Goal: Task Accomplishment & Management: Manage account settings

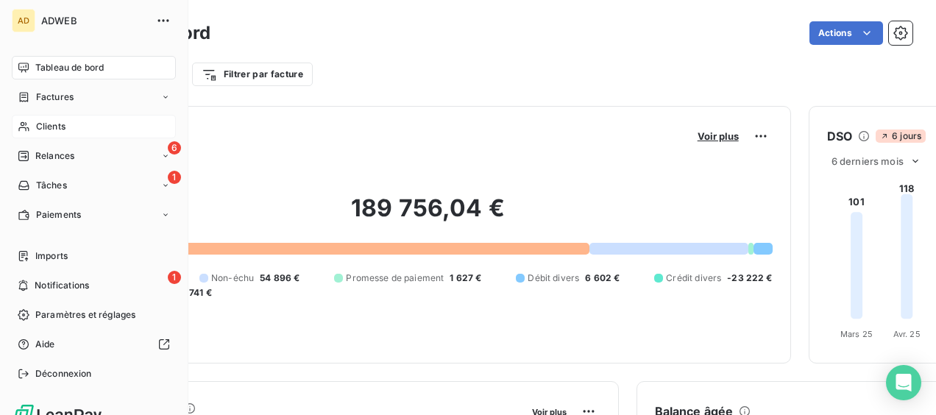
click at [53, 131] on span "Clients" at bounding box center [50, 126] width 29 height 13
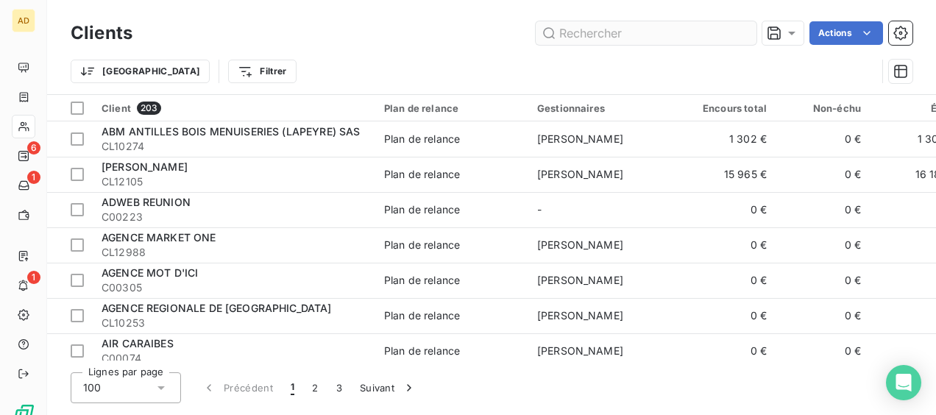
click at [648, 35] on input "text" at bounding box center [646, 33] width 221 height 24
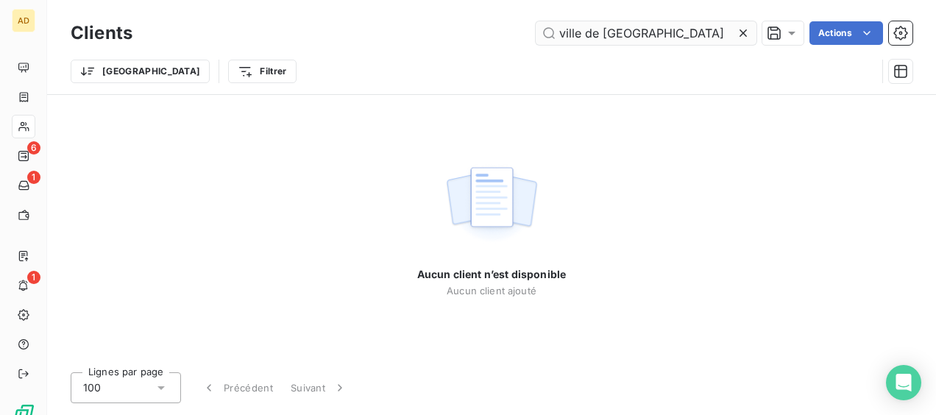
click at [641, 31] on input "ville de fort de rance" at bounding box center [646, 33] width 221 height 24
click at [645, 31] on input "ville de fort de rance" at bounding box center [646, 33] width 221 height 24
click at [643, 34] on input "ville de fort de rance" at bounding box center [646, 33] width 221 height 24
click at [641, 31] on input "ville de fort de rance" at bounding box center [646, 33] width 221 height 24
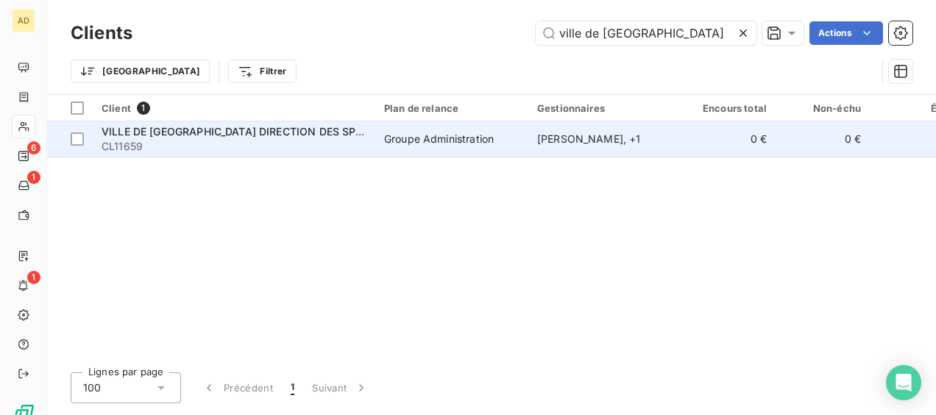
type input "ville de fort de france"
click at [466, 135] on div "Groupe Administration" at bounding box center [439, 139] width 110 height 15
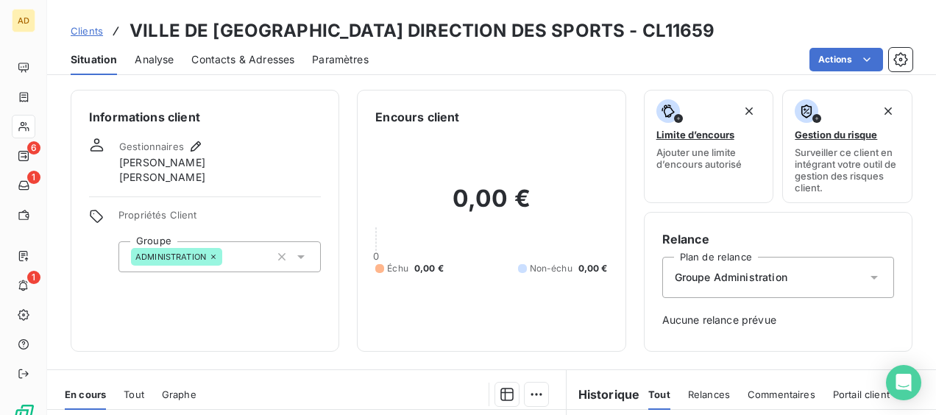
click at [133, 393] on span "Tout" at bounding box center [134, 394] width 21 height 12
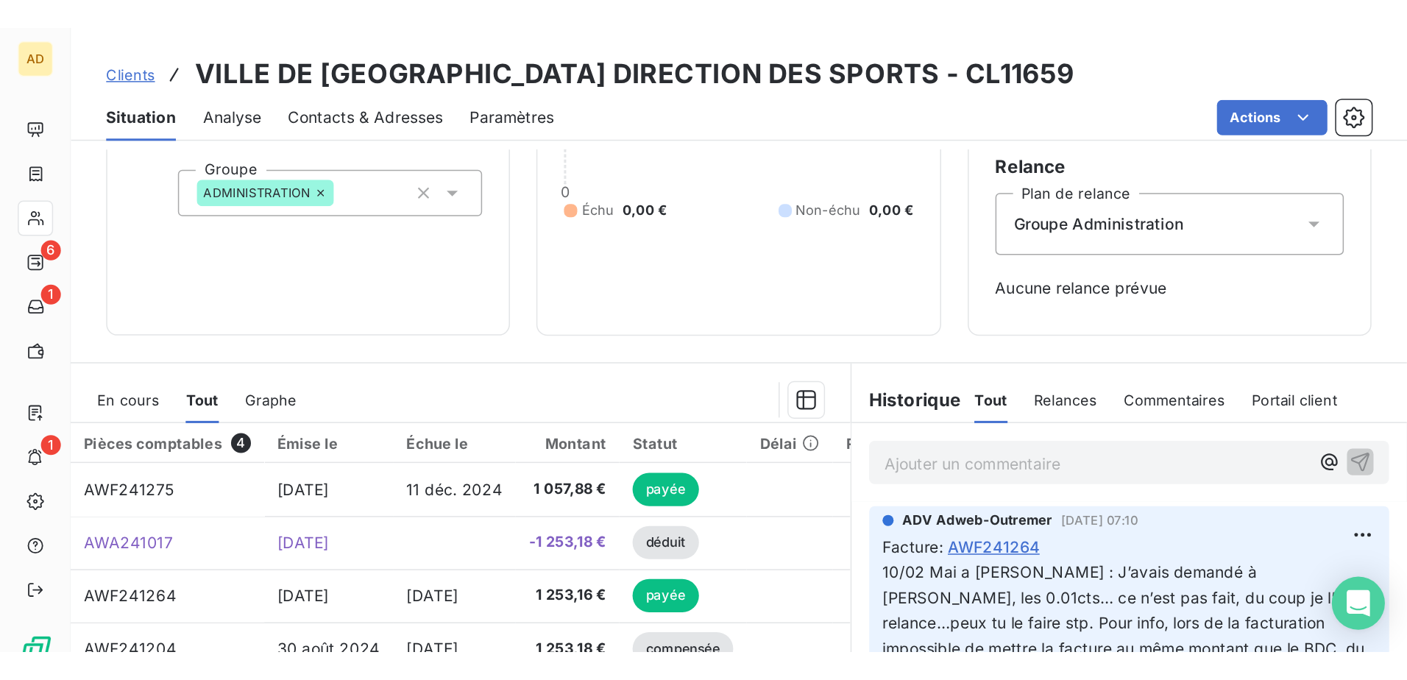
scroll to position [294, 0]
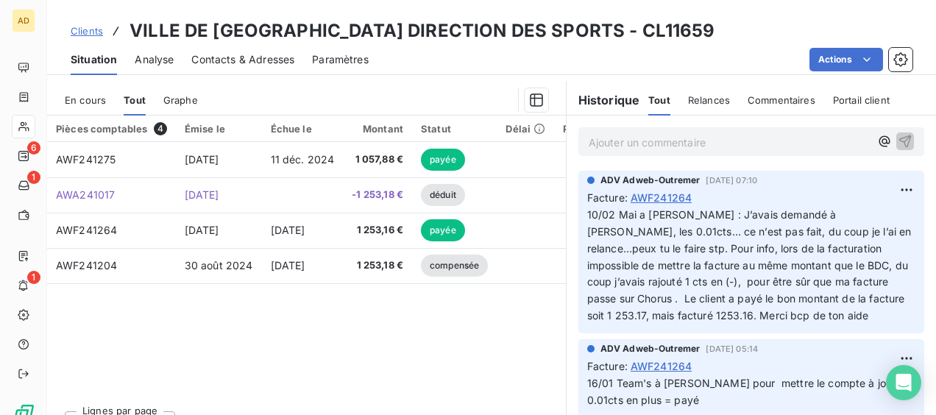
click at [237, 62] on span "Contacts & Adresses" at bounding box center [242, 59] width 103 height 15
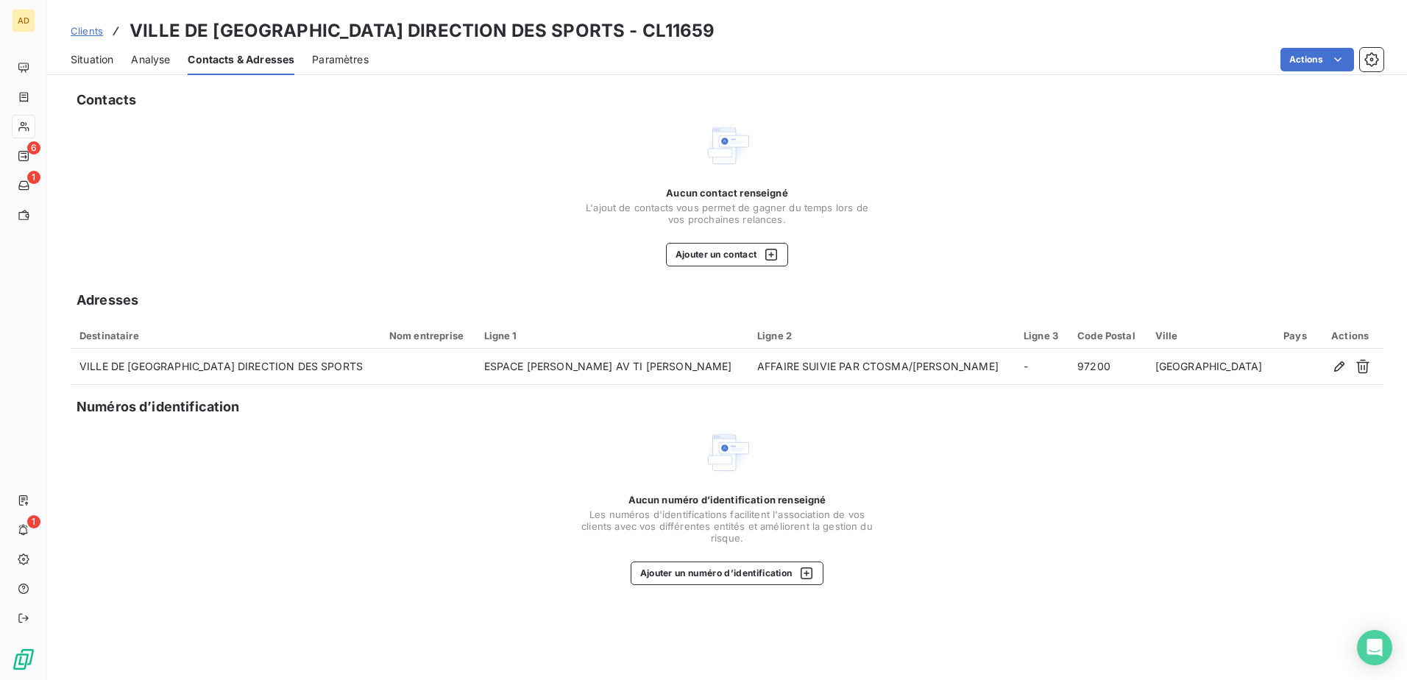
click at [93, 33] on span "Clients" at bounding box center [87, 31] width 32 height 12
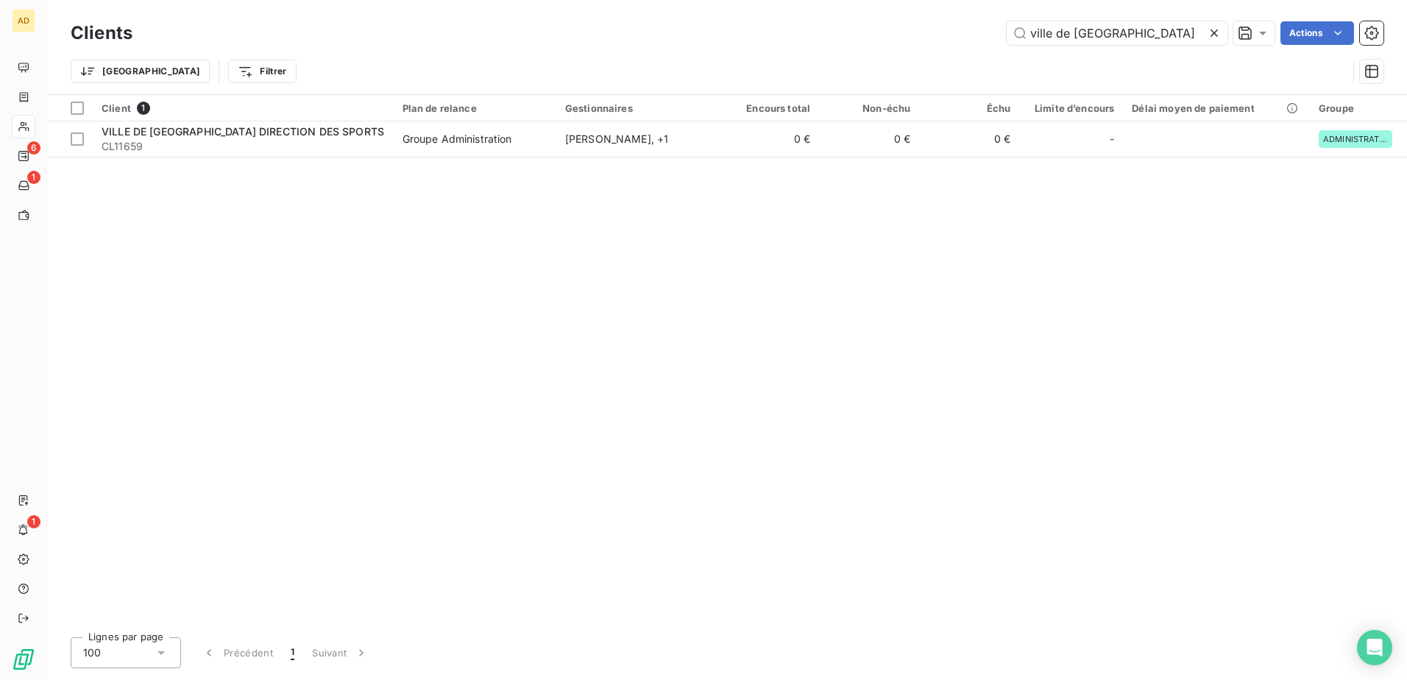
drag, startPoint x: 1149, startPoint y: 32, endPoint x: 944, endPoint y: 46, distance: 205.8
click at [935, 46] on div "Clients ville de fort de france Actions" at bounding box center [727, 33] width 1313 height 31
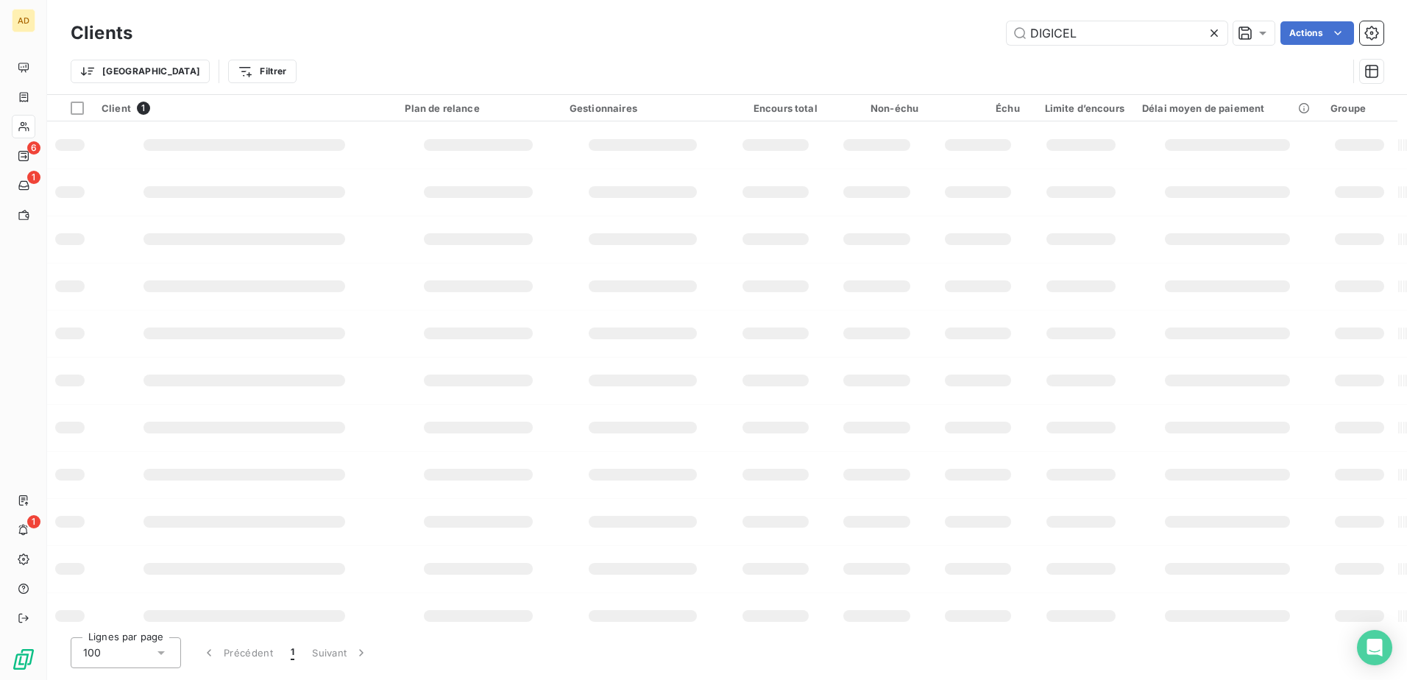
type input "DIGICEL"
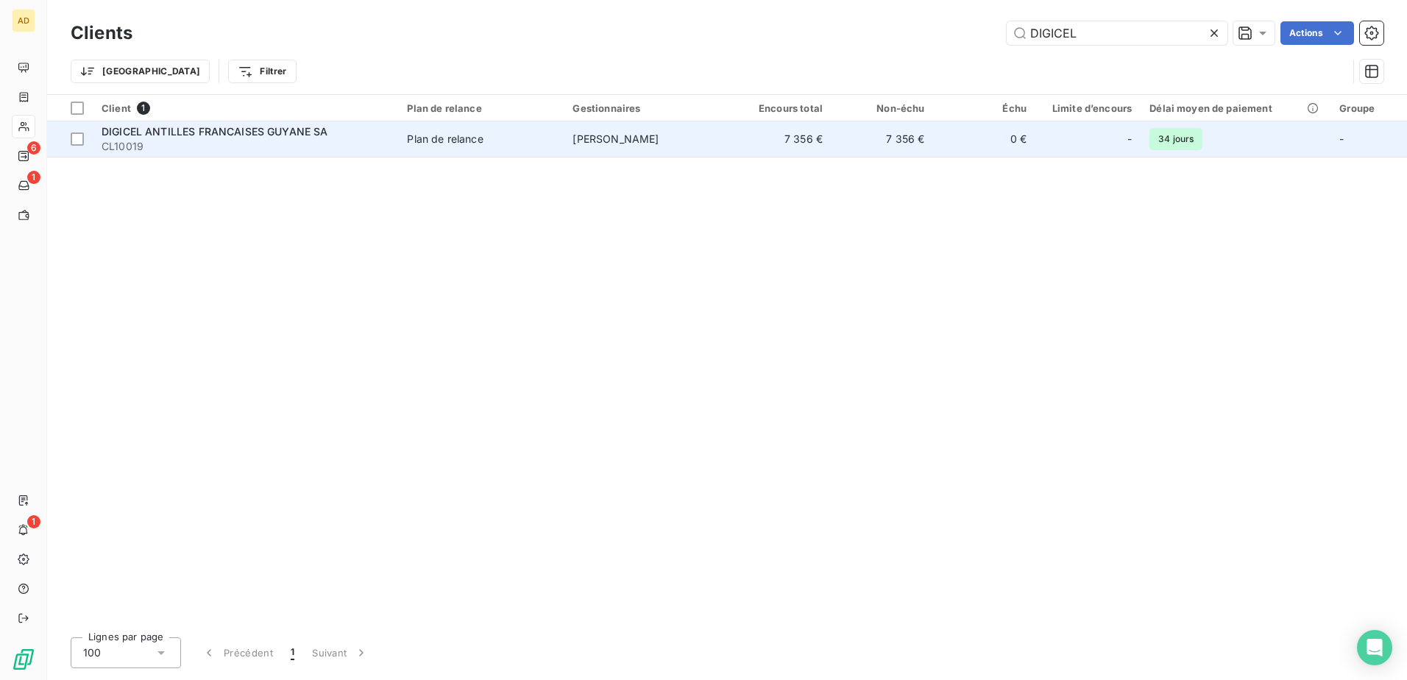
click at [701, 151] on td "[PERSON_NAME]" at bounding box center [647, 138] width 166 height 35
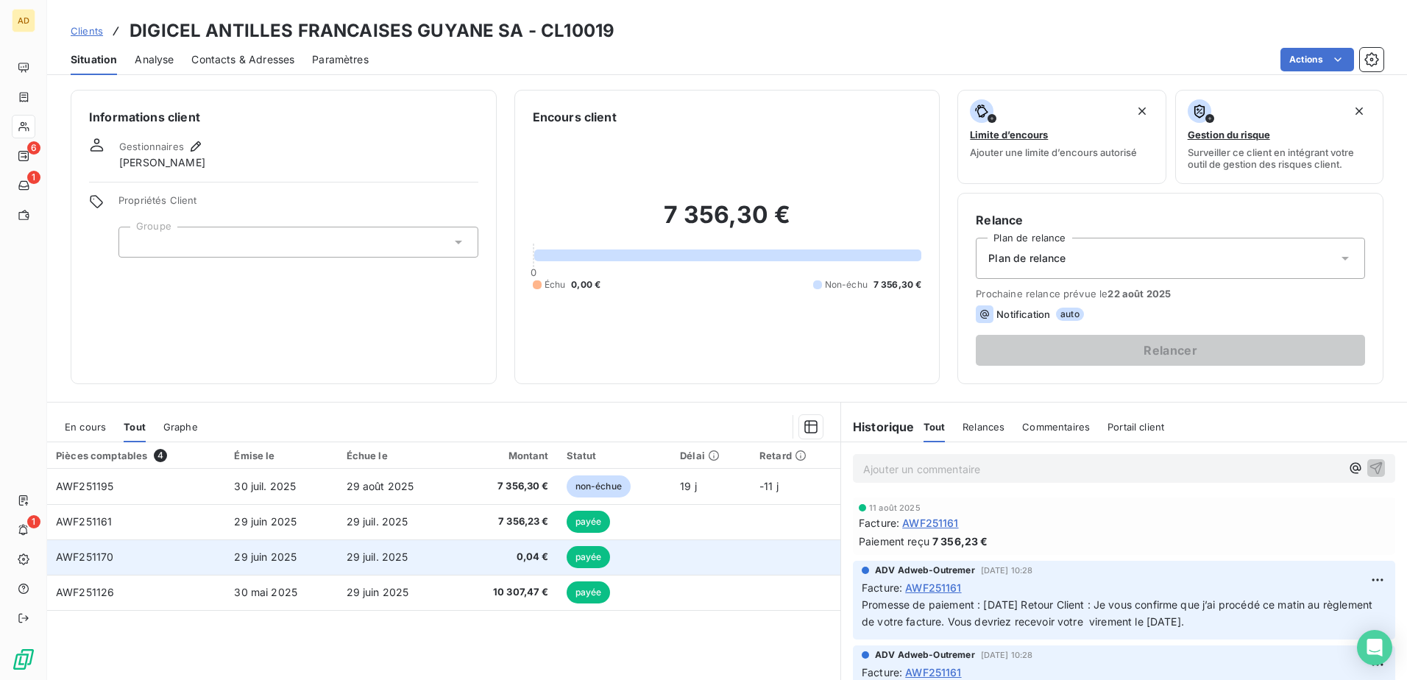
click at [304, 414] on td "29 juin 2025" at bounding box center [281, 556] width 112 height 35
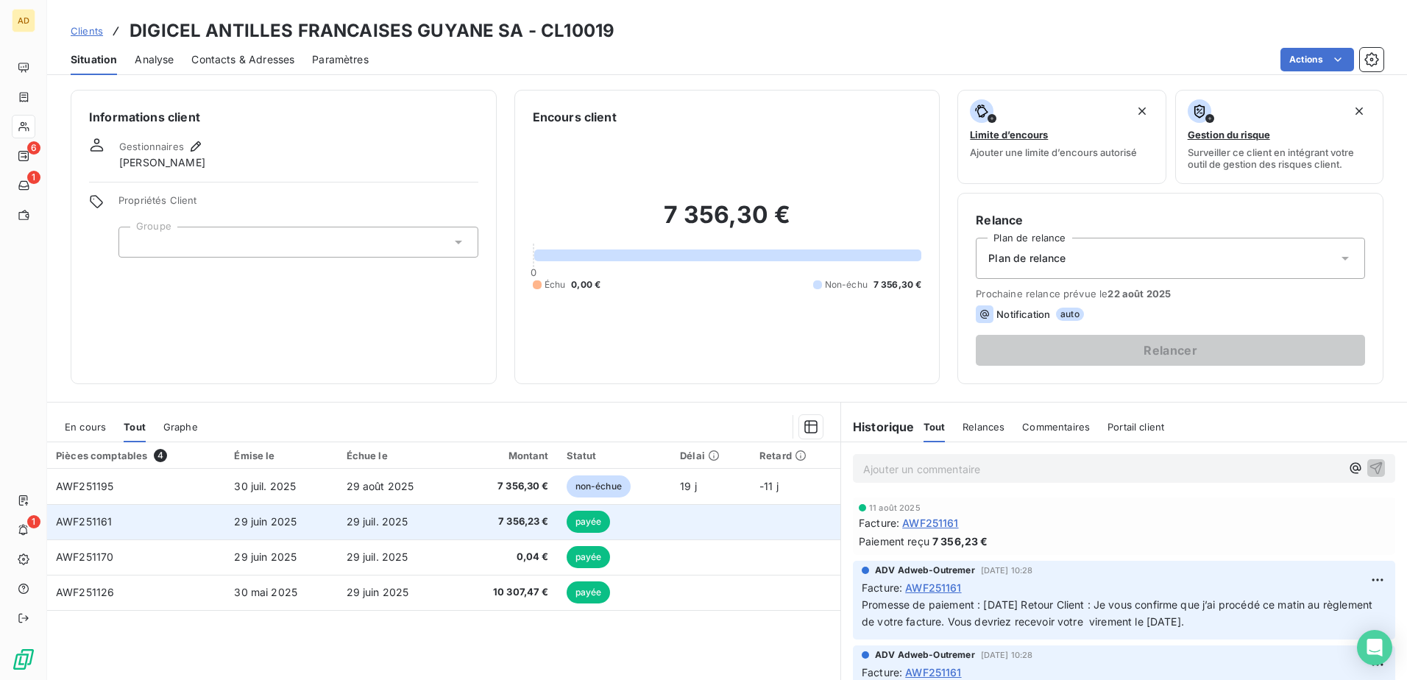
click at [232, 414] on td "29 juin 2025" at bounding box center [281, 521] width 112 height 35
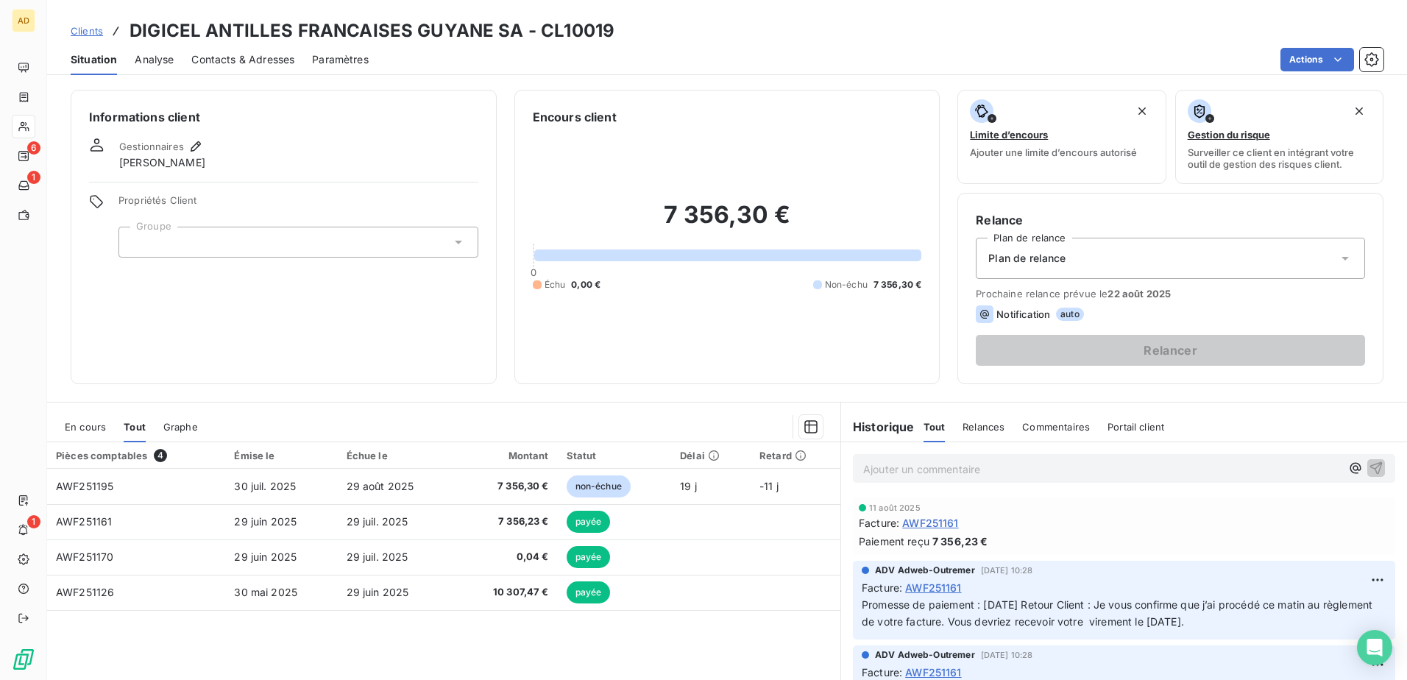
click at [717, 44] on div "Situation Analyse Contacts & Adresses Paramètres Actions" at bounding box center [727, 59] width 1360 height 31
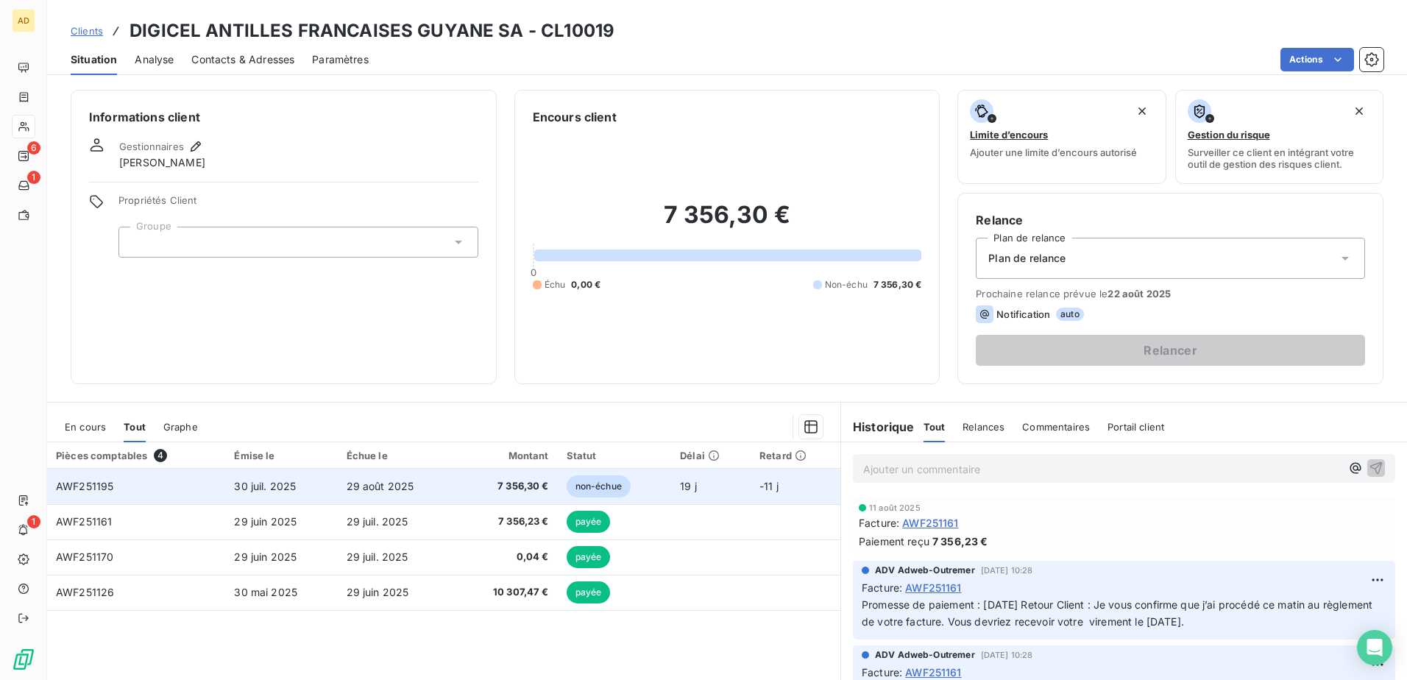
click at [311, 414] on td "30 juil. 2025" at bounding box center [281, 486] width 112 height 35
click at [447, 414] on td "29 août 2025" at bounding box center [397, 486] width 118 height 35
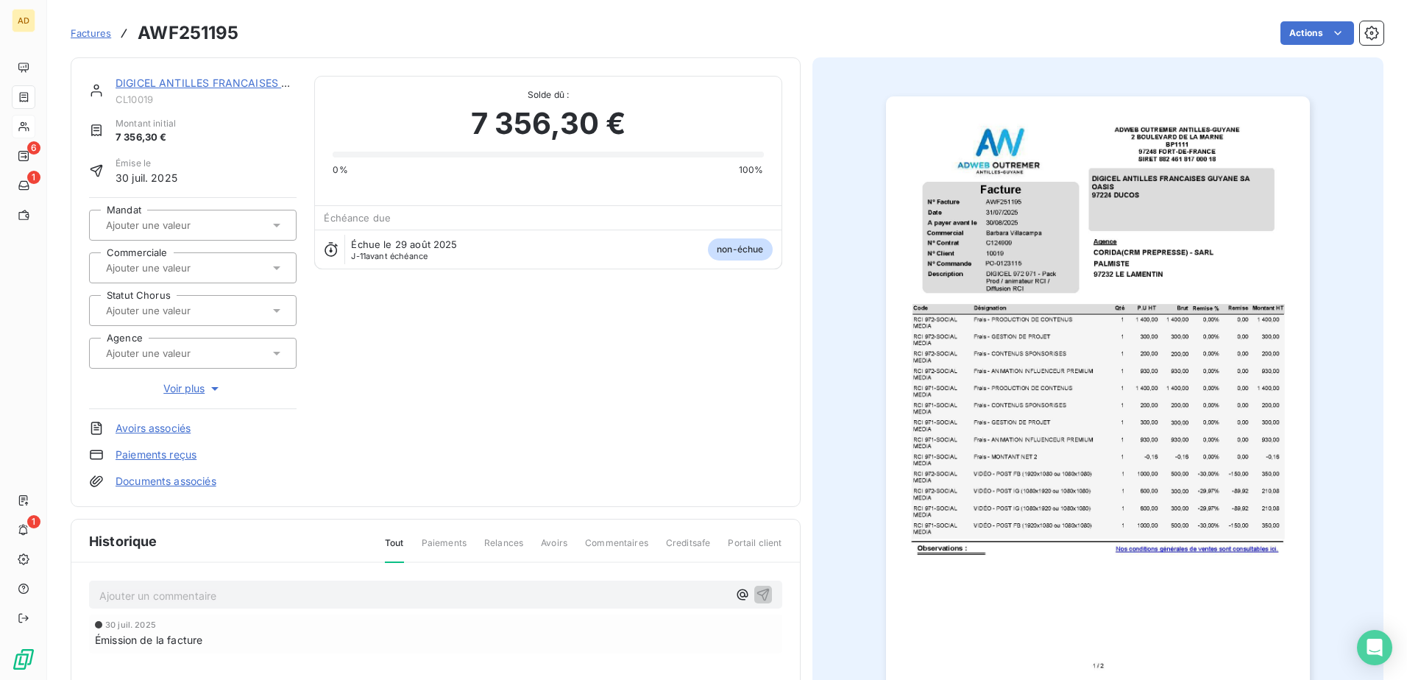
click at [214, 414] on p "Ajouter un commentaire ﻿" at bounding box center [413, 595] width 628 height 18
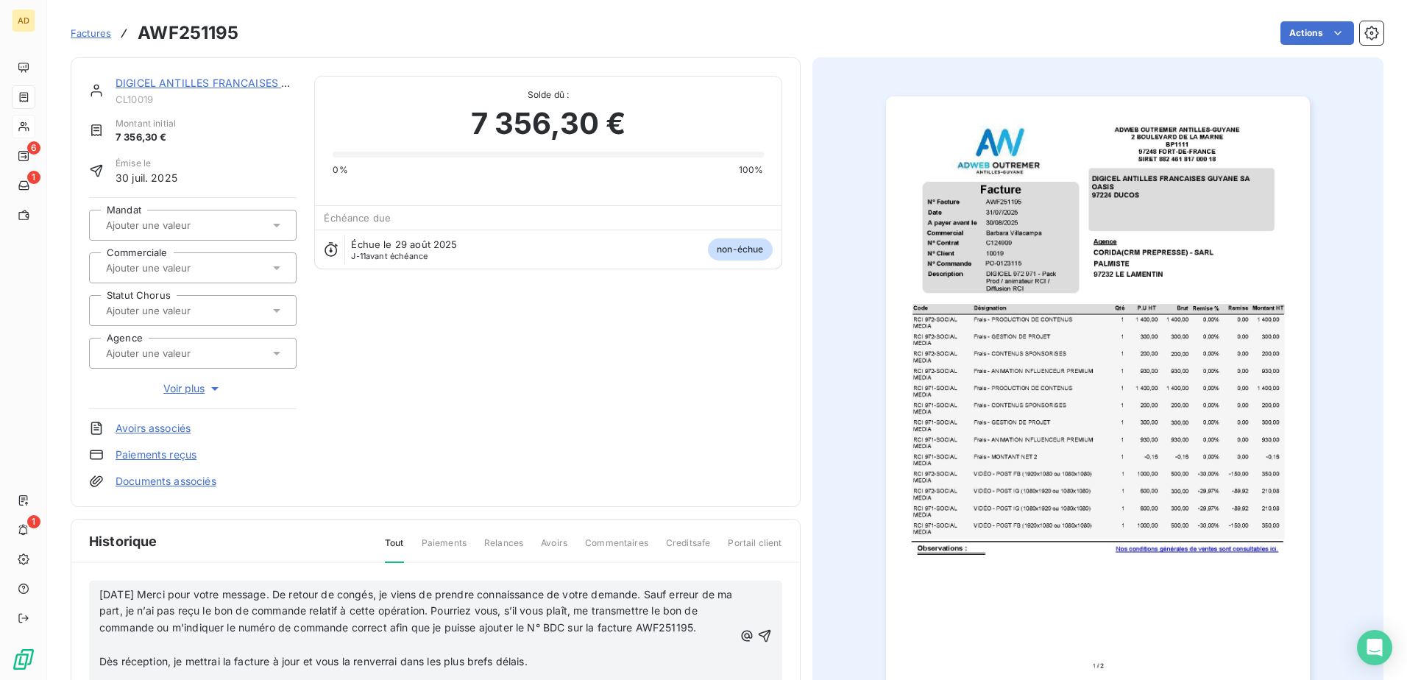
click at [188, 414] on span "18/08/2025 Merci pour votre message. De retour de congés, je viens de prendre c…" at bounding box center [417, 611] width 636 height 46
click at [159, 414] on span "18/08/2025 Merci pour votre message. De retour de congés, je viens de prendre c…" at bounding box center [417, 611] width 636 height 46
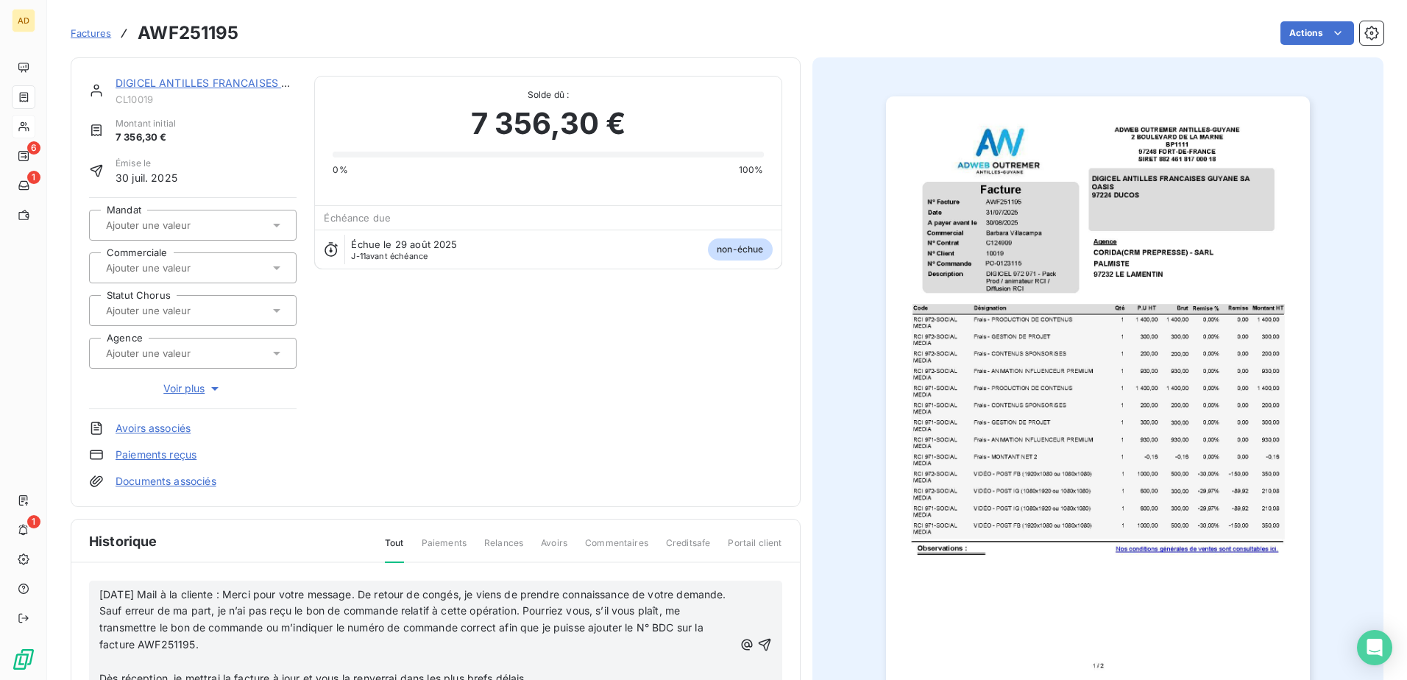
click at [148, 414] on p "﻿" at bounding box center [416, 661] width 634 height 17
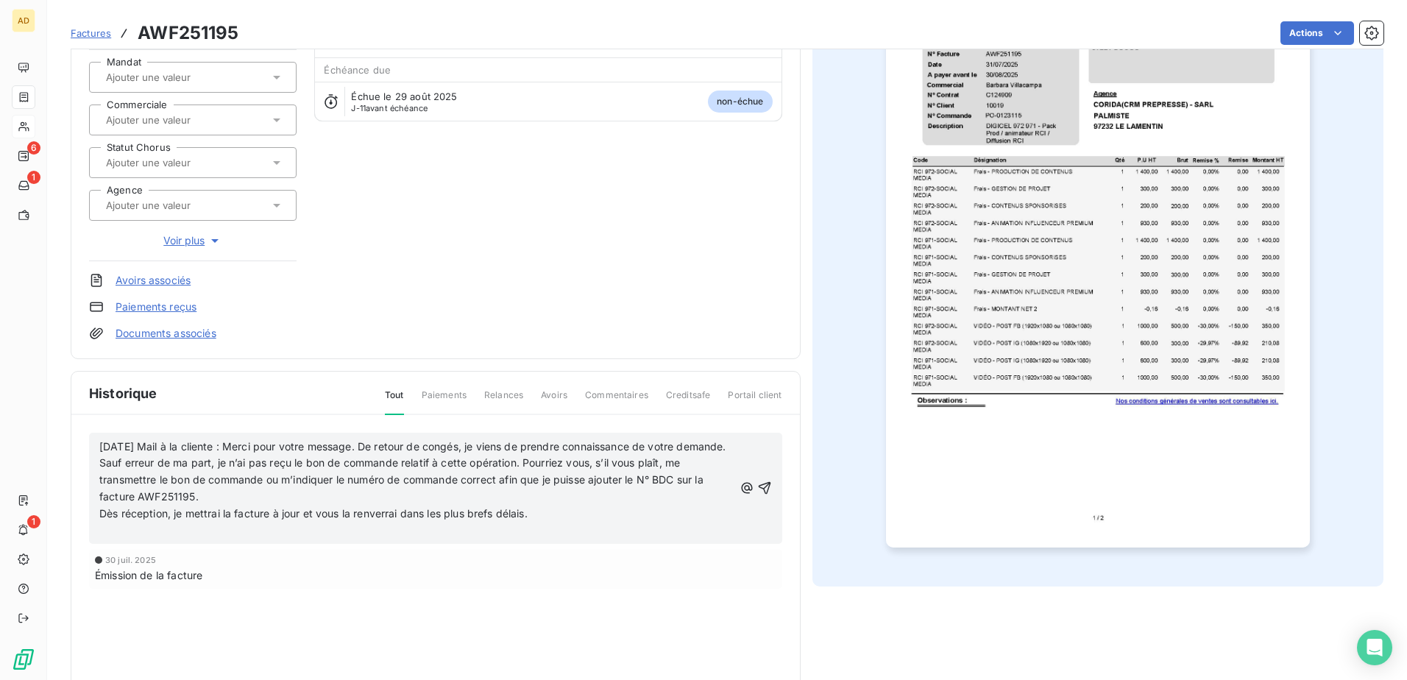
scroll to position [149, 0]
click at [146, 414] on p "﻿" at bounding box center [416, 530] width 634 height 17
click at [769, 414] on div "18/08/2025 Mail à la cliente : Merci pour votre message. De retour de congés, j…" at bounding box center [435, 479] width 693 height 94
click at [762, 414] on icon "button" at bounding box center [764, 479] width 15 height 15
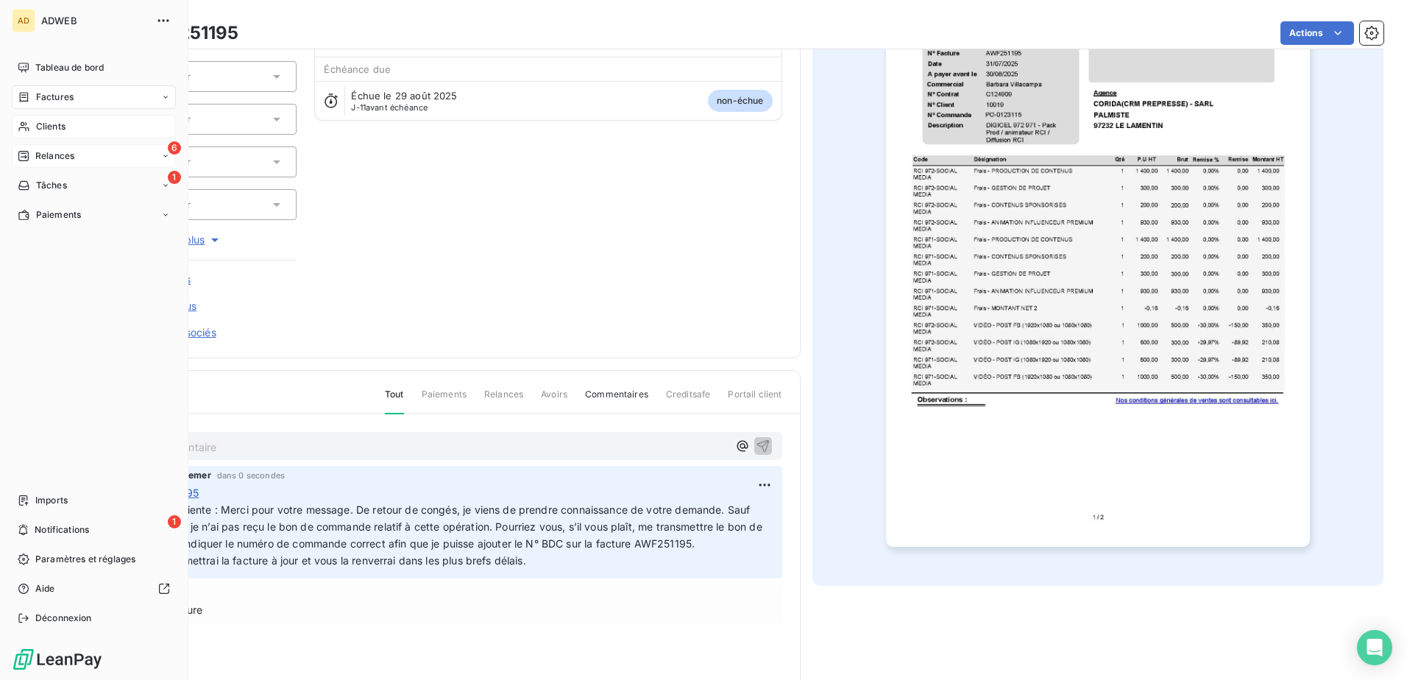
click at [74, 154] on span "Relances" at bounding box center [54, 155] width 39 height 13
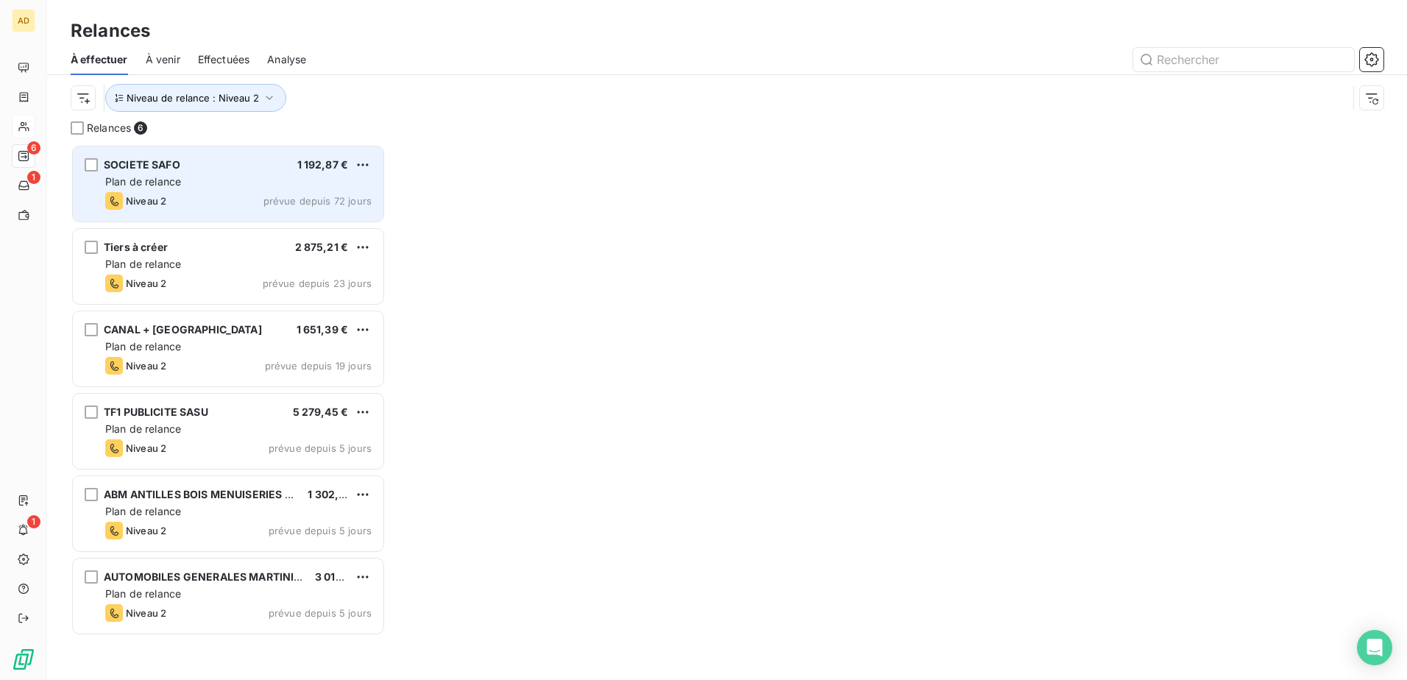
scroll to position [12, 12]
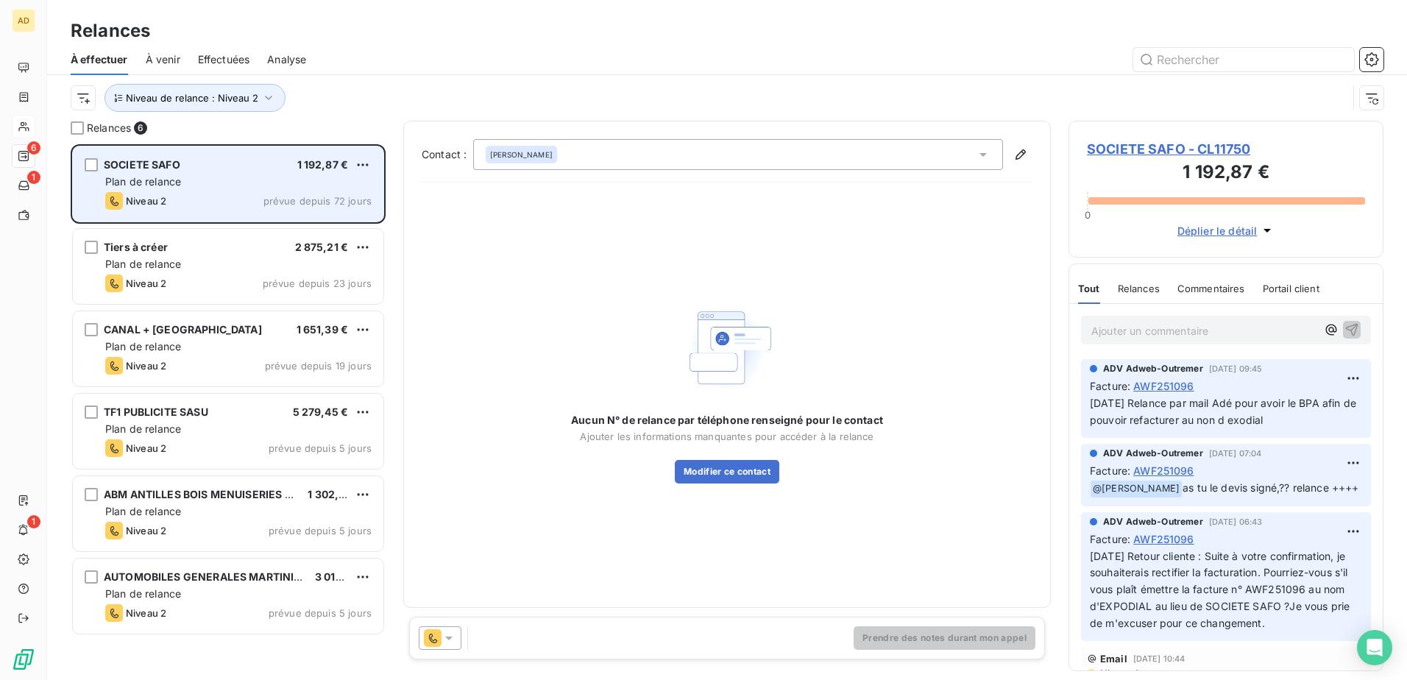
click at [319, 192] on div "Niveau 2 prévue depuis 72 jours" at bounding box center [238, 201] width 266 height 18
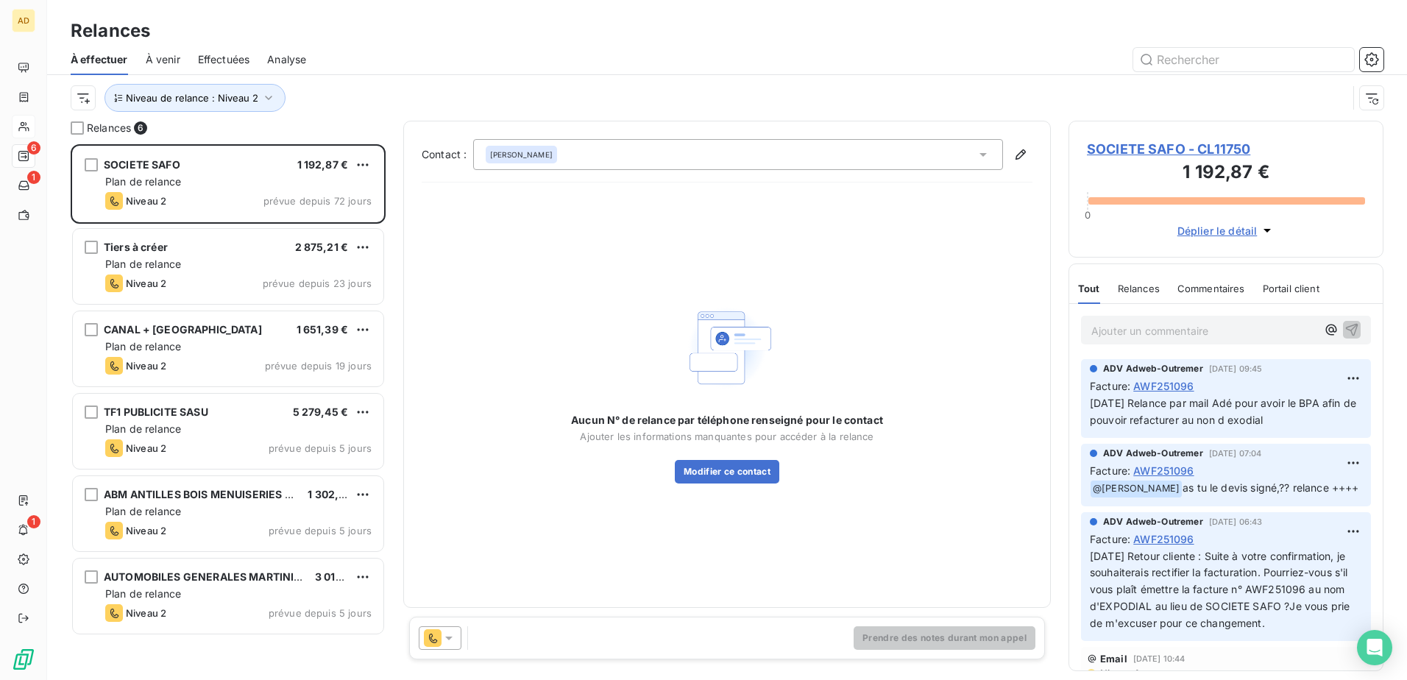
click at [450, 414] on icon at bounding box center [448, 638] width 15 height 15
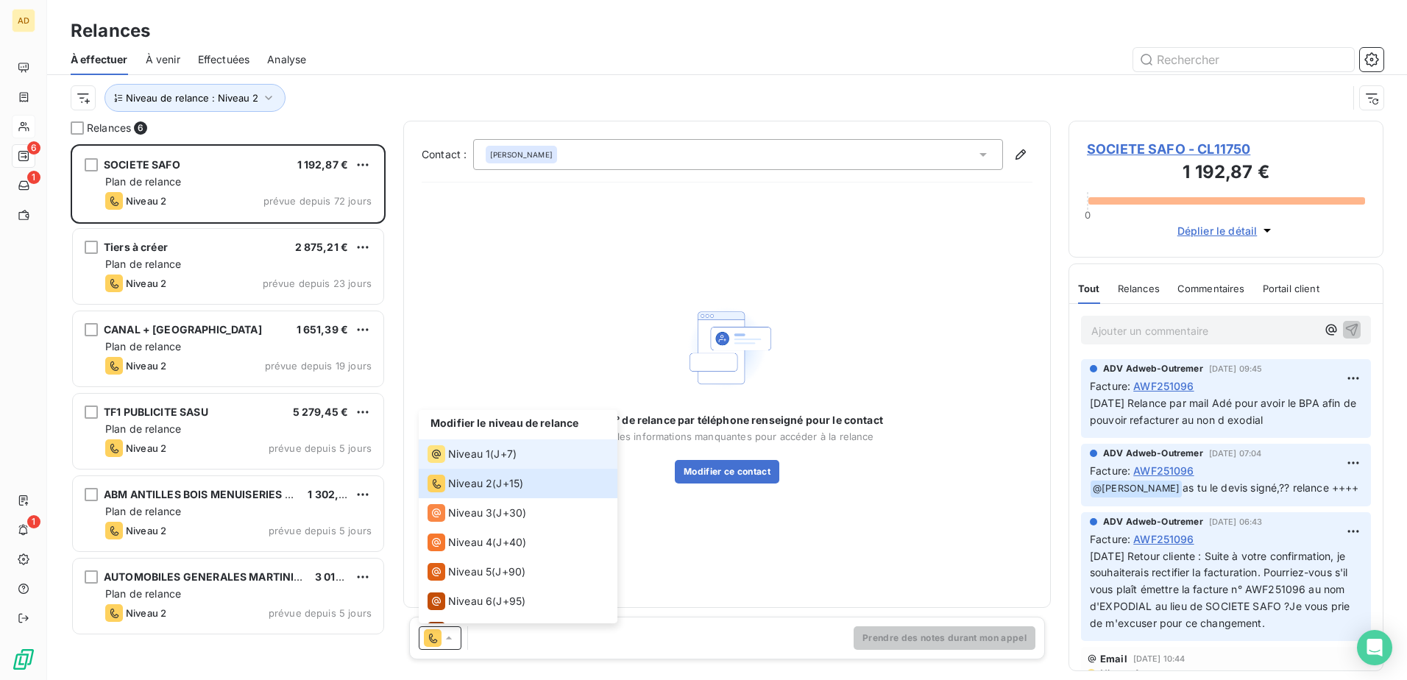
click at [500, 414] on span "J+7 )" at bounding box center [505, 454] width 23 height 15
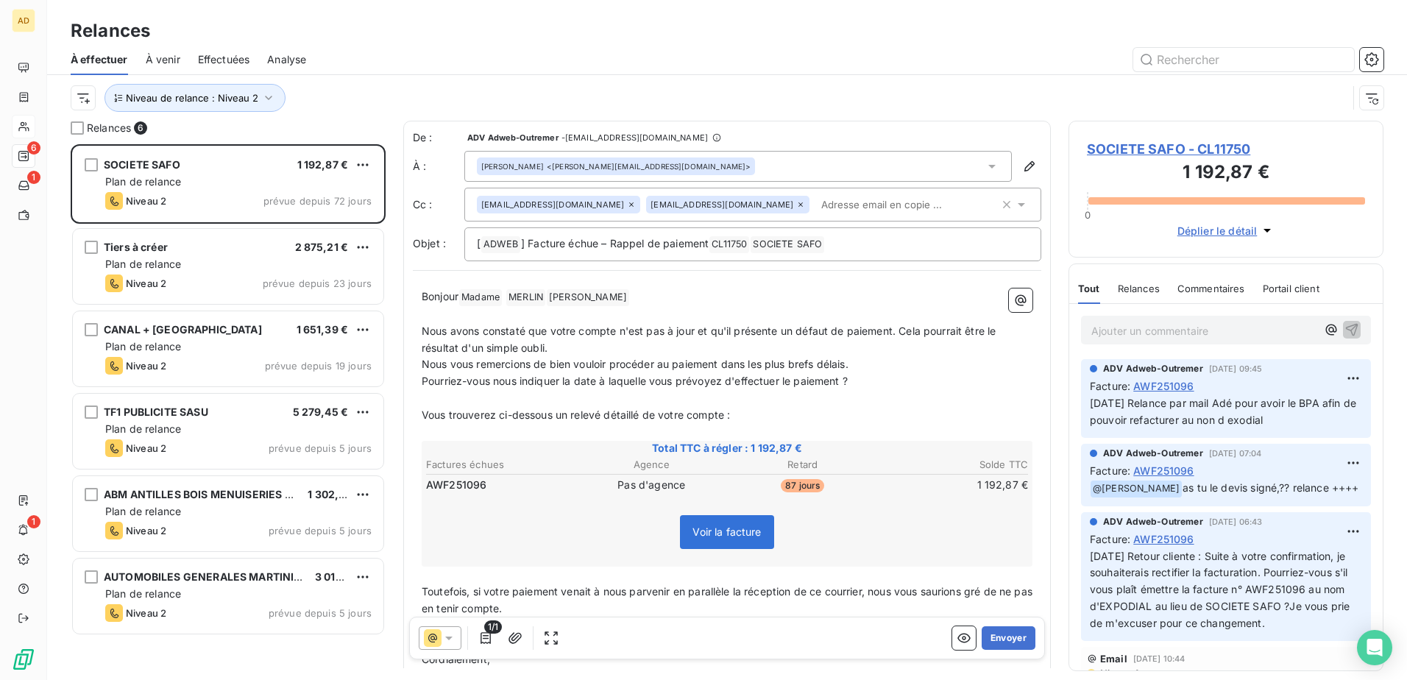
click at [935, 143] on span "SOCIETE SAFO - CL11750" at bounding box center [1226, 149] width 278 height 20
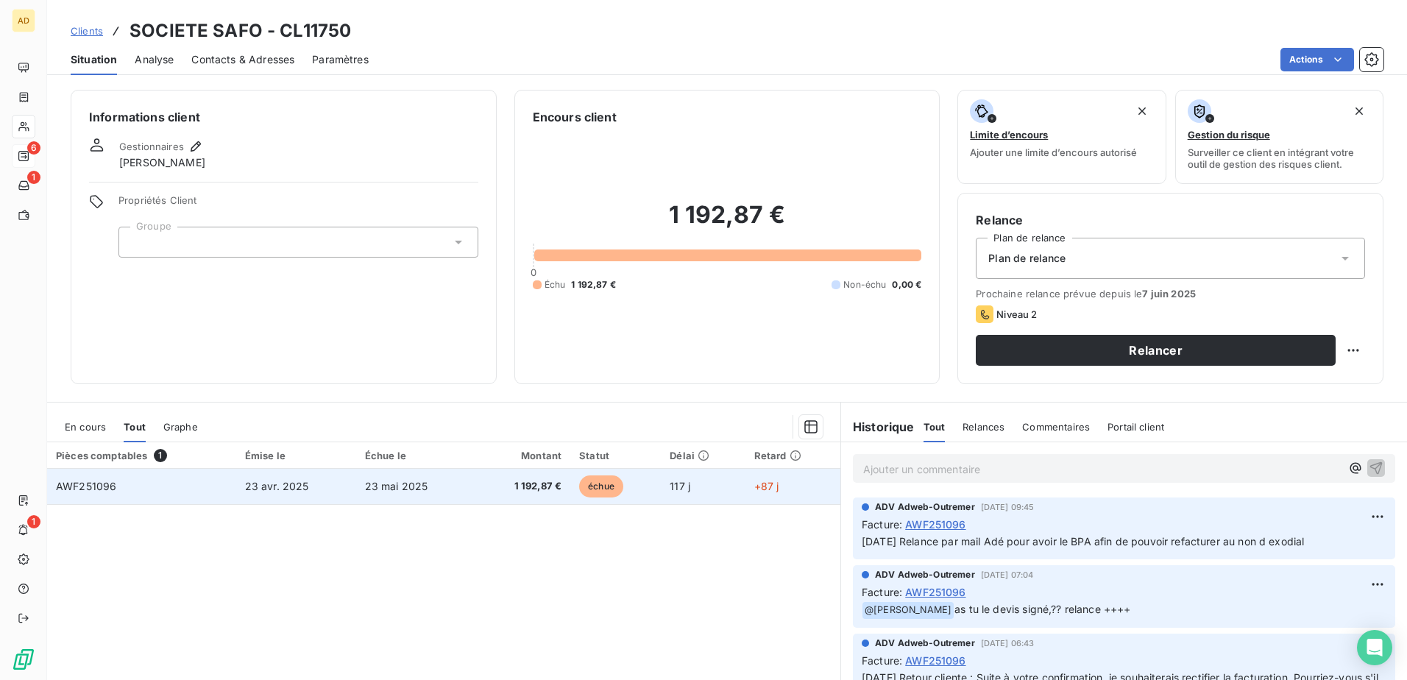
click at [288, 414] on td "23 avr. 2025" at bounding box center [296, 486] width 120 height 35
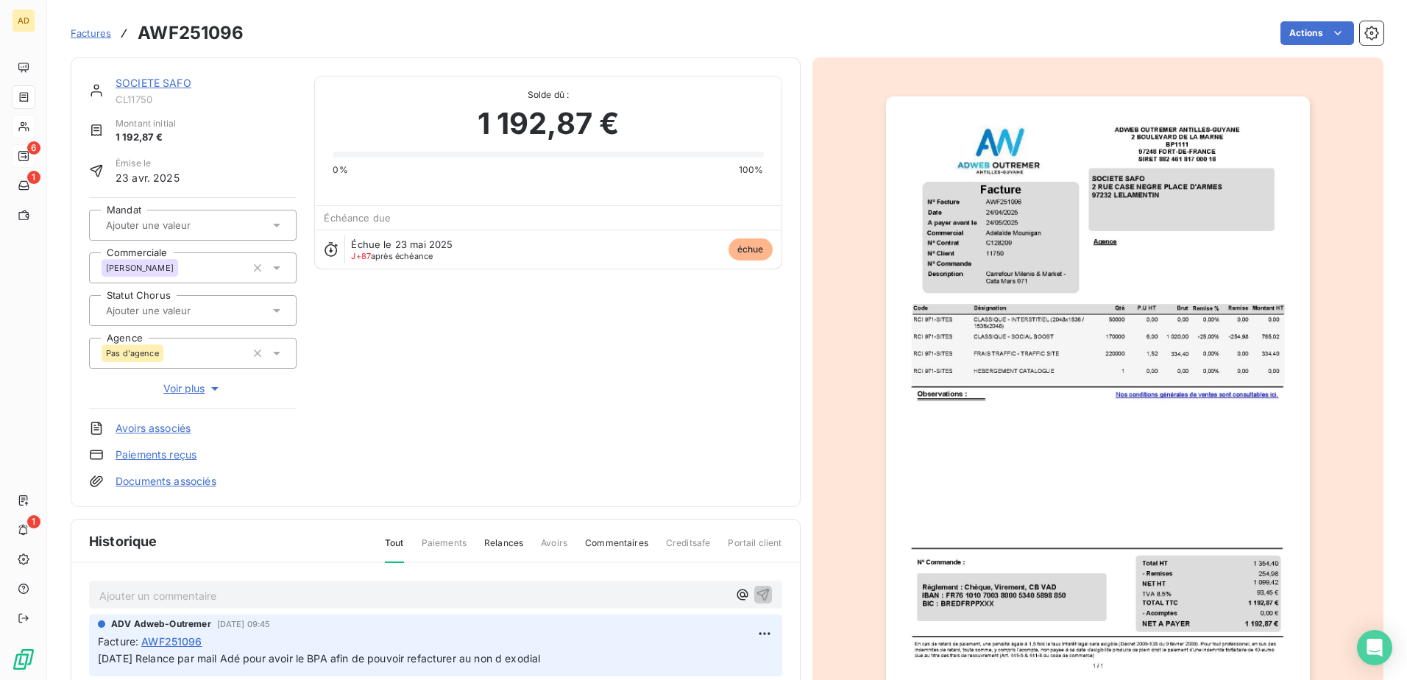
click at [202, 414] on p "Ajouter un commentaire ﻿" at bounding box center [413, 595] width 628 height 18
click at [735, 414] on icon "button" at bounding box center [742, 593] width 15 height 15
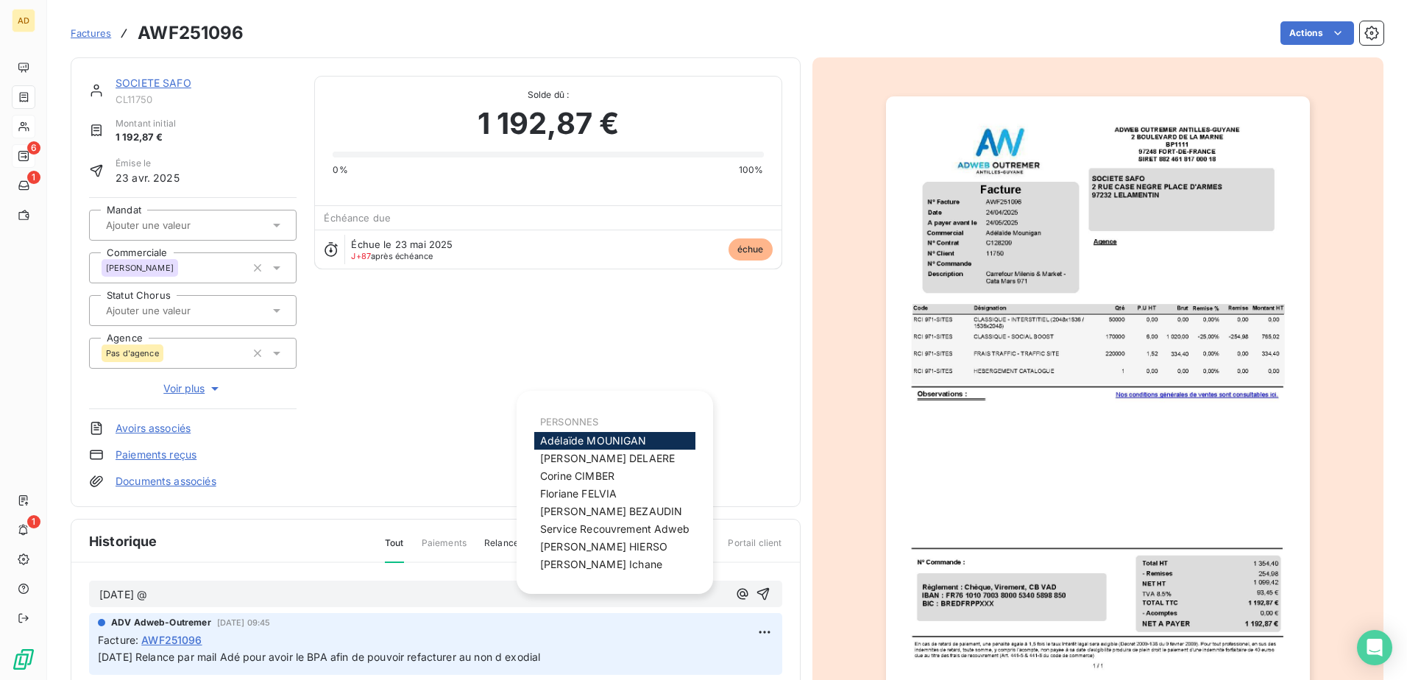
click at [567, 414] on span "Adélaïde MOUNIGAN" at bounding box center [593, 440] width 107 height 13
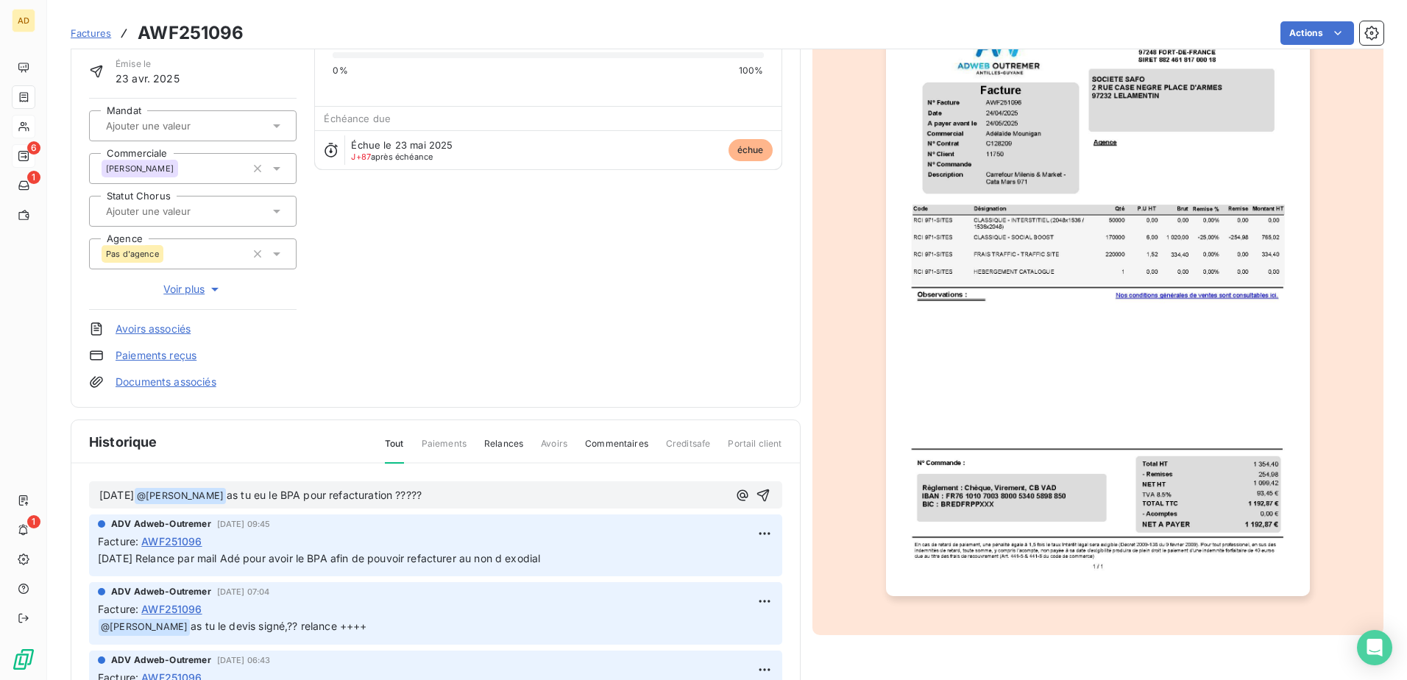
scroll to position [148, 0]
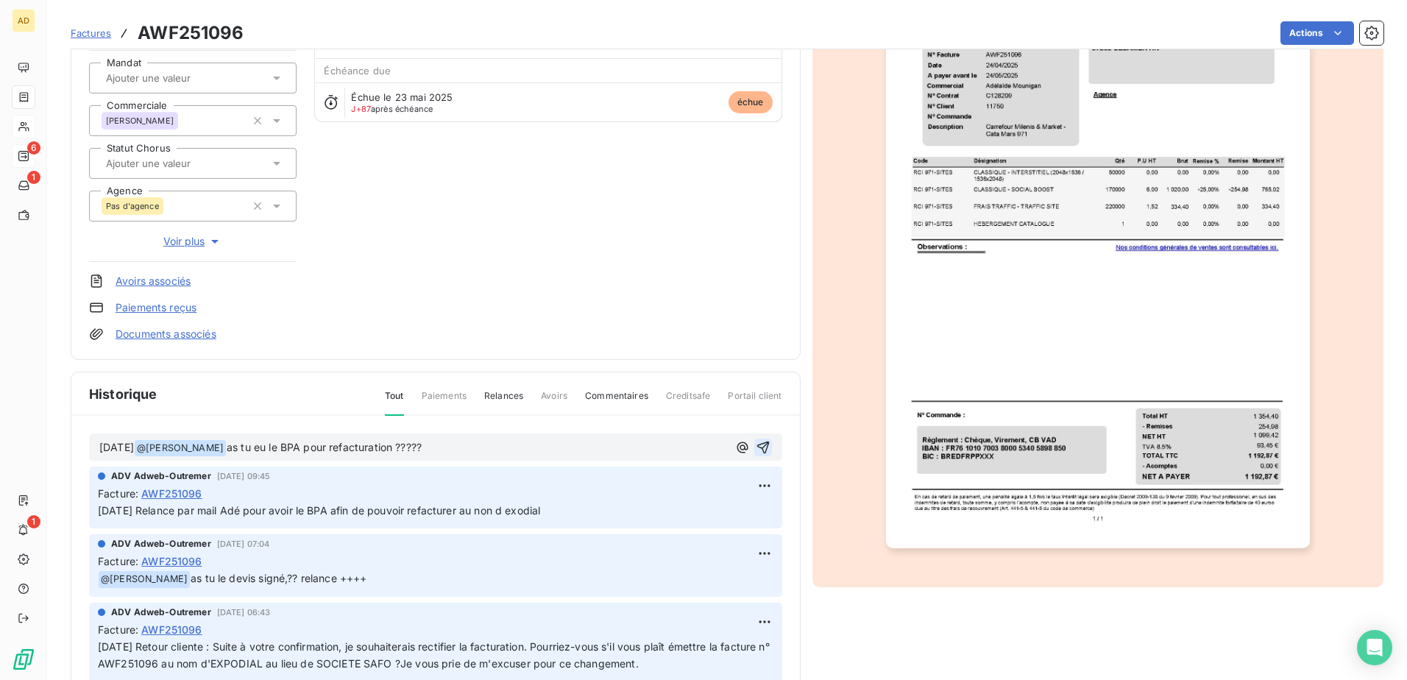
click at [754, 414] on button "button" at bounding box center [763, 448] width 18 height 18
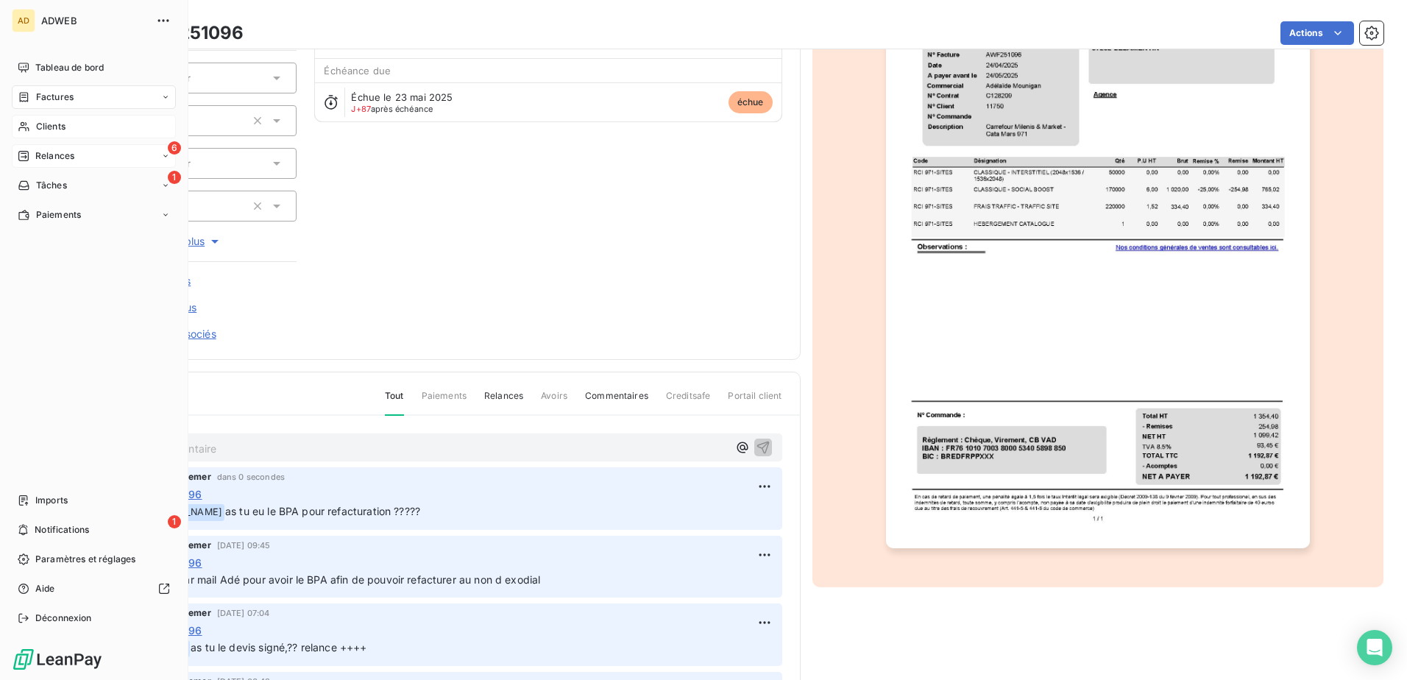
click at [63, 163] on div "6 Relances" at bounding box center [94, 156] width 164 height 24
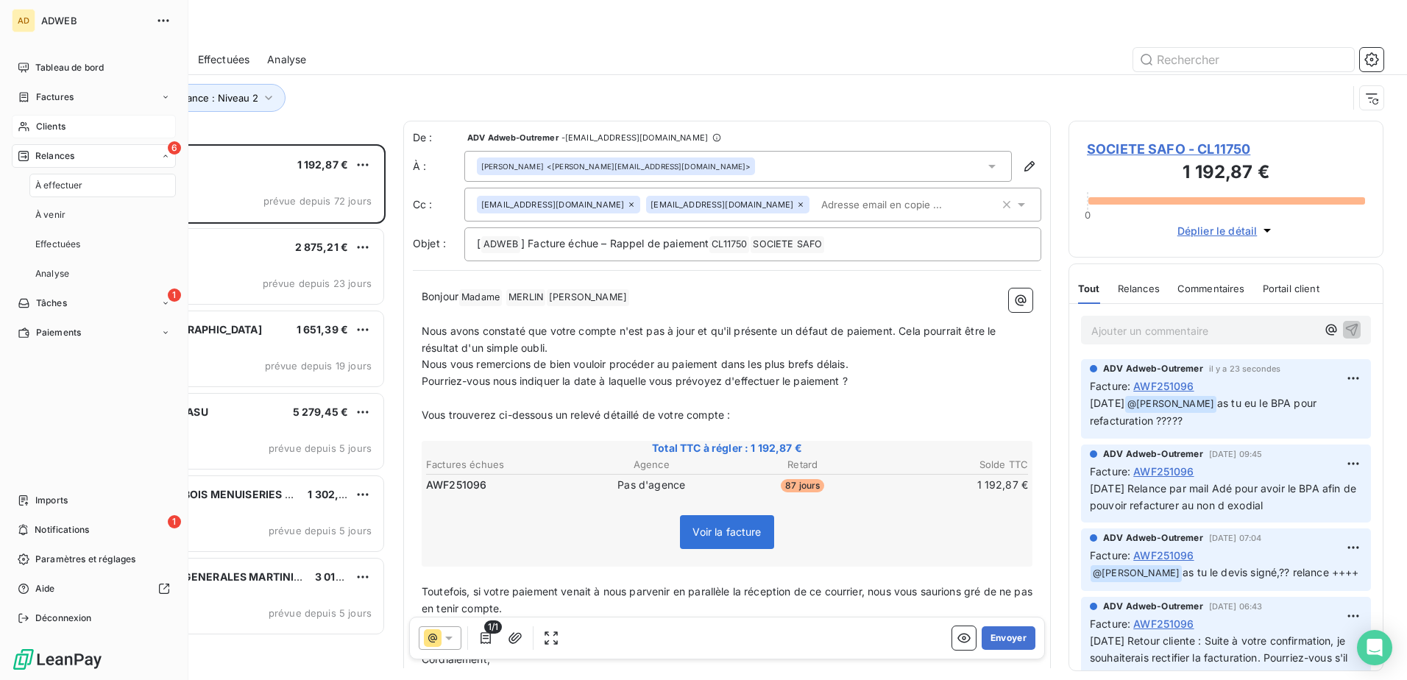
scroll to position [525, 304]
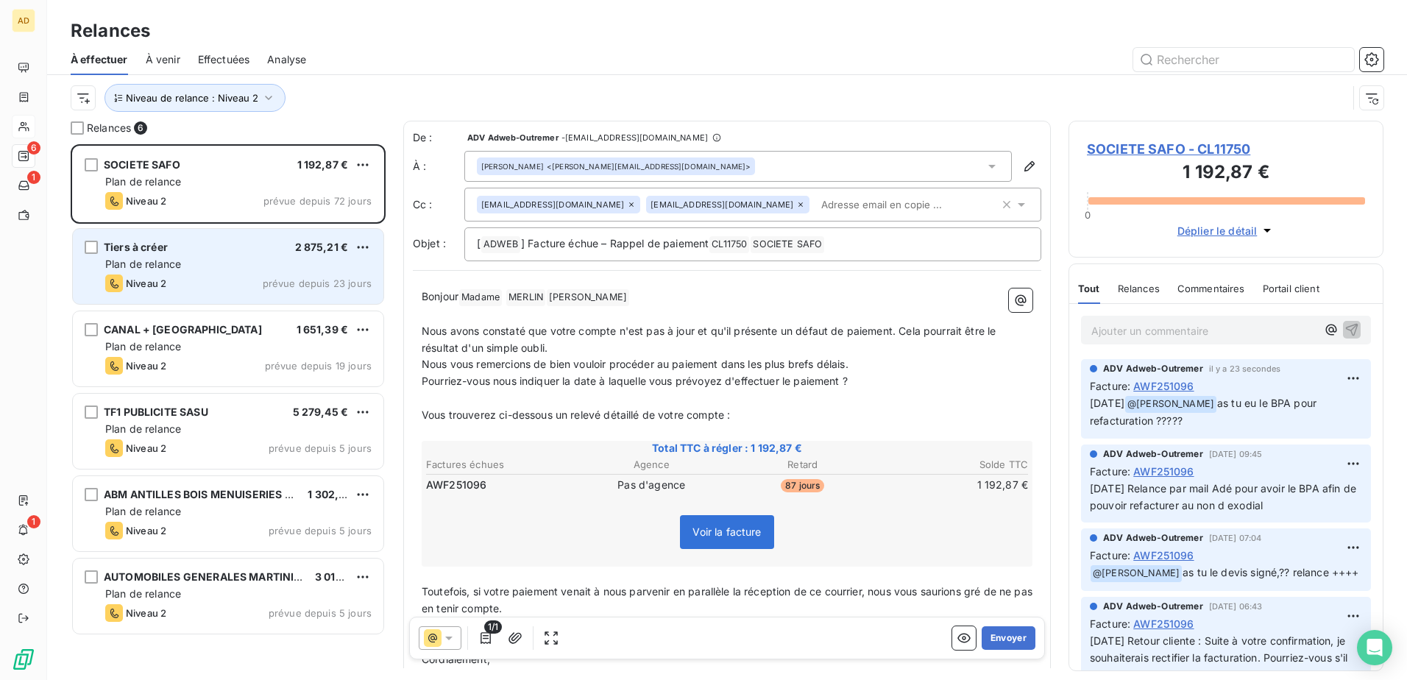
click at [224, 276] on div "Niveau 2 prévue depuis 23 jours" at bounding box center [238, 283] width 266 height 18
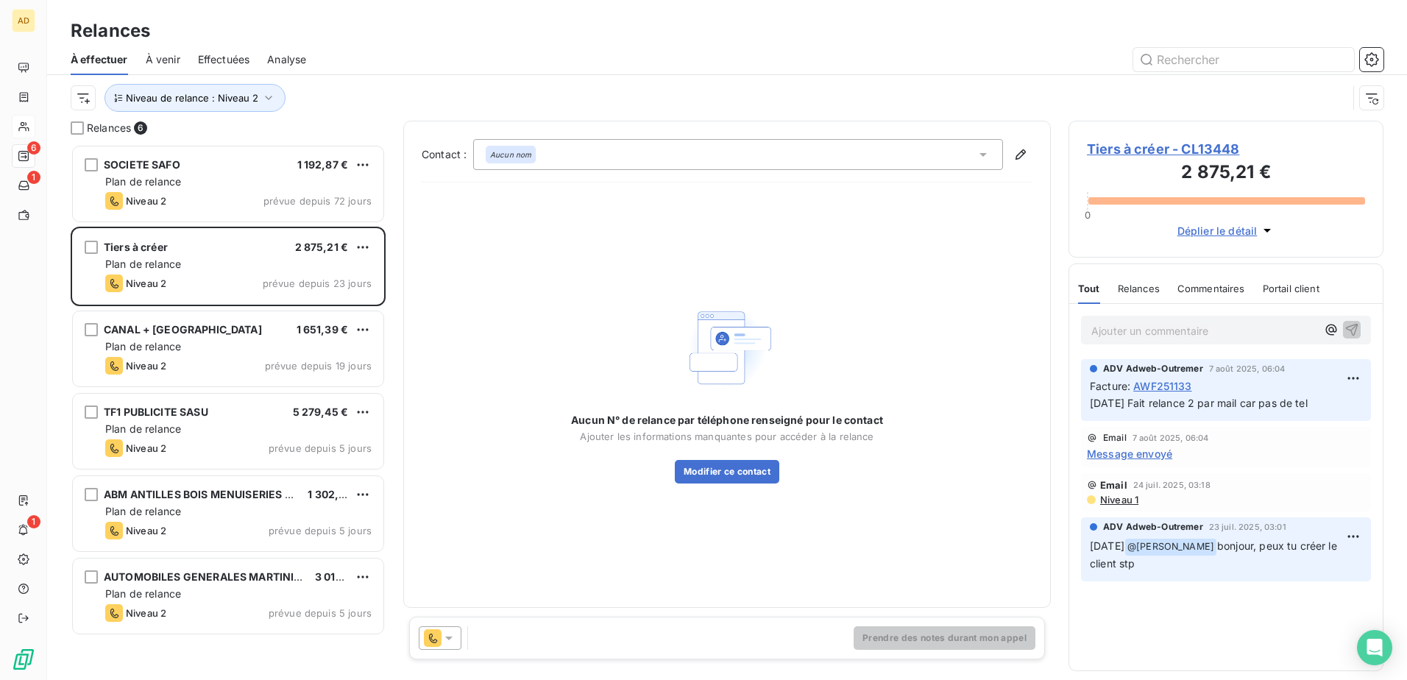
click at [935, 146] on span "Tiers à créer - CL13448" at bounding box center [1226, 149] width 278 height 20
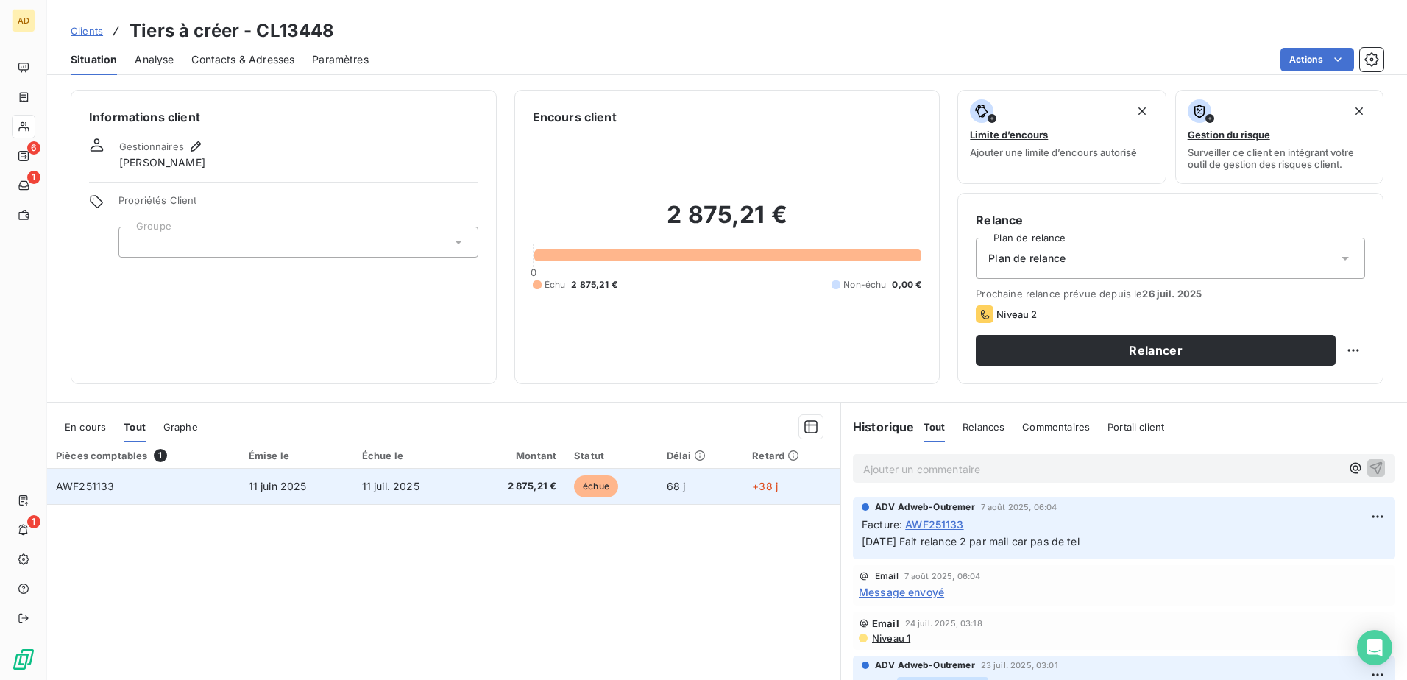
click at [508, 414] on td "2 875,21 €" at bounding box center [516, 486] width 100 height 35
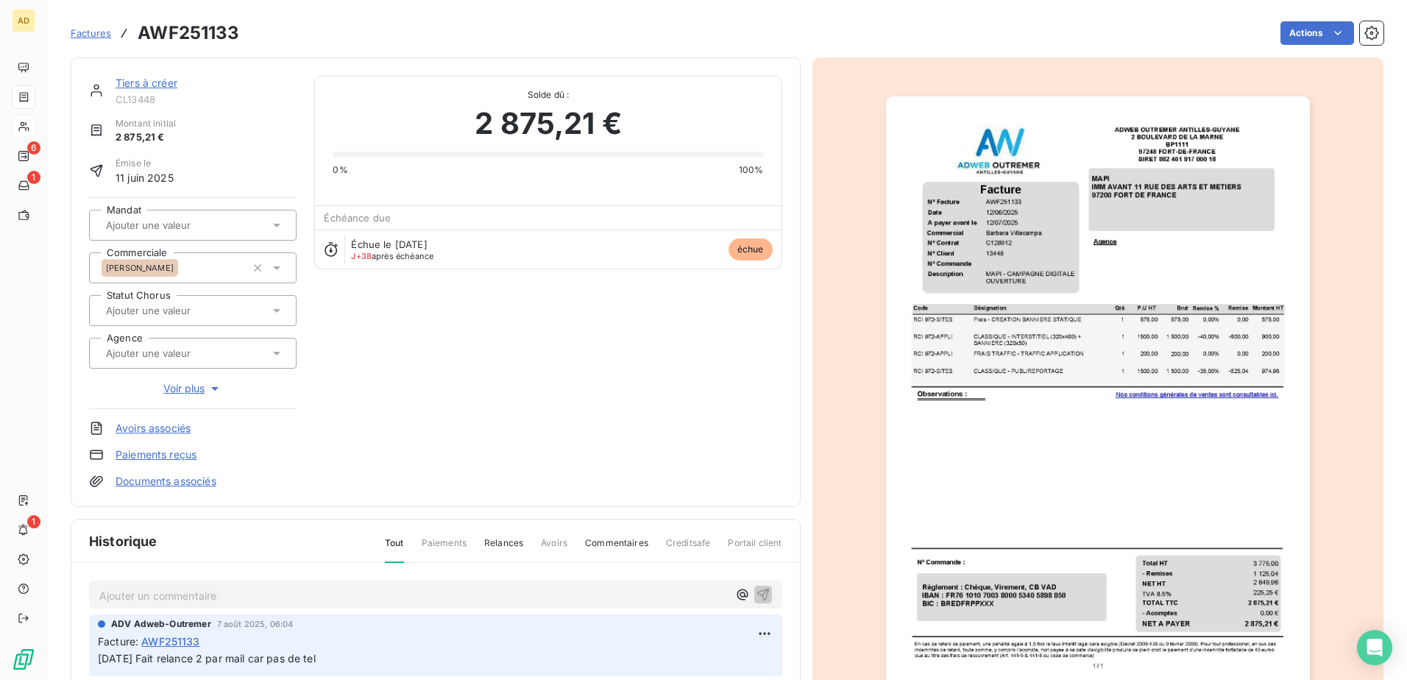
click at [177, 414] on p "Ajouter un commentaire ﻿" at bounding box center [413, 595] width 628 height 18
click at [138, 414] on p "Ajouter un commentaire ﻿" at bounding box center [413, 595] width 628 height 18
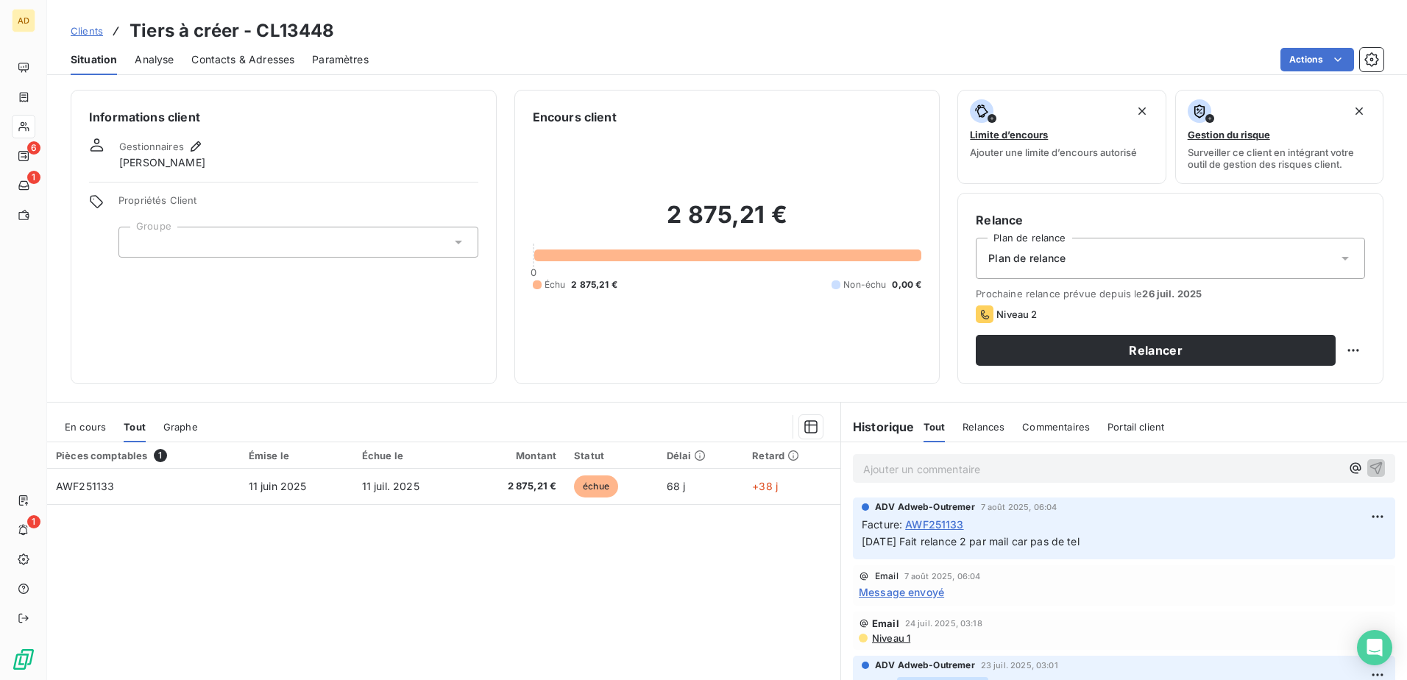
click at [872, 414] on div "Ajouter un commentaire ﻿" at bounding box center [1124, 468] width 566 height 52
click at [869, 414] on p "Ajouter un commentaire ﻿" at bounding box center [1102, 469] width 478 height 18
click at [935, 414] on icon "button" at bounding box center [1355, 467] width 11 height 11
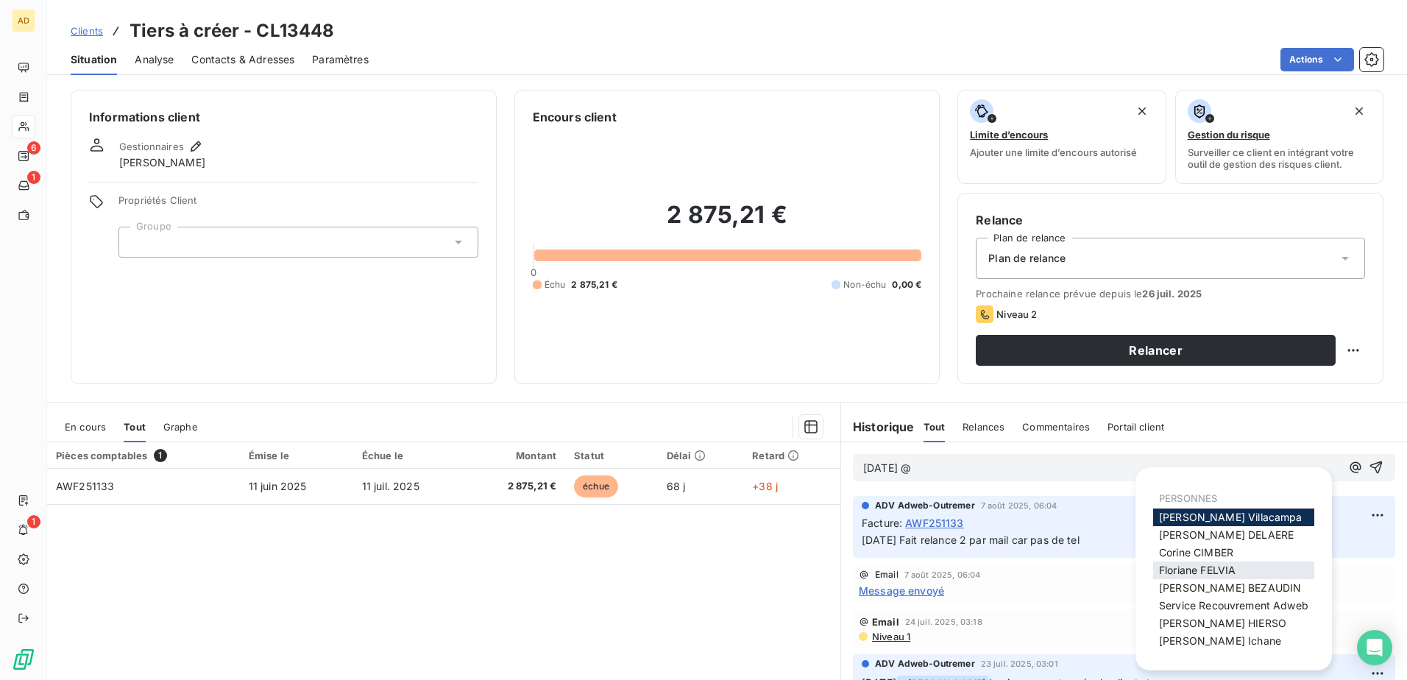
click at [935, 414] on span "Floriane FELVIA" at bounding box center [1197, 570] width 77 height 13
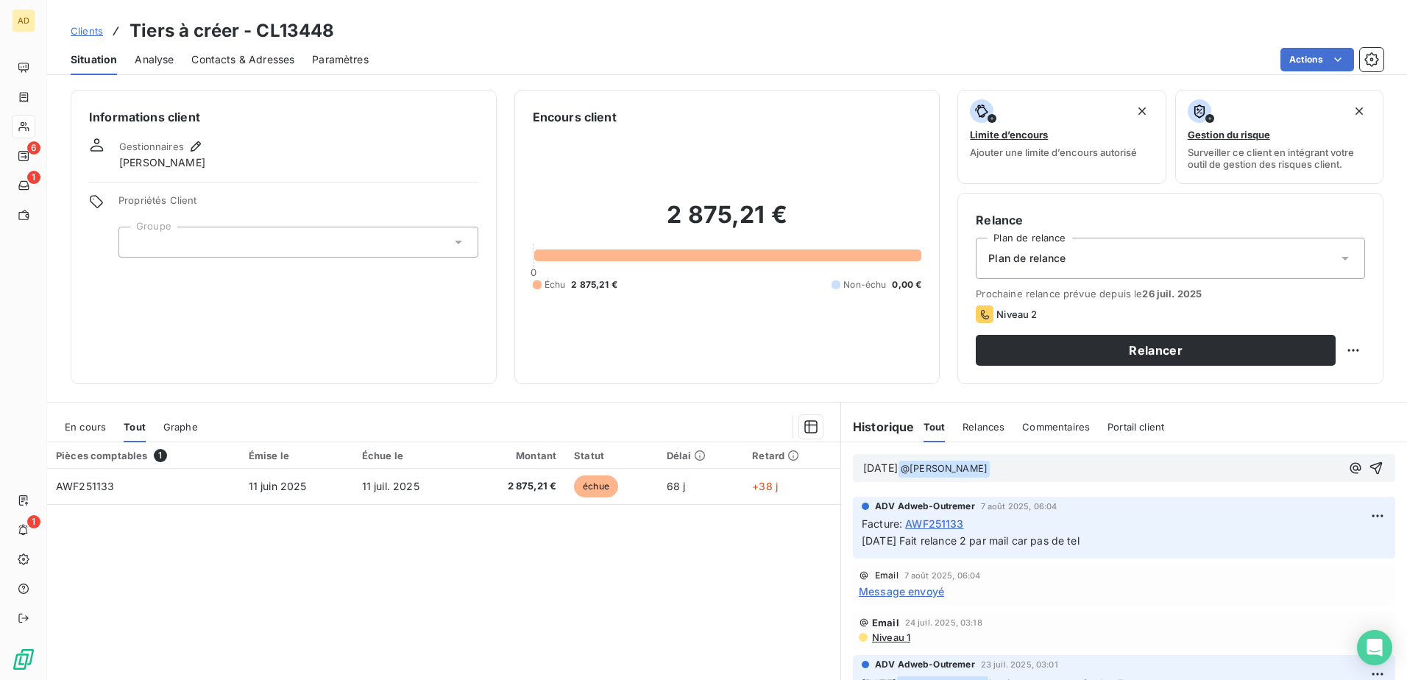
click at [935, 414] on p "18/08/2023 @ Floriane FELVIA ﻿ ﻿" at bounding box center [1102, 469] width 478 height 18
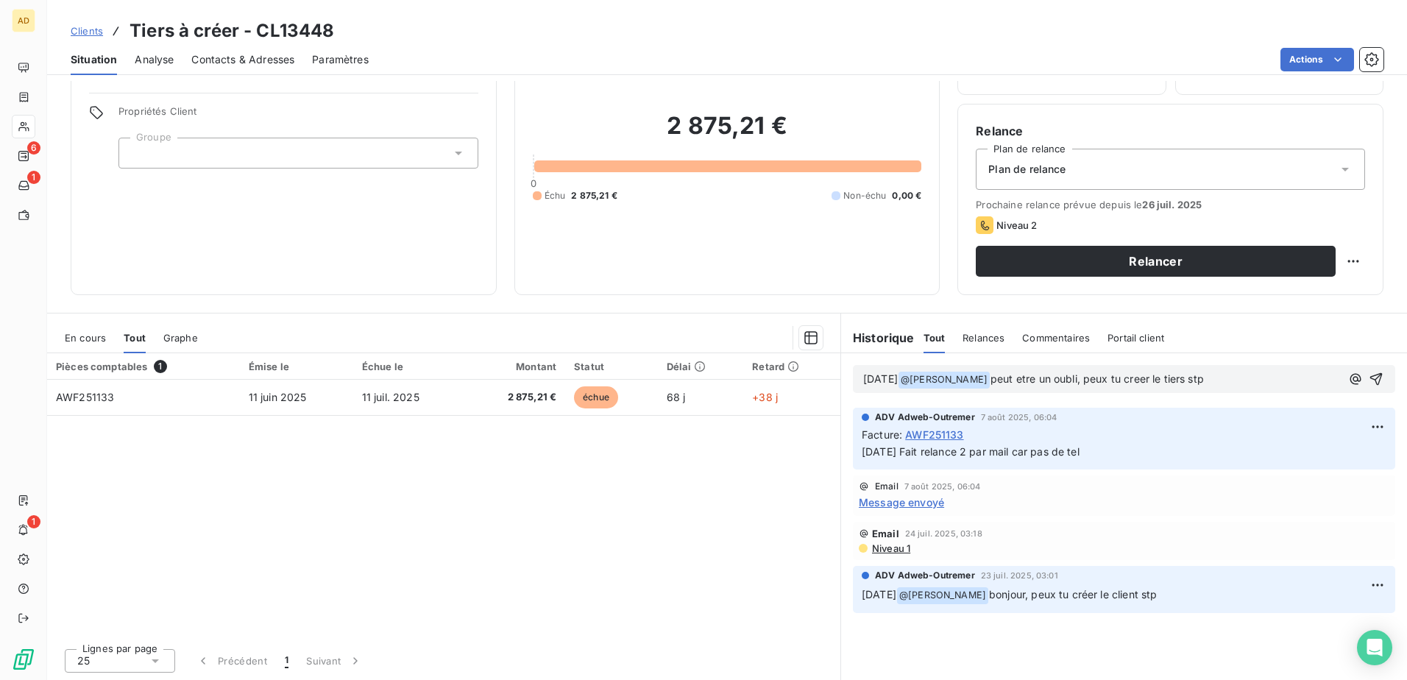
scroll to position [90, 0]
click at [935, 379] on icon "button" at bounding box center [1376, 378] width 15 height 15
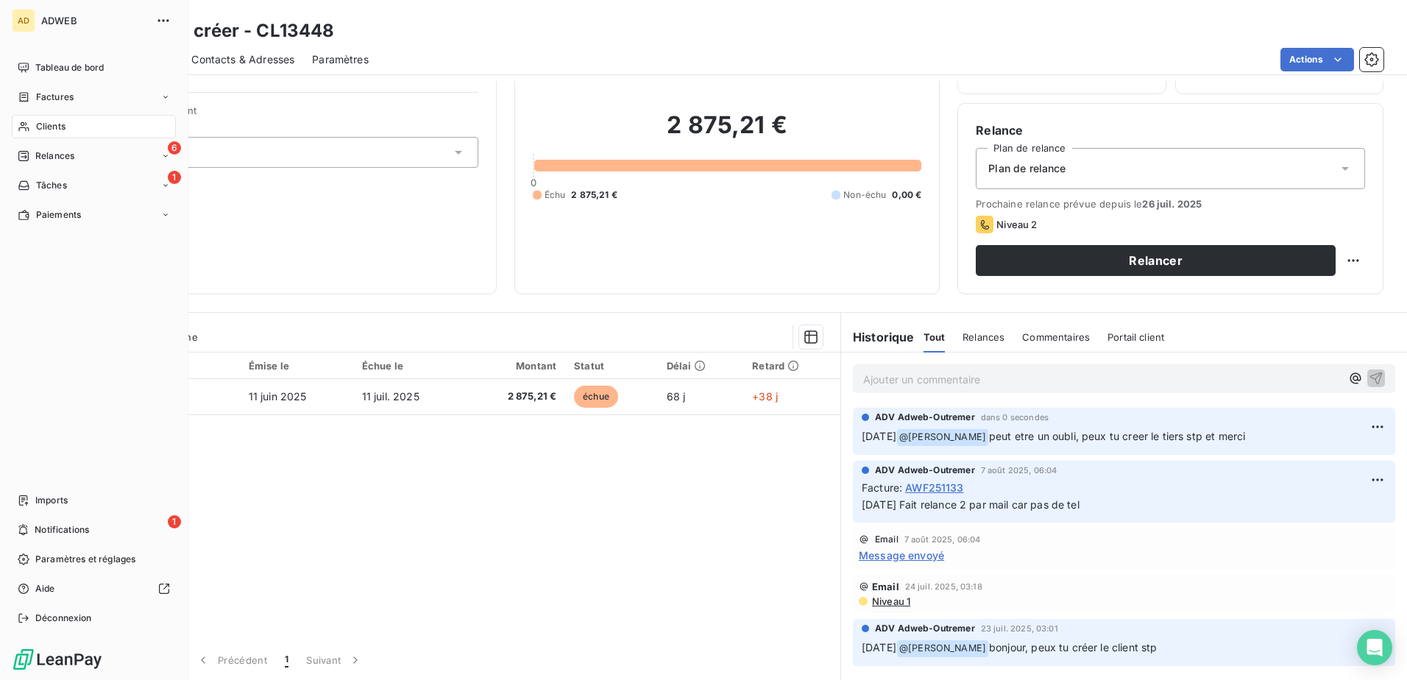
click at [57, 156] on span "Relances" at bounding box center [54, 155] width 39 height 13
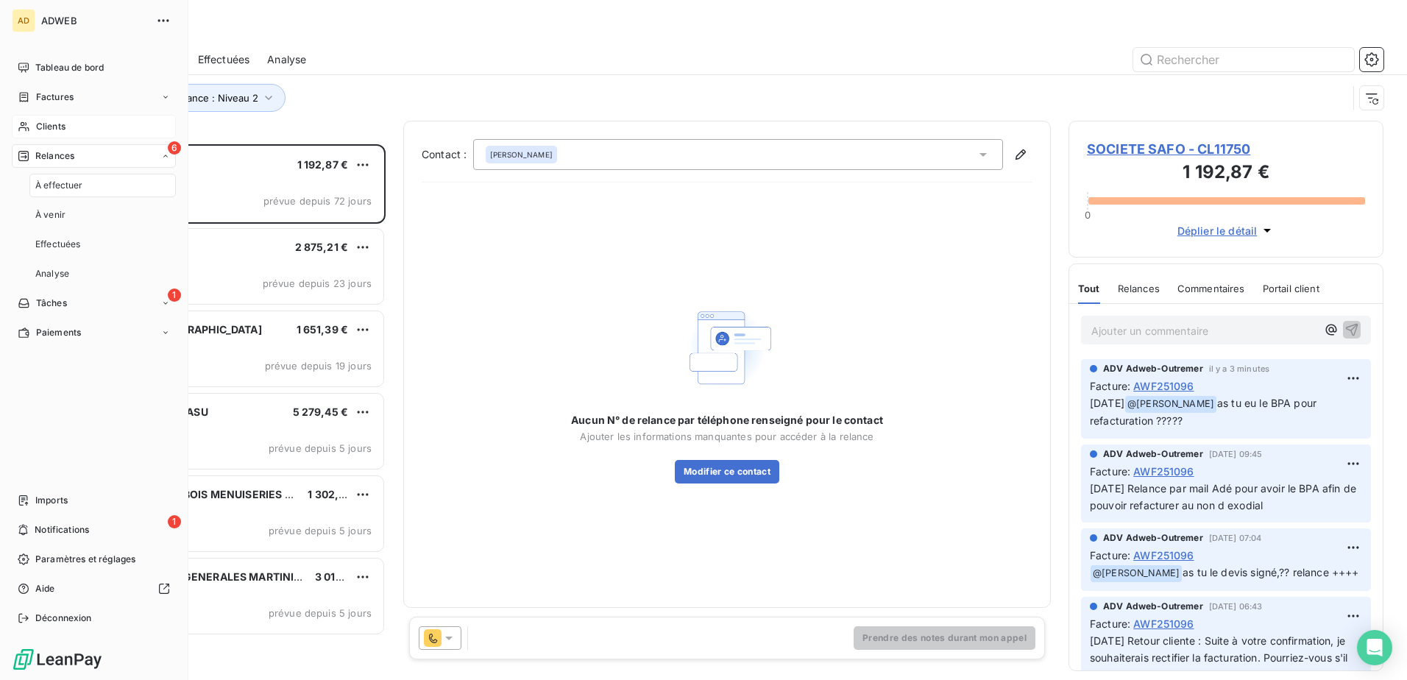
scroll to position [525, 304]
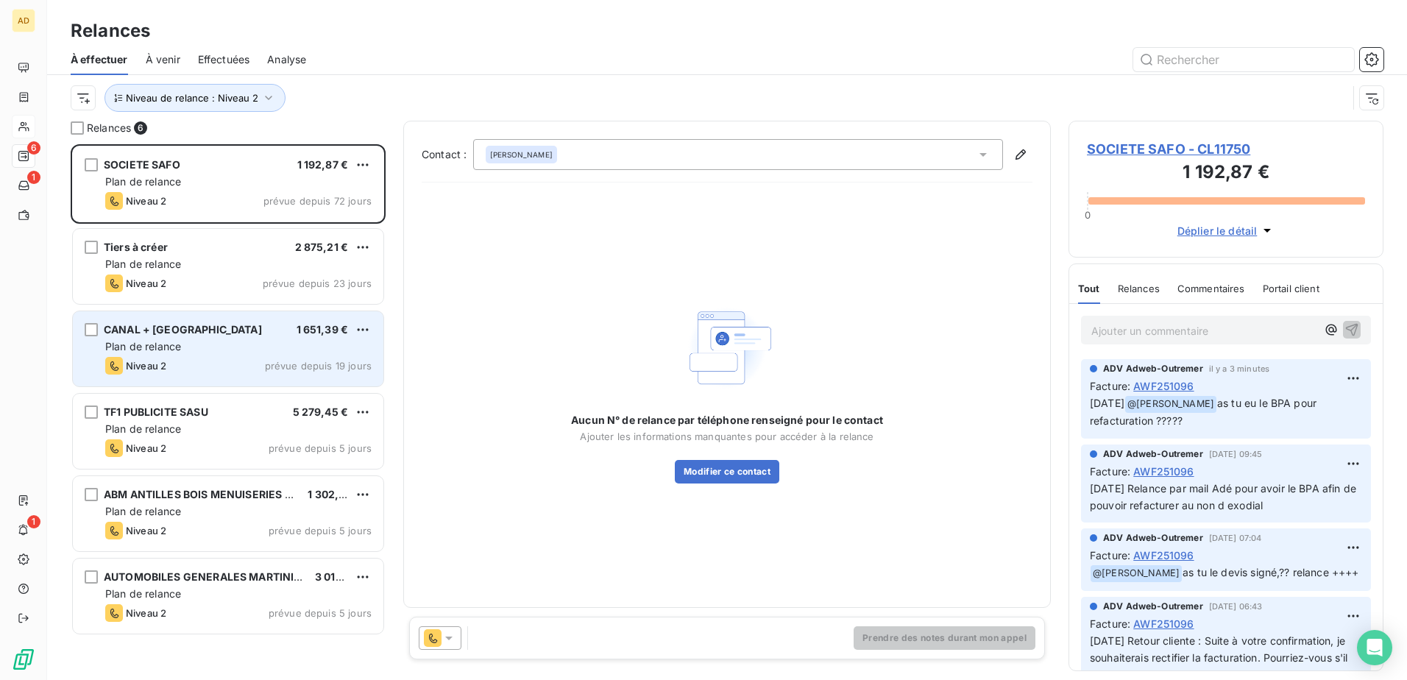
click at [144, 356] on div "CANAL + ANTILLES SAS 1 651,39 € Plan de relance Niveau 2 prévue depuis 19 jours" at bounding box center [228, 348] width 310 height 75
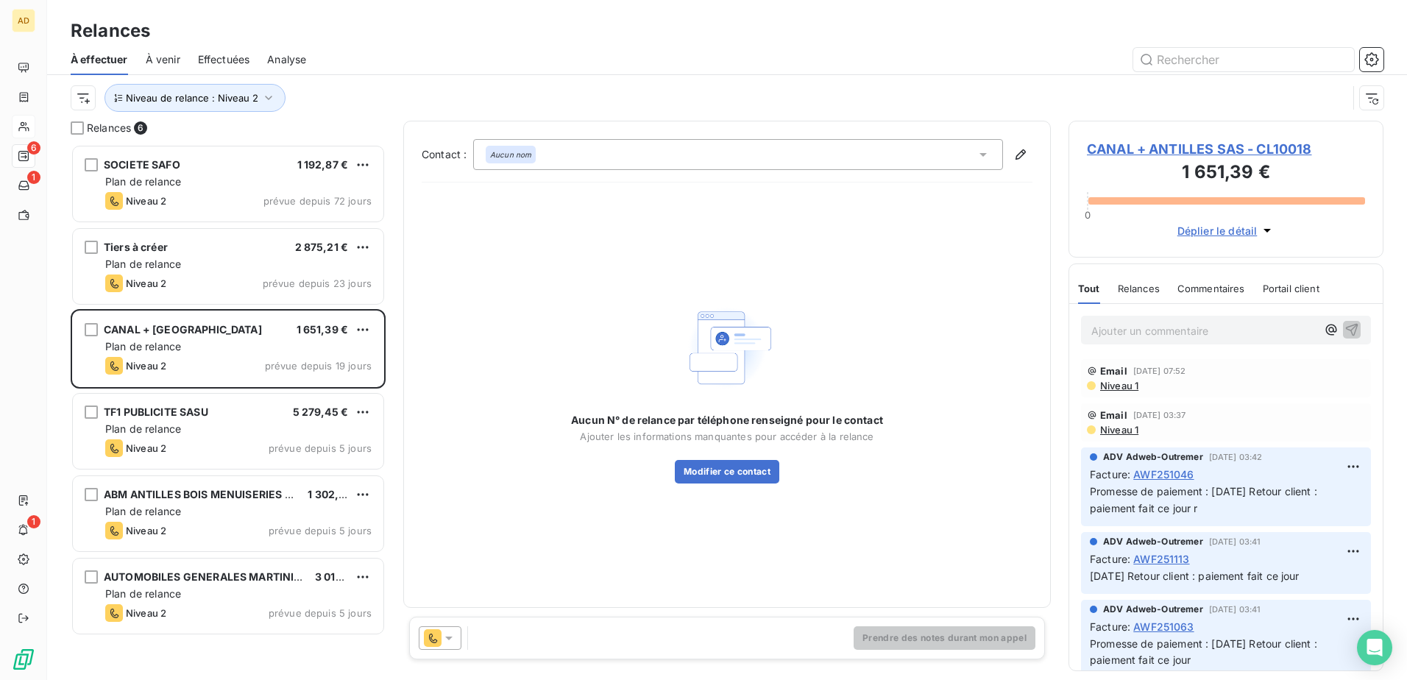
click at [935, 386] on span "Niveau 1" at bounding box center [1119, 386] width 40 height 12
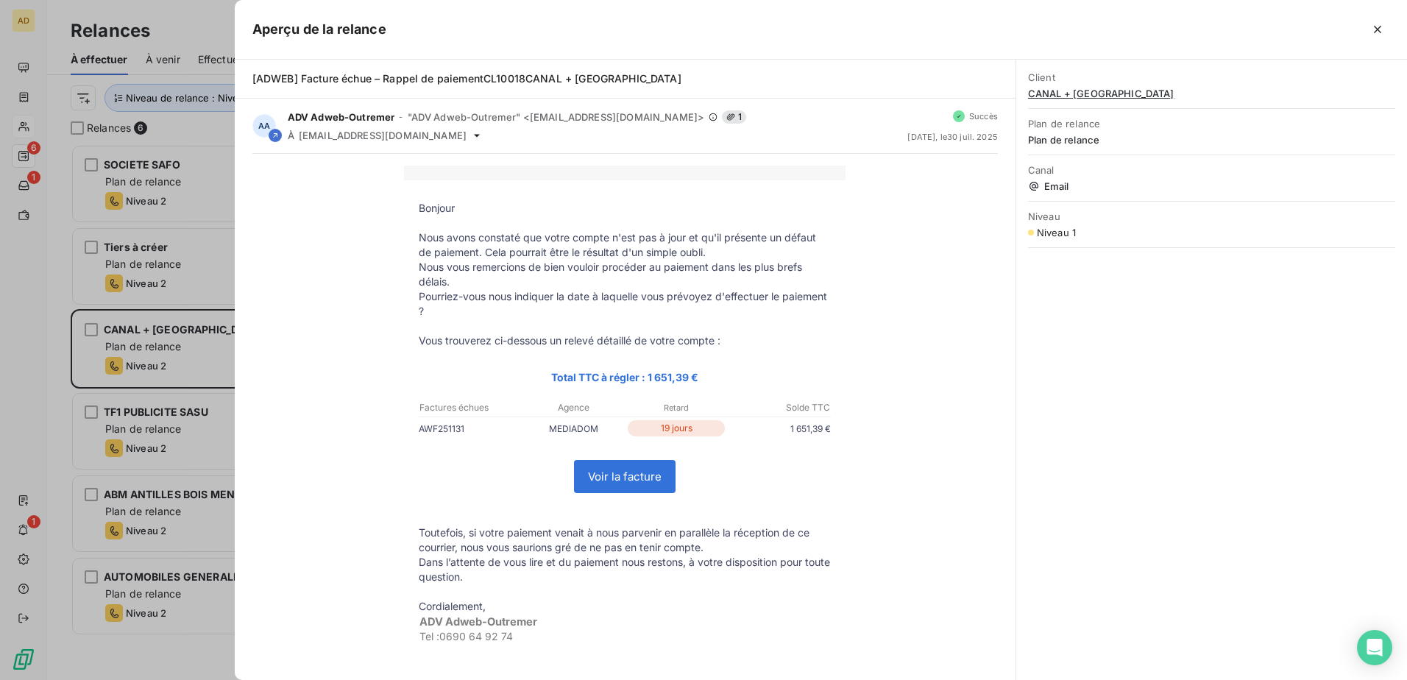
click at [192, 358] on div at bounding box center [703, 340] width 1407 height 680
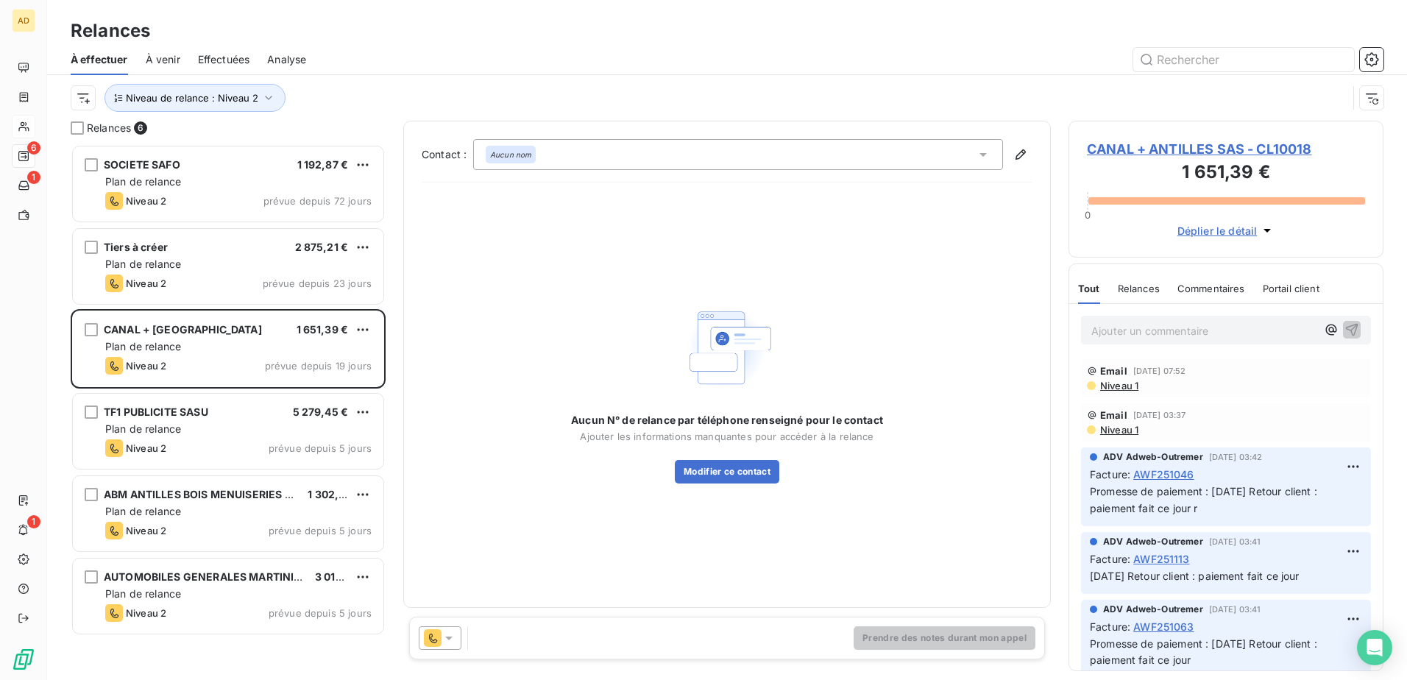
click at [444, 414] on icon at bounding box center [448, 638] width 15 height 15
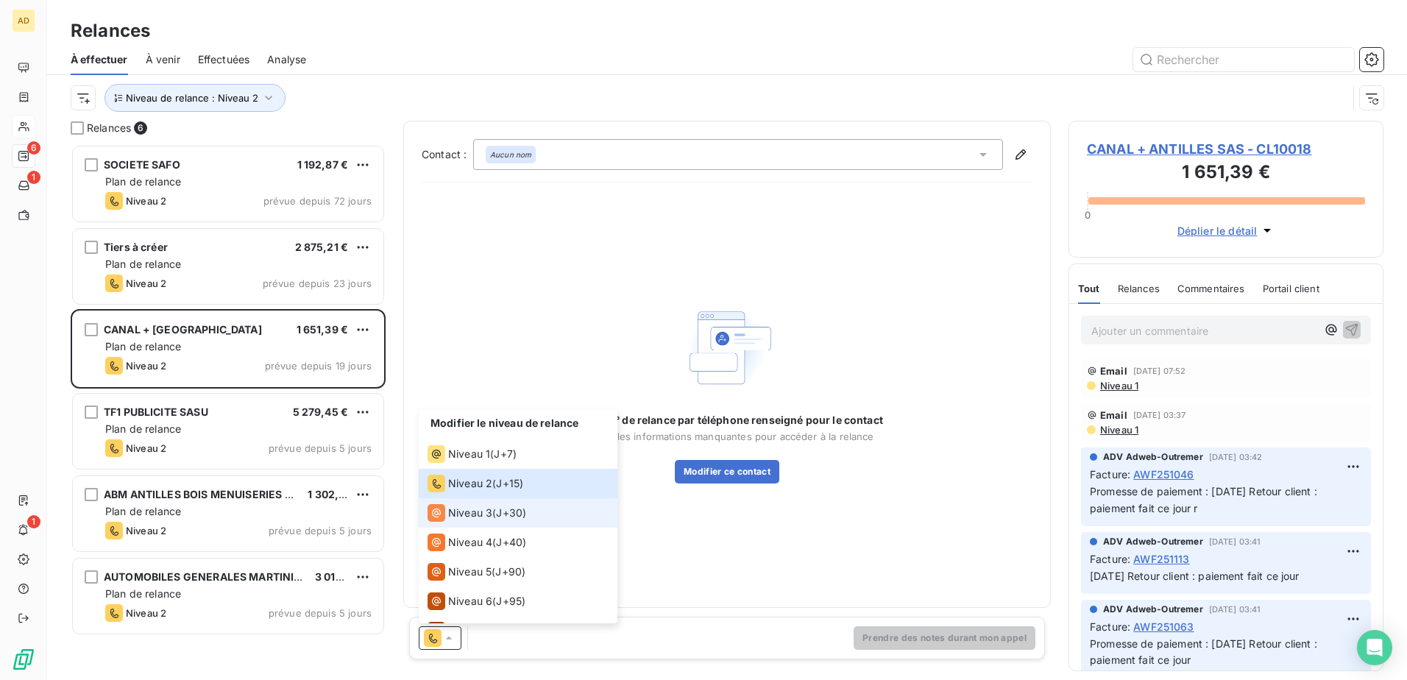
click at [461, 414] on span "Niveau 3" at bounding box center [470, 512] width 44 height 15
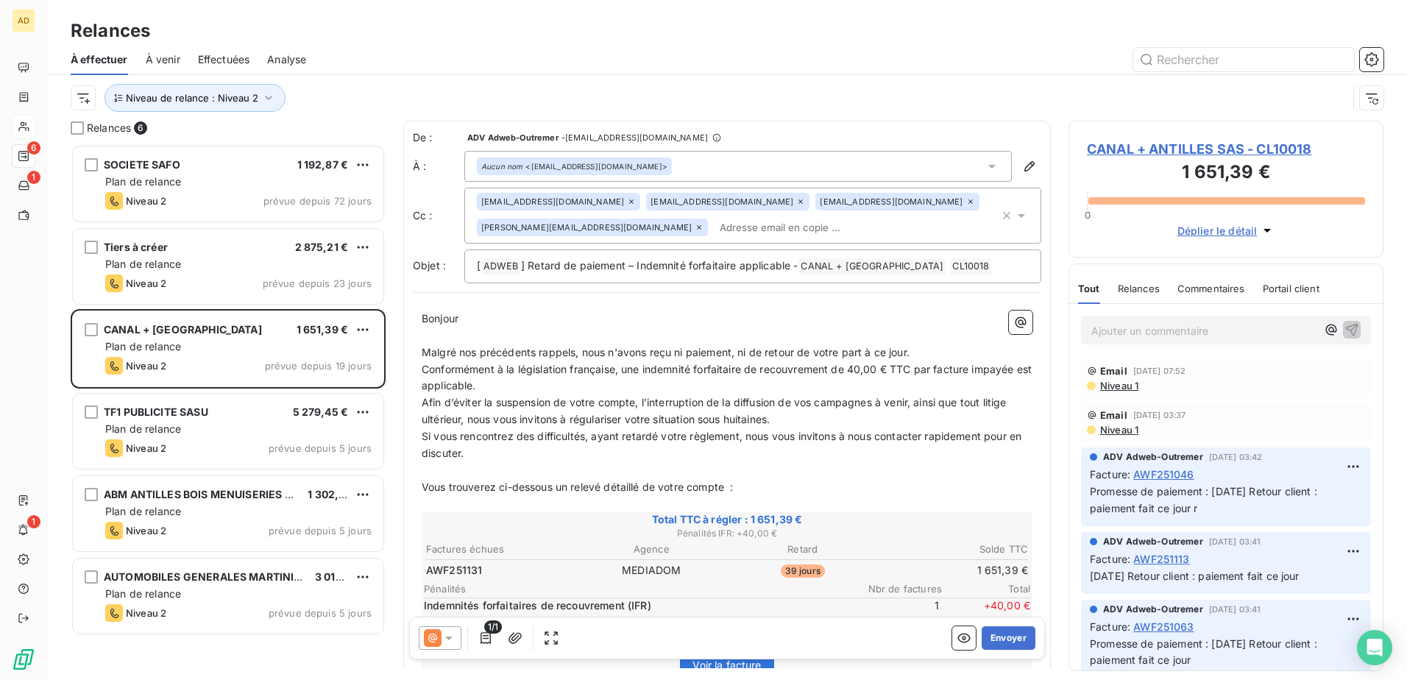
click at [450, 414] on icon at bounding box center [448, 638] width 15 height 15
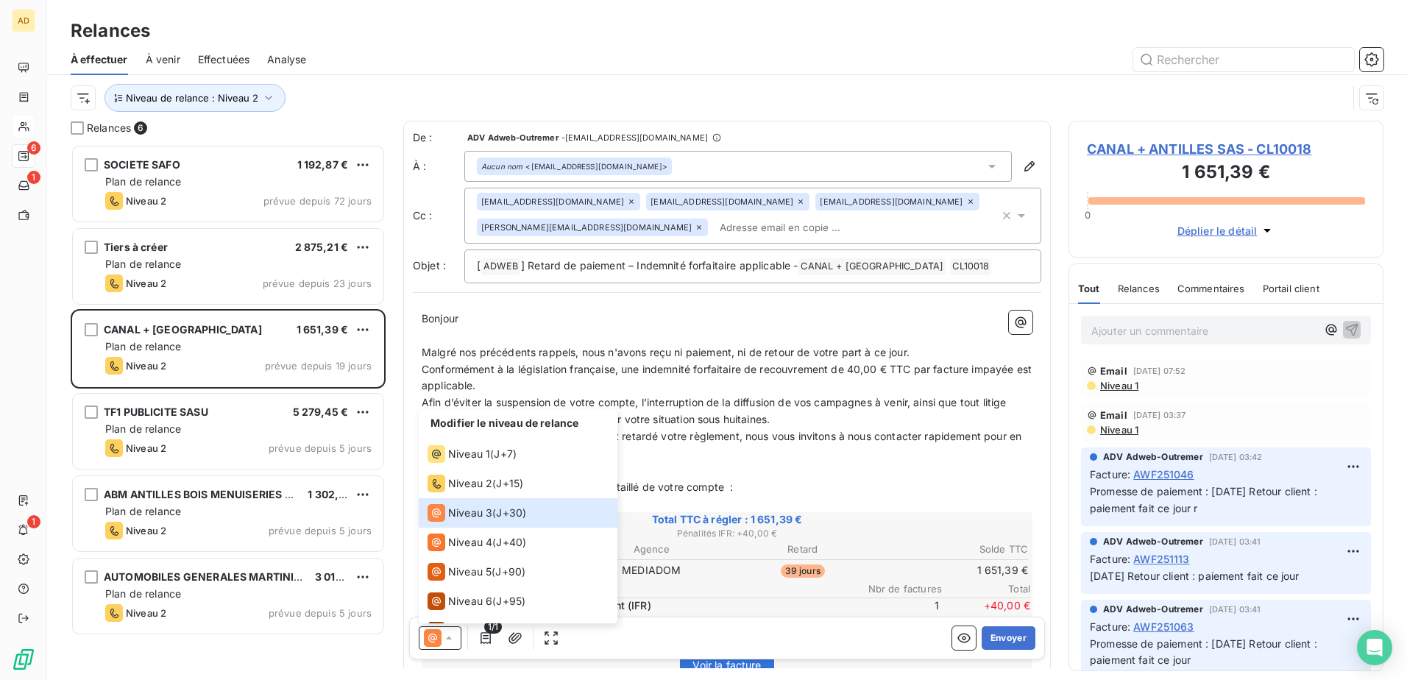
click at [867, 414] on p "﻿" at bounding box center [727, 470] width 611 height 17
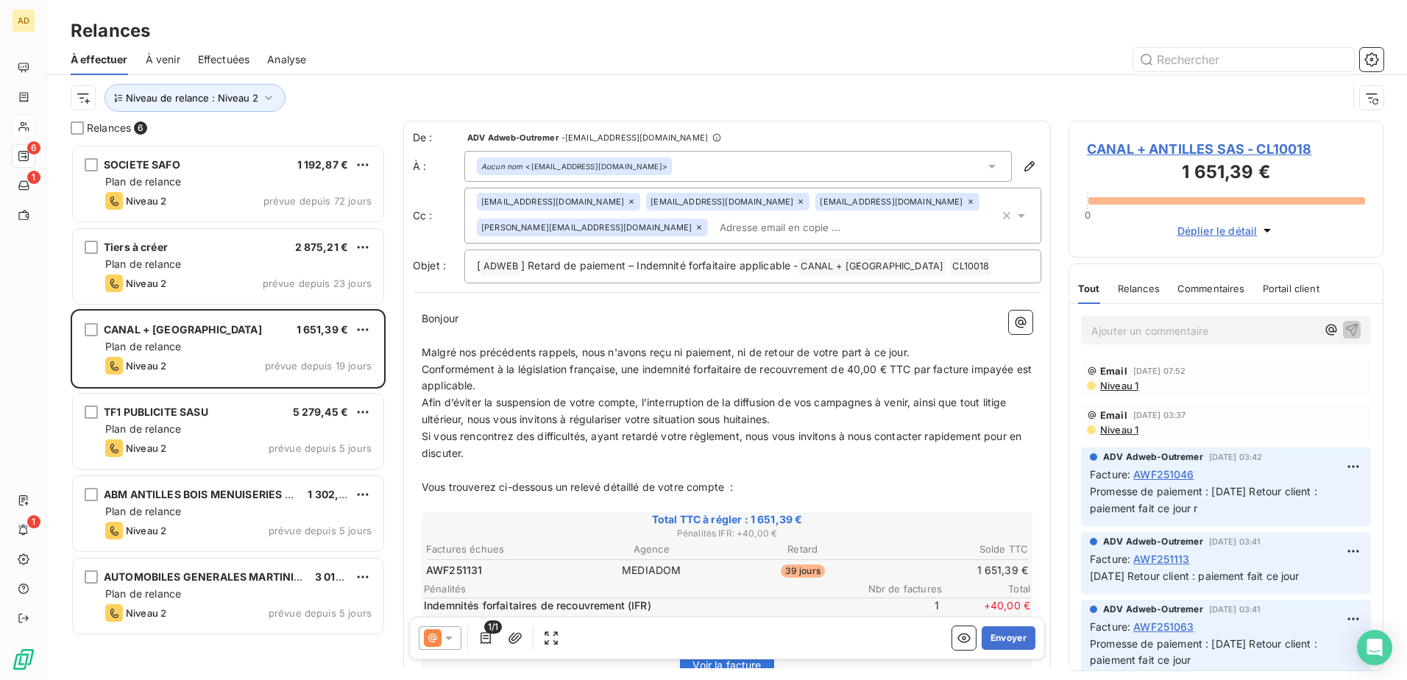
click at [450, 414] on icon at bounding box center [448, 638] width 7 height 4
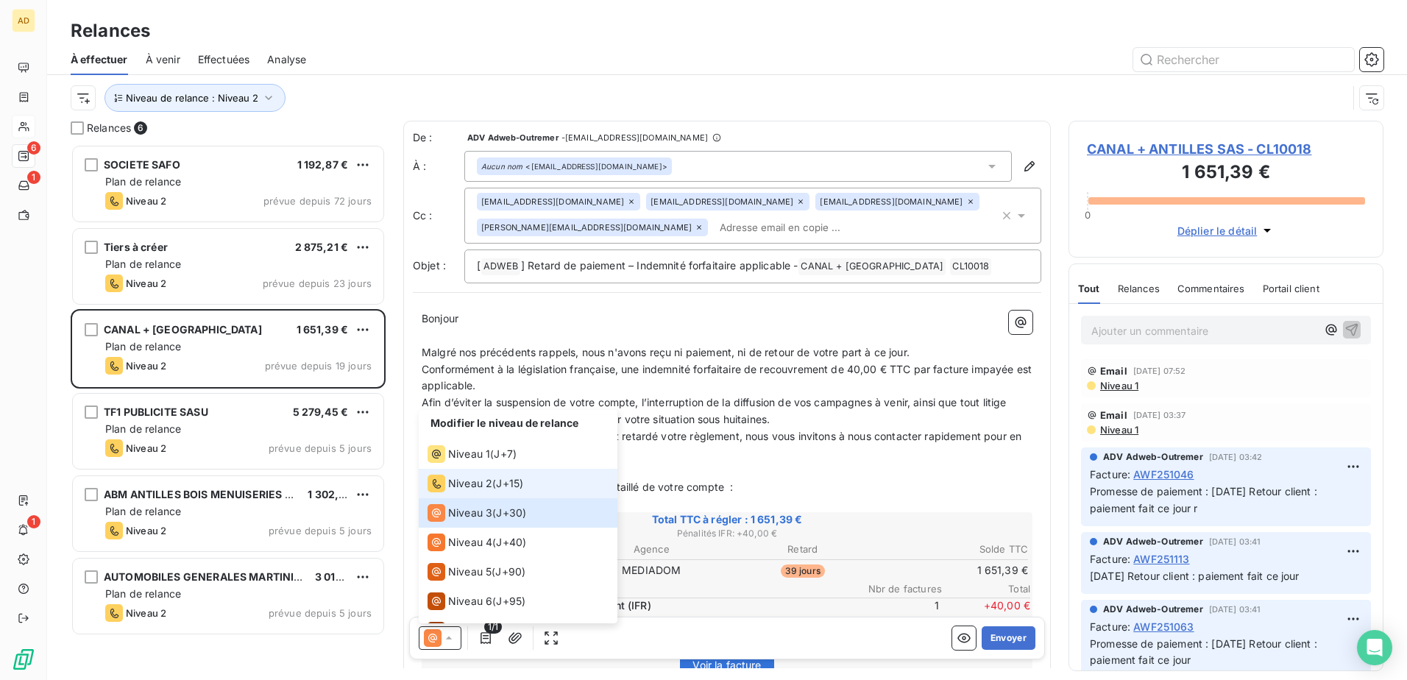
click at [491, 414] on div "Niveau 2" at bounding box center [459, 484] width 65 height 18
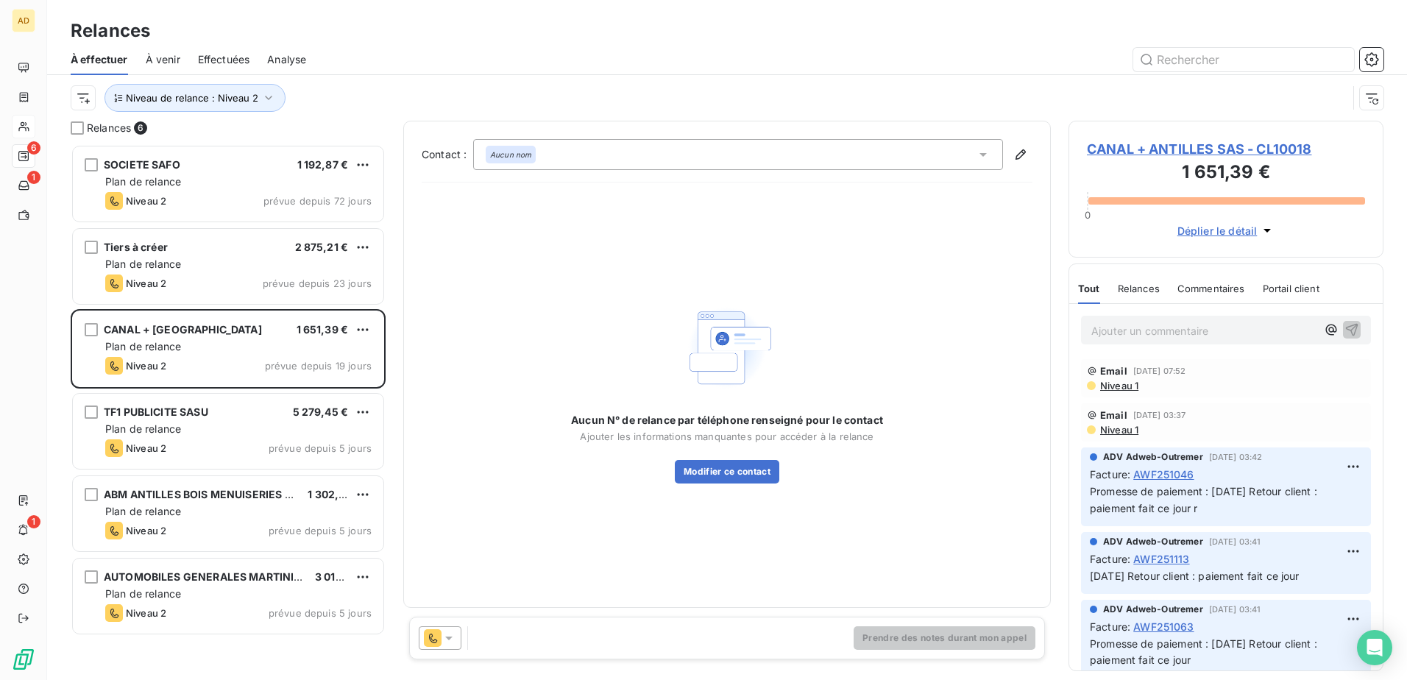
click at [455, 414] on icon at bounding box center [448, 638] width 15 height 15
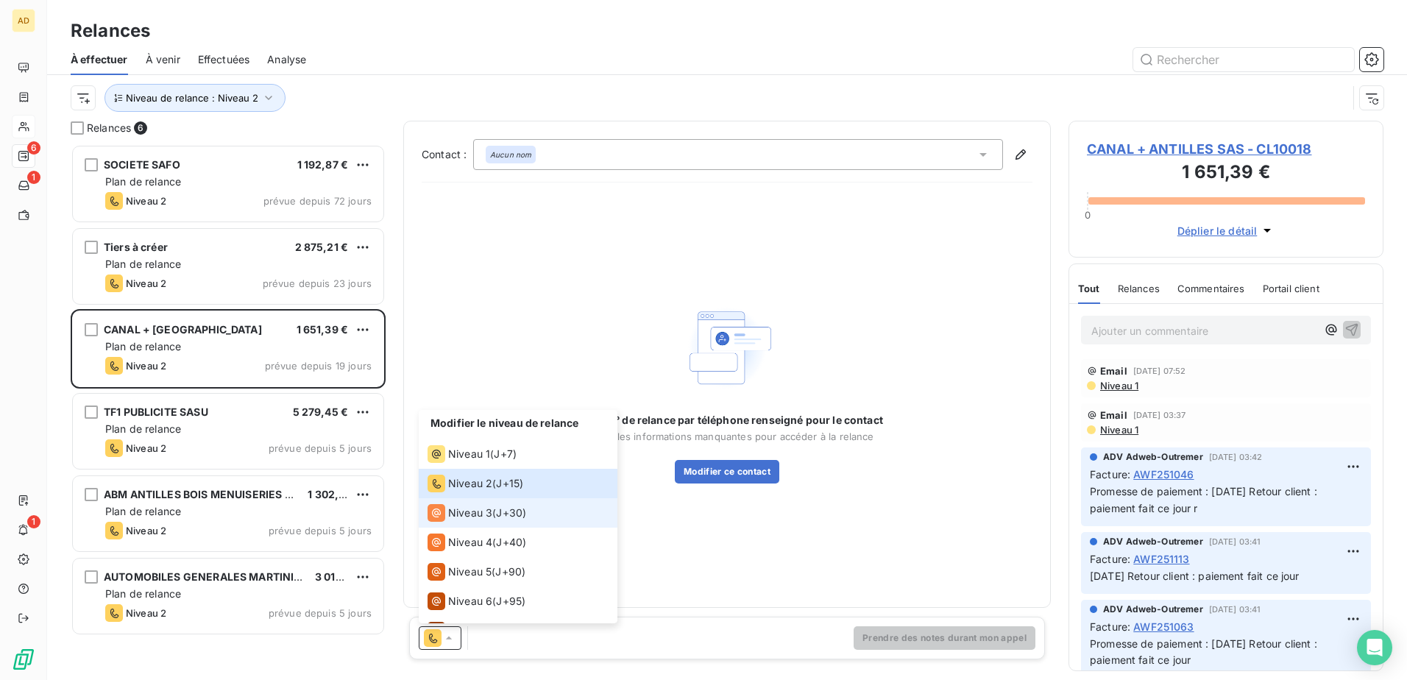
click at [476, 414] on span "Niveau 3" at bounding box center [470, 512] width 44 height 15
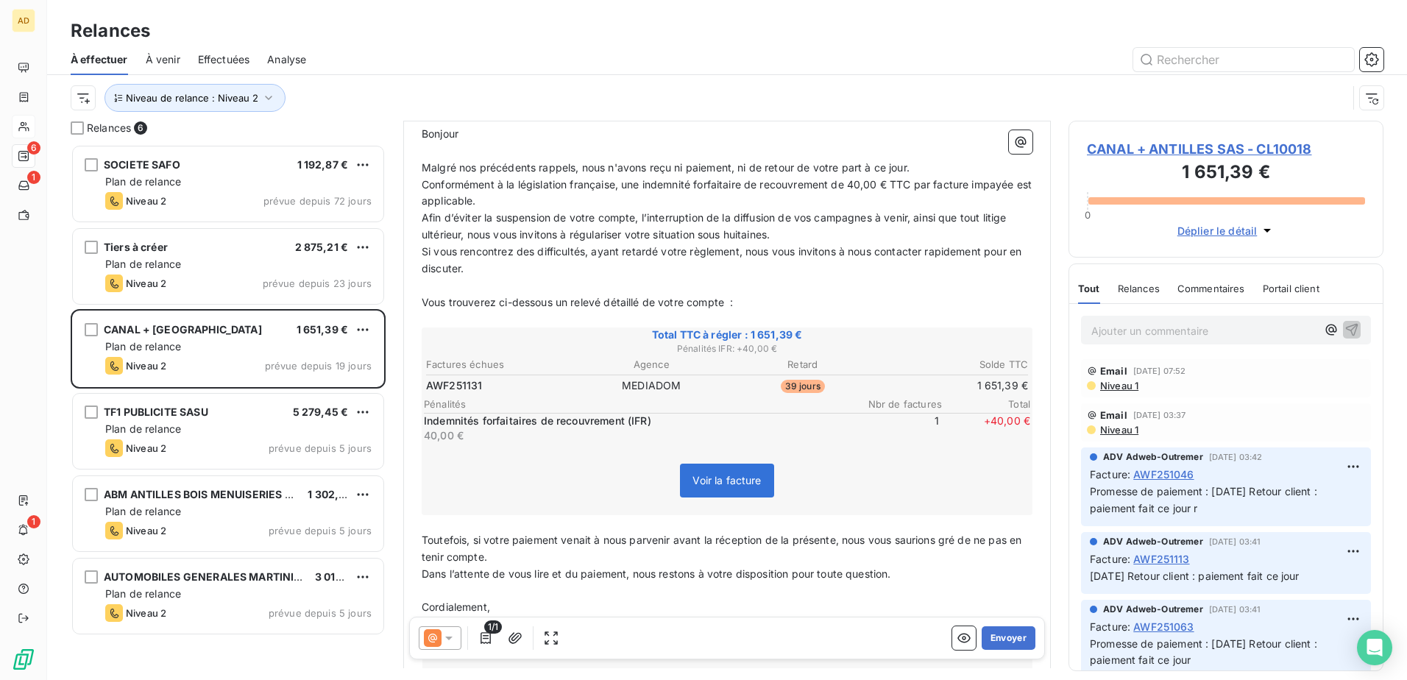
scroll to position [221, 0]
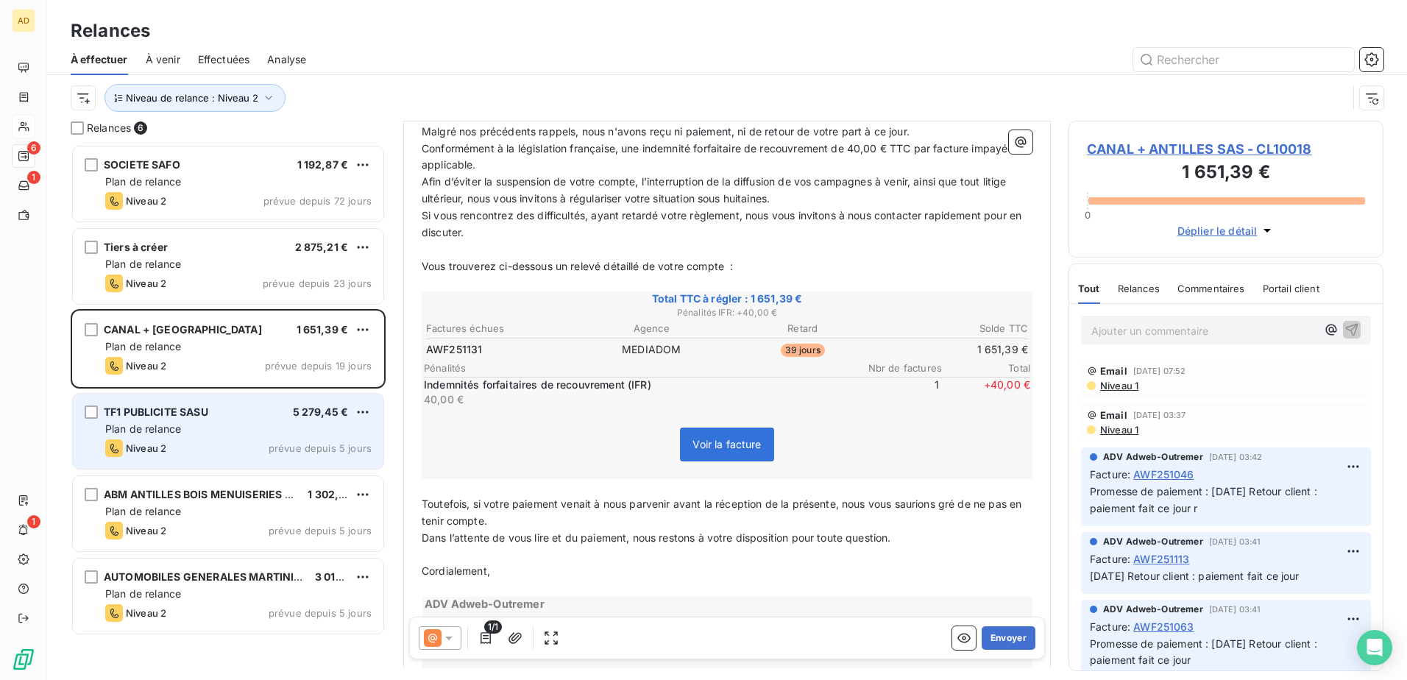
click at [188, 414] on div "Plan de relance" at bounding box center [238, 429] width 266 height 15
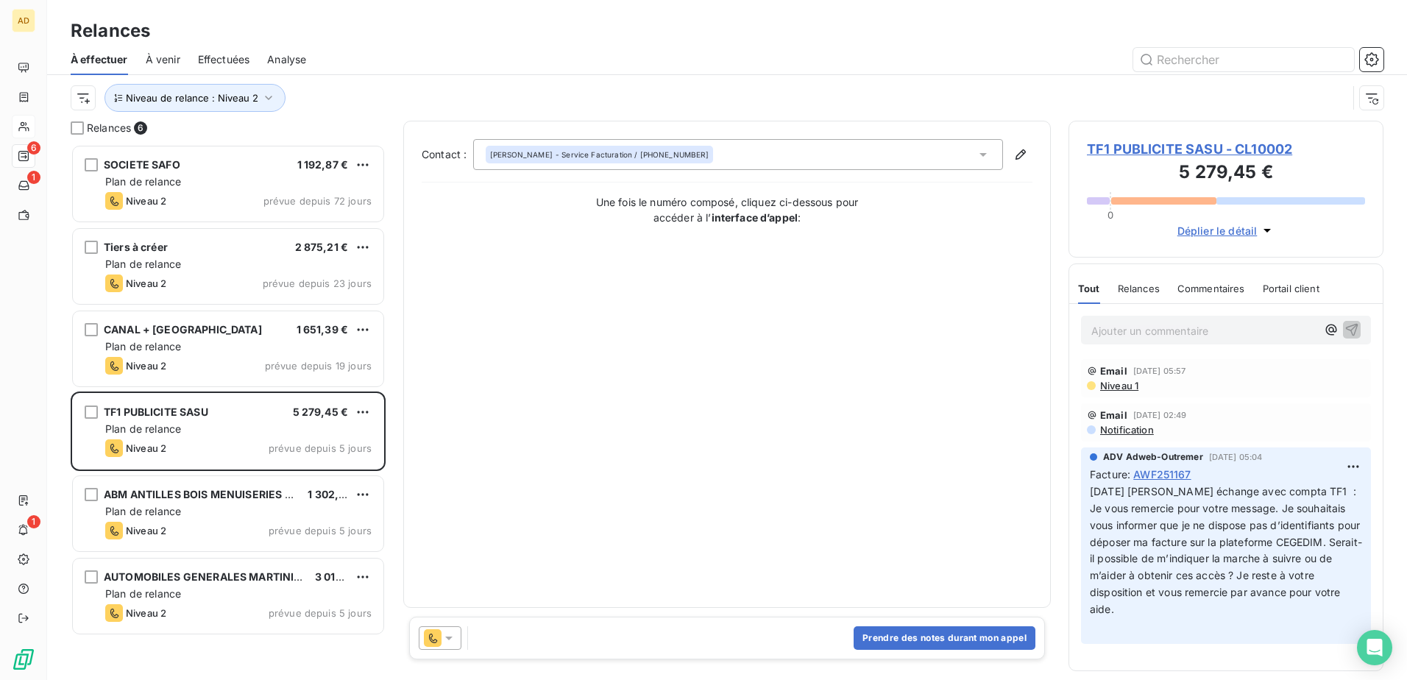
click at [454, 414] on icon at bounding box center [448, 638] width 15 height 15
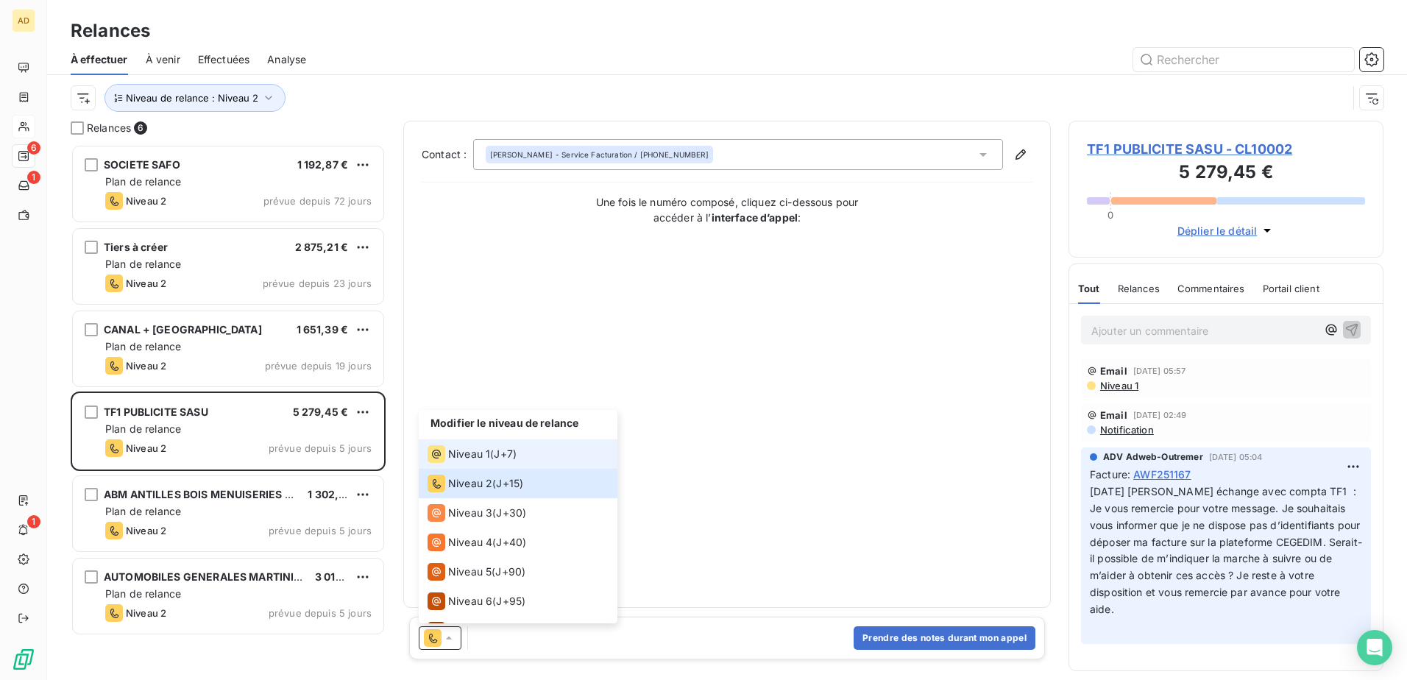
click at [466, 414] on li "Niveau 1 ( J+7 )" at bounding box center [518, 453] width 199 height 29
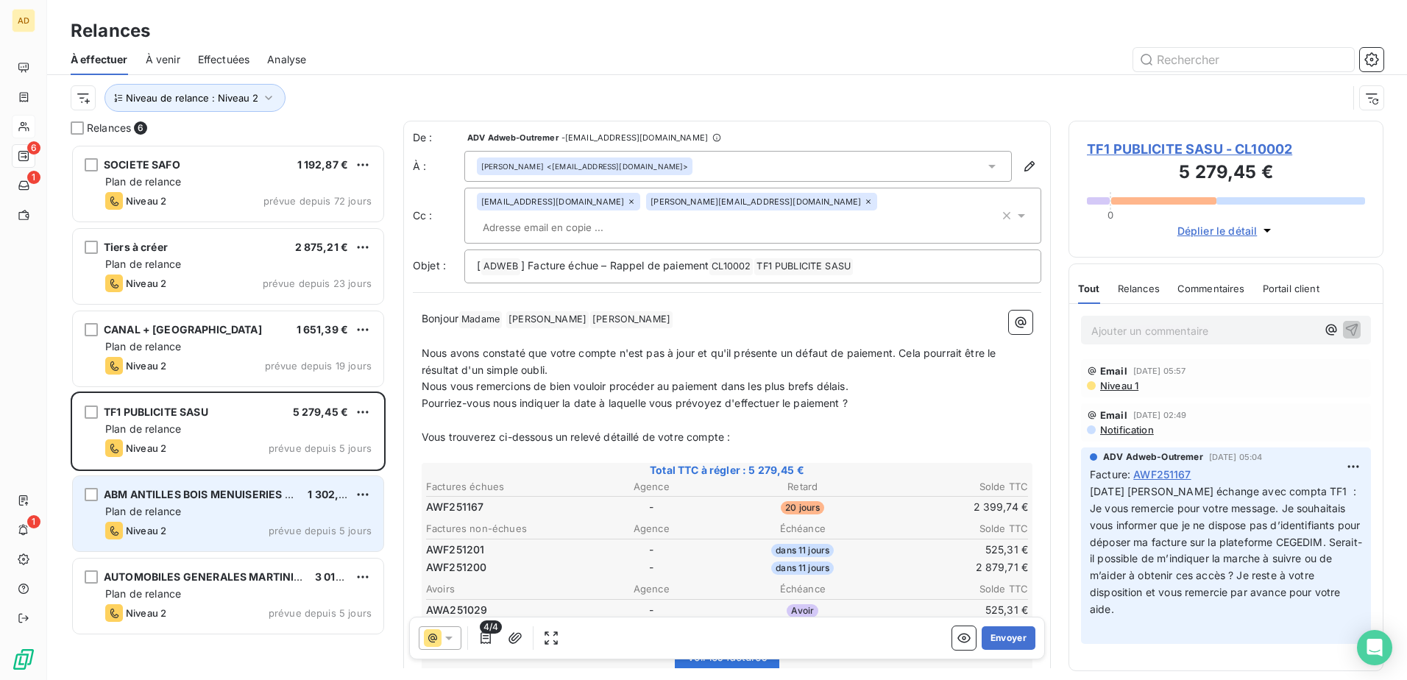
click at [258, 414] on div "Plan de relance" at bounding box center [238, 511] width 266 height 15
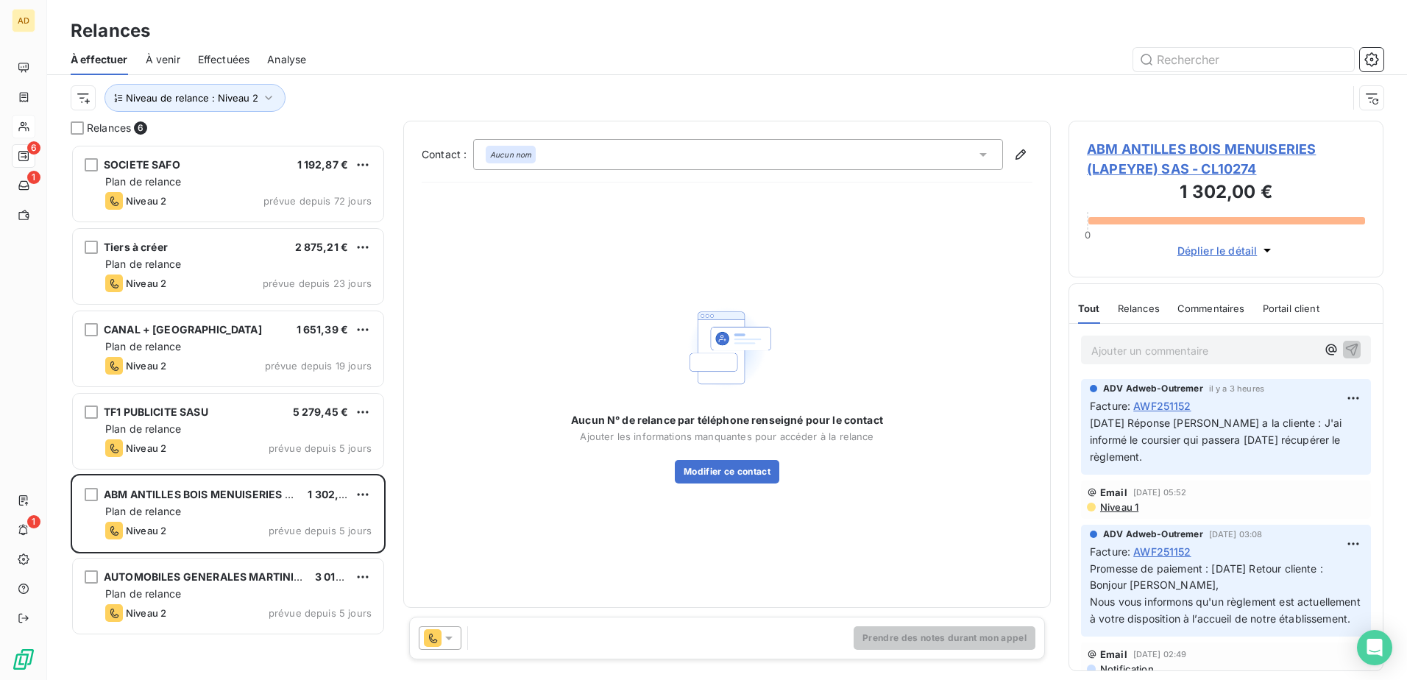
click at [935, 177] on span "ABM ANTILLES BOIS MENUISERIES (LAPEYRE) SAS - CL10274" at bounding box center [1226, 159] width 278 height 40
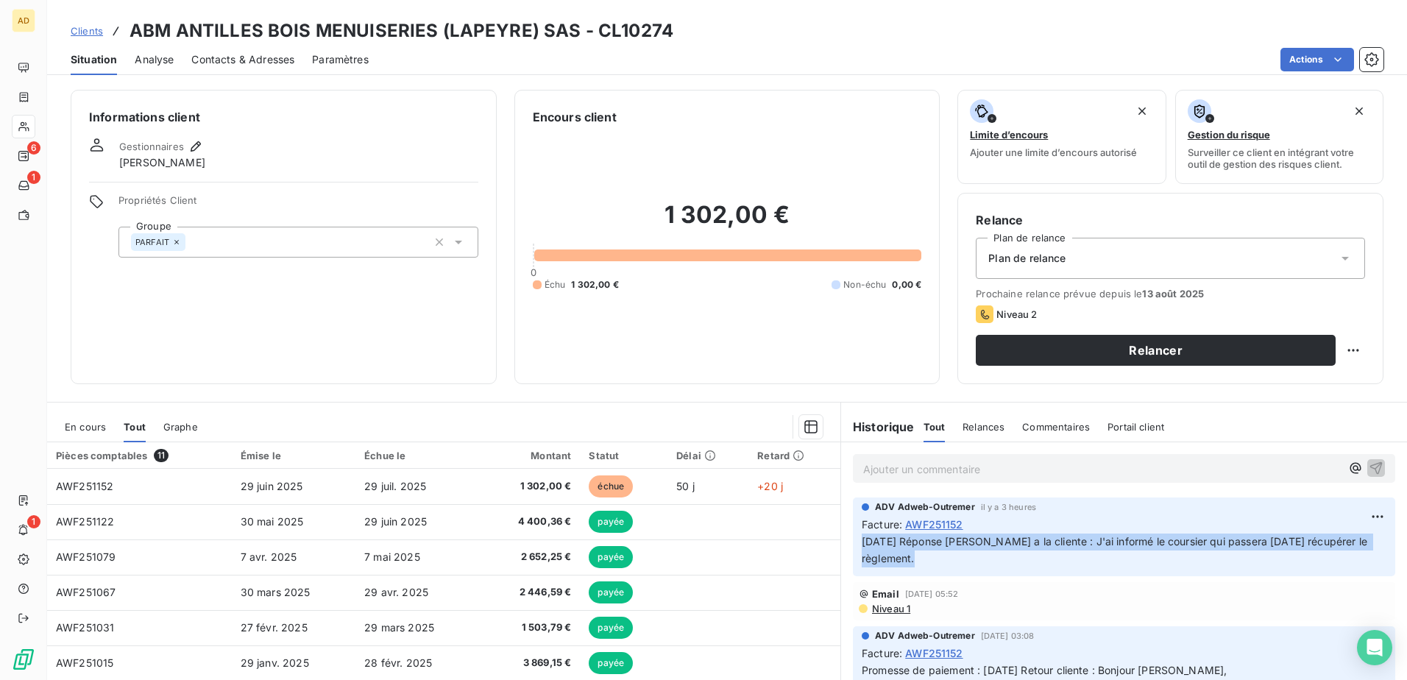
drag, startPoint x: 935, startPoint y: 555, endPoint x: 843, endPoint y: 539, distance: 93.3
click at [843, 414] on div "ADV Adweb-Outremer il y a 3 heures Facture : AWF251152 13/08/2025 Réponse Flori…" at bounding box center [1124, 536] width 566 height 85
drag, startPoint x: 843, startPoint y: 539, endPoint x: 873, endPoint y: 539, distance: 29.4
copy span "13/08/2025 Réponse Floriane a la cliente : J'ai informé le coursier qui passera…"
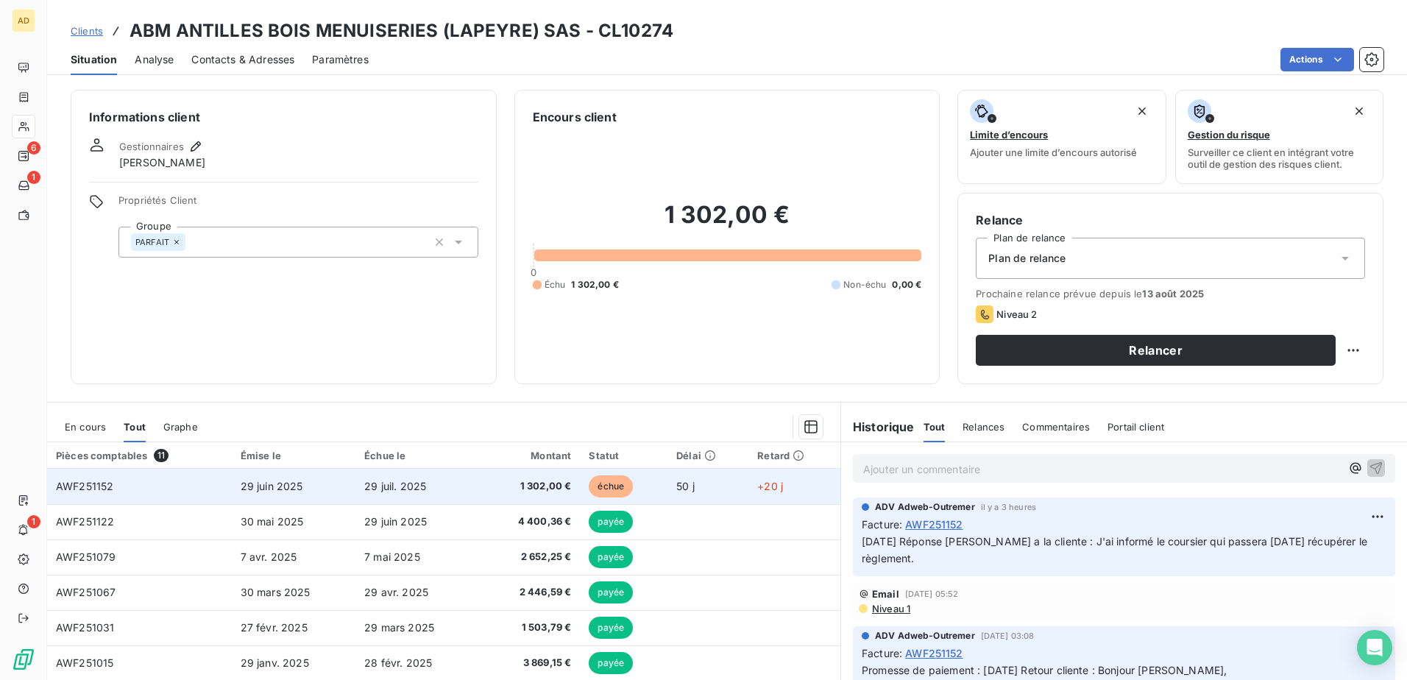
click at [405, 414] on span "29 juil. 2025" at bounding box center [395, 486] width 62 height 13
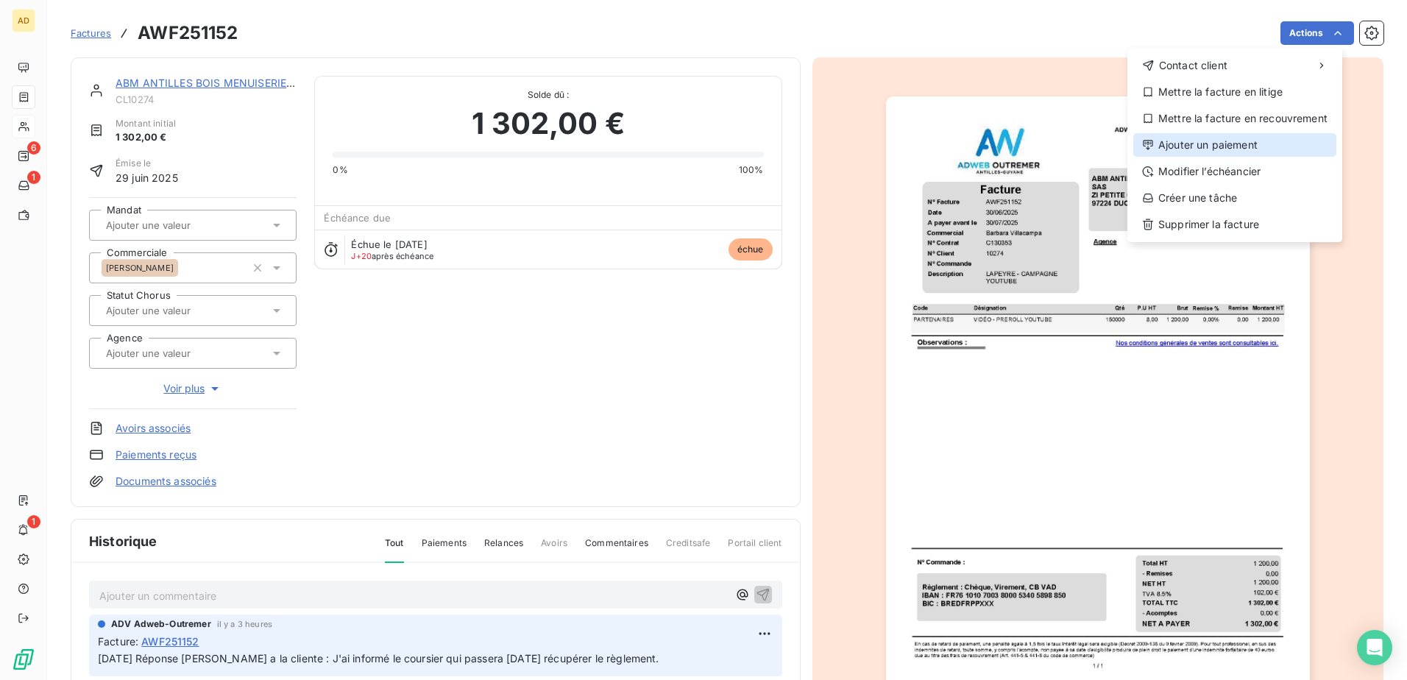
click at [935, 146] on div "Ajouter un paiement" at bounding box center [1234, 145] width 203 height 24
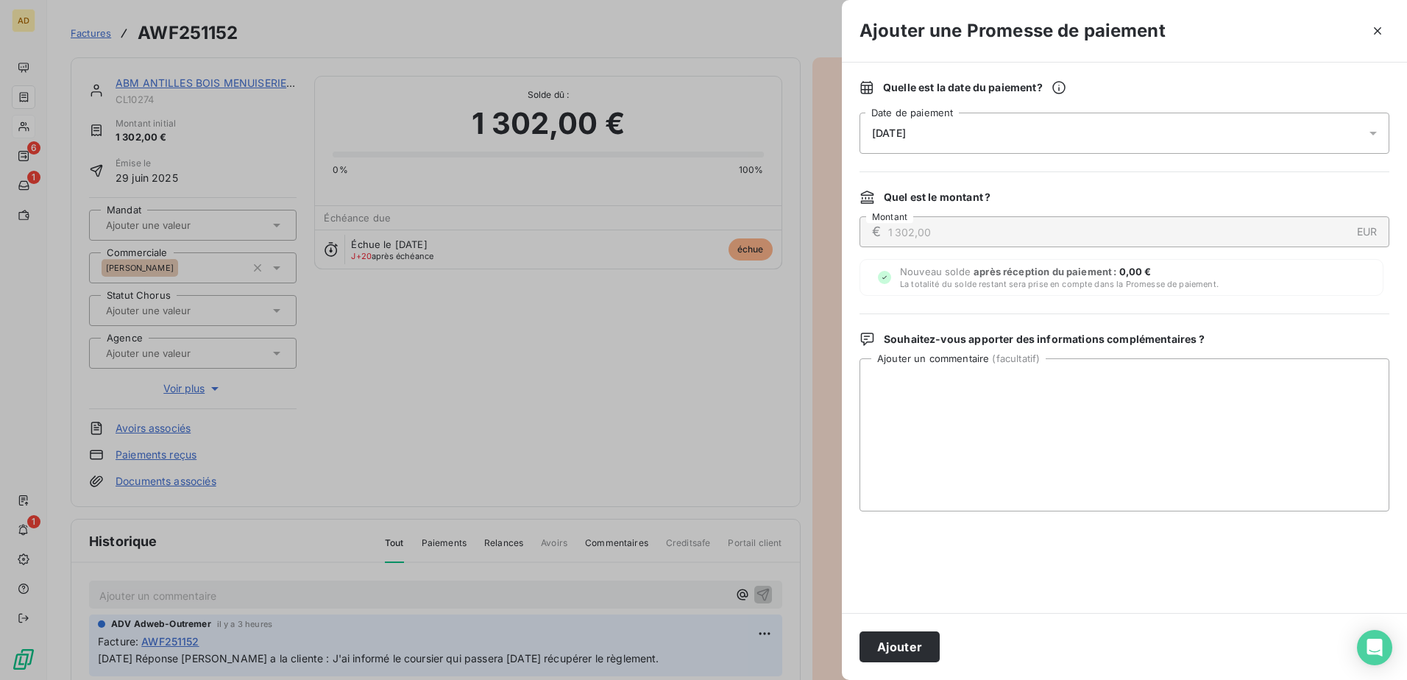
click at [935, 137] on icon at bounding box center [1373, 133] width 15 height 15
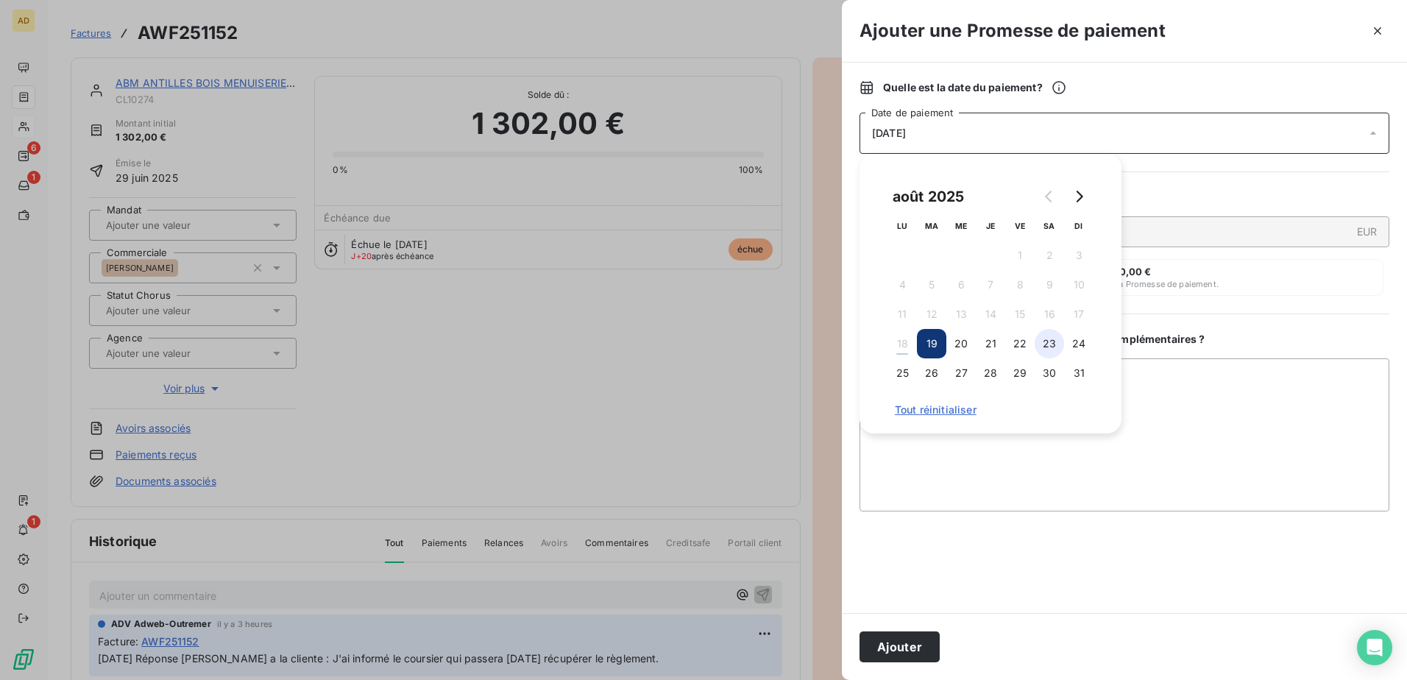
click at [935, 347] on button "23" at bounding box center [1048, 343] width 29 height 29
click at [935, 414] on textarea "Ajouter un commentaire ( facultatif )" at bounding box center [1124, 434] width 530 height 153
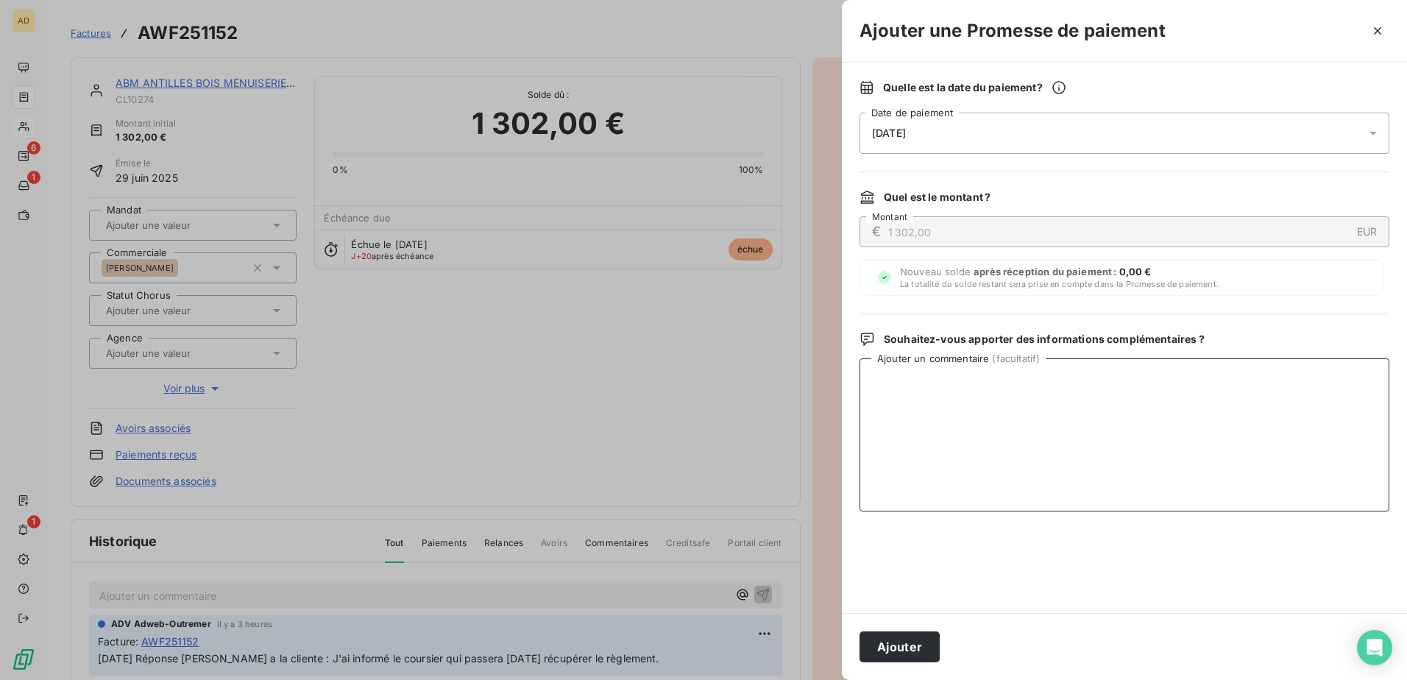
paste textarea "13/08/2025 Réponse Floriane a la cliente : J'ai informé le coursier qui passera…"
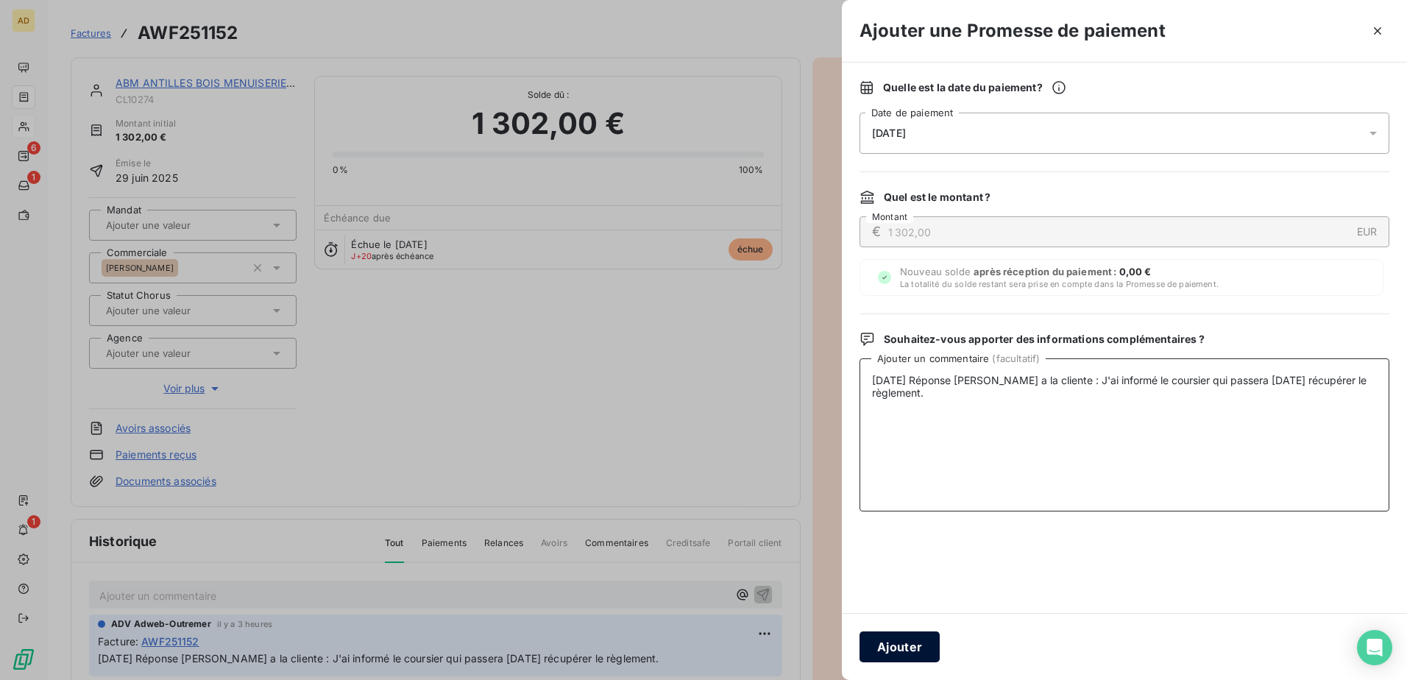
type textarea "13/08/2025 Réponse Floriane a la cliente : J'ai informé le coursier qui passera…"
click at [905, 414] on button "Ajouter" at bounding box center [899, 646] width 80 height 31
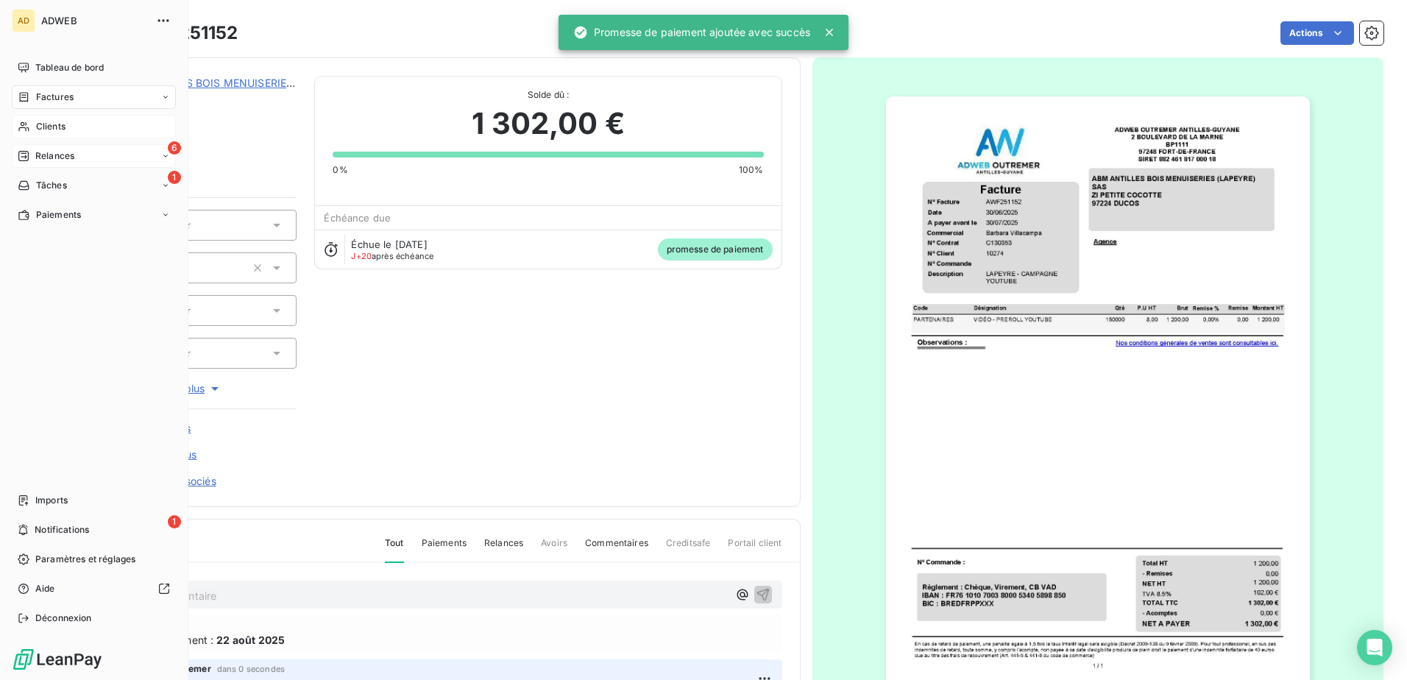
click at [35, 162] on span "Relances" at bounding box center [54, 155] width 39 height 13
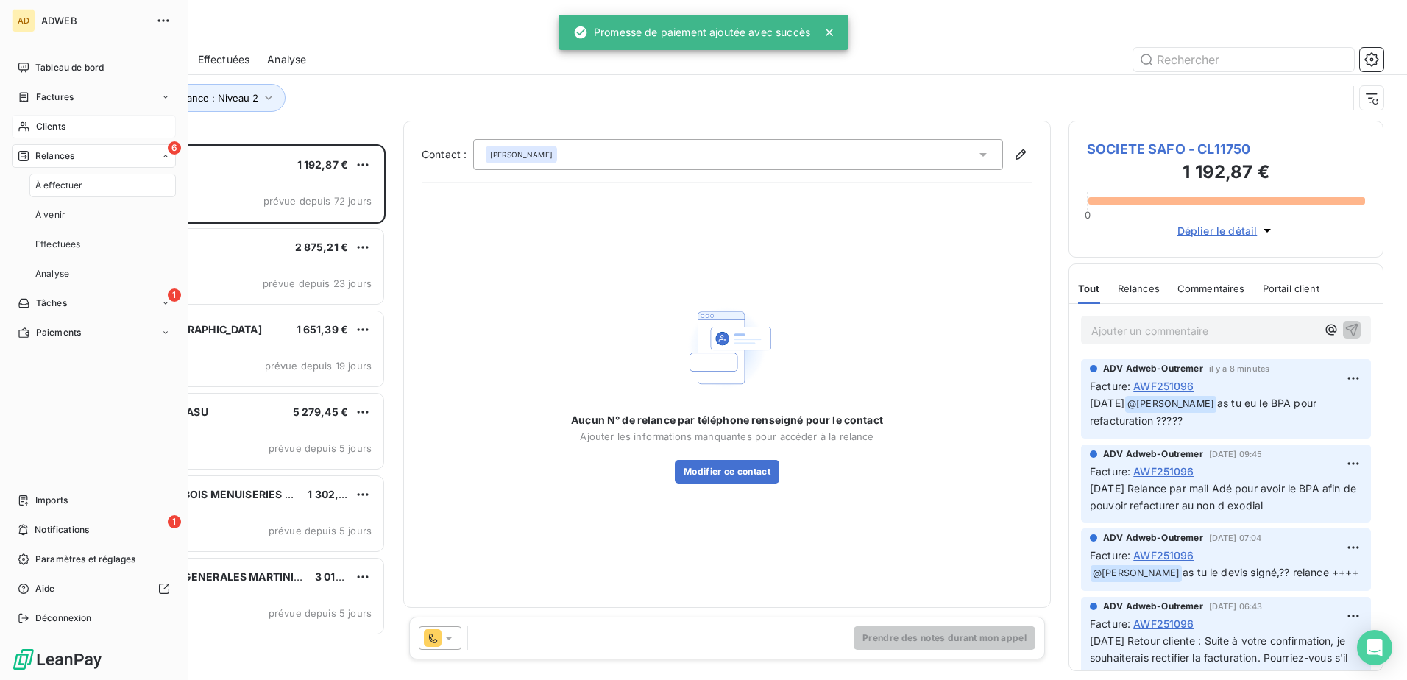
scroll to position [525, 304]
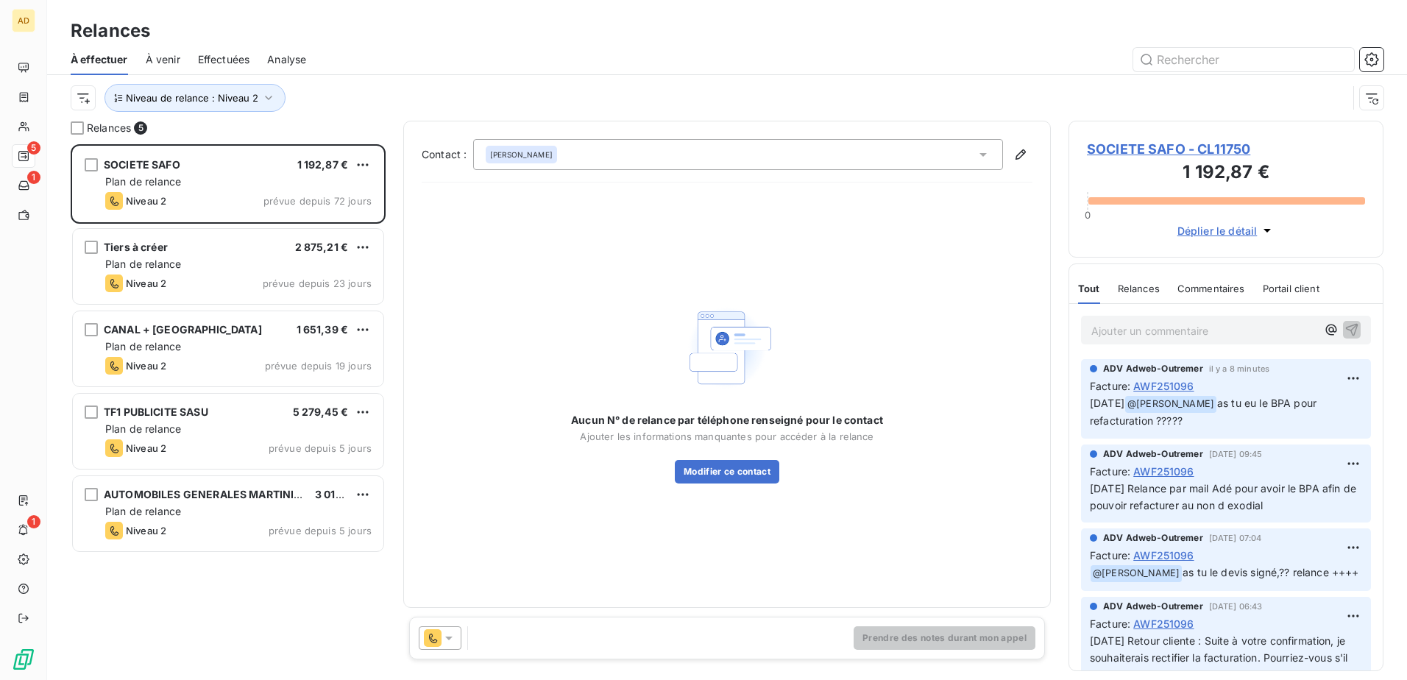
scroll to position [525, 304]
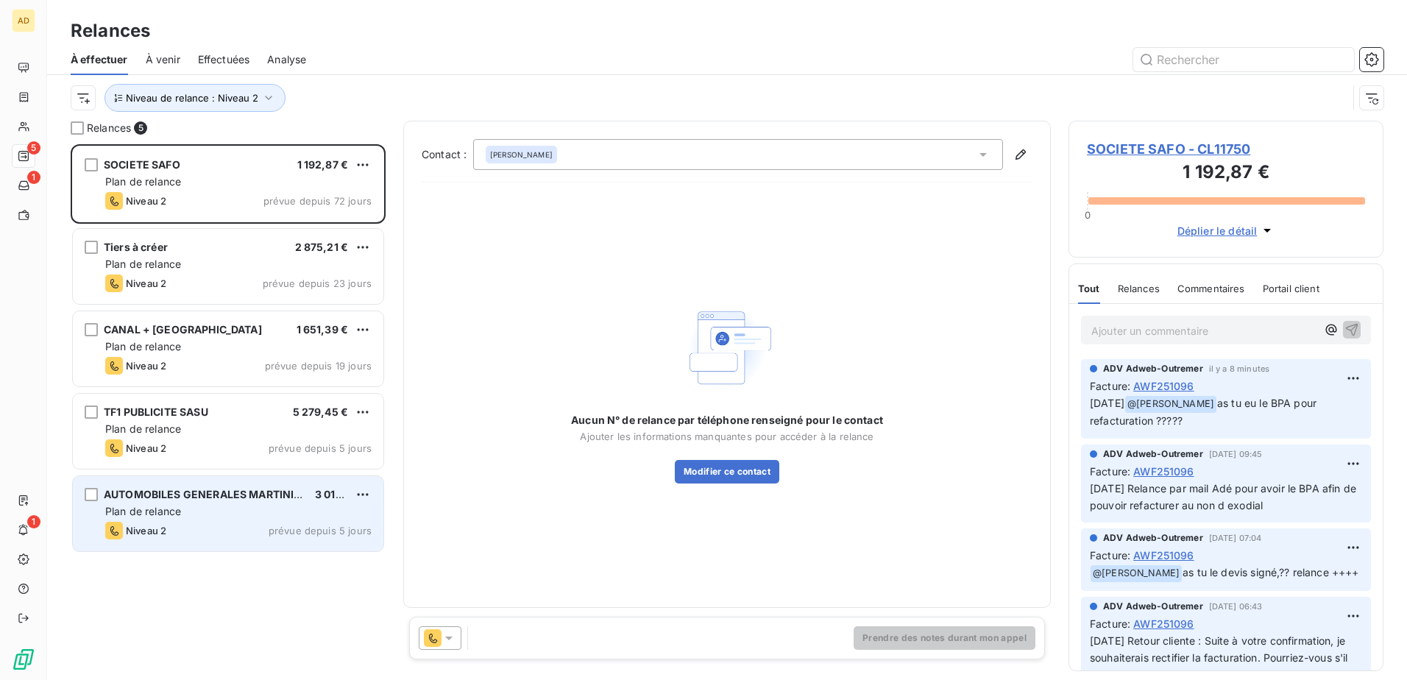
click at [296, 507] on div "Plan de relance" at bounding box center [238, 511] width 266 height 15
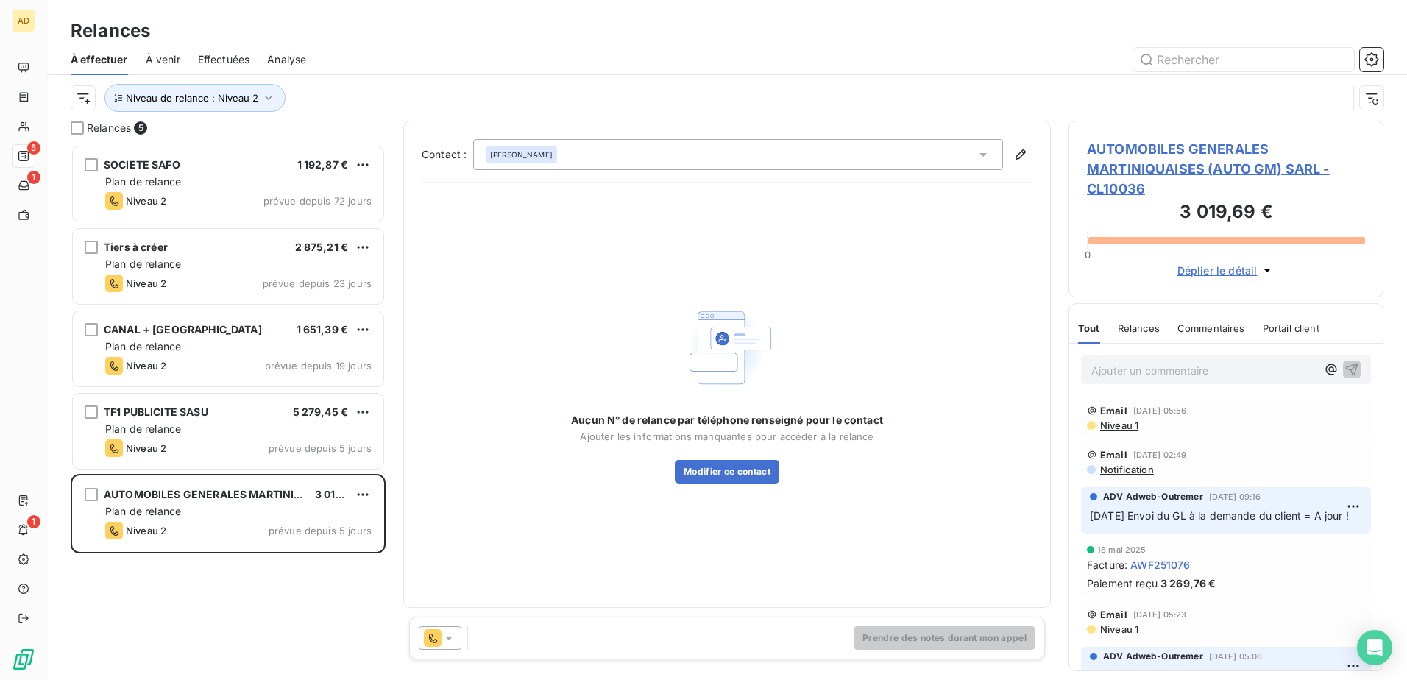
click at [454, 635] on icon at bounding box center [448, 638] width 15 height 15
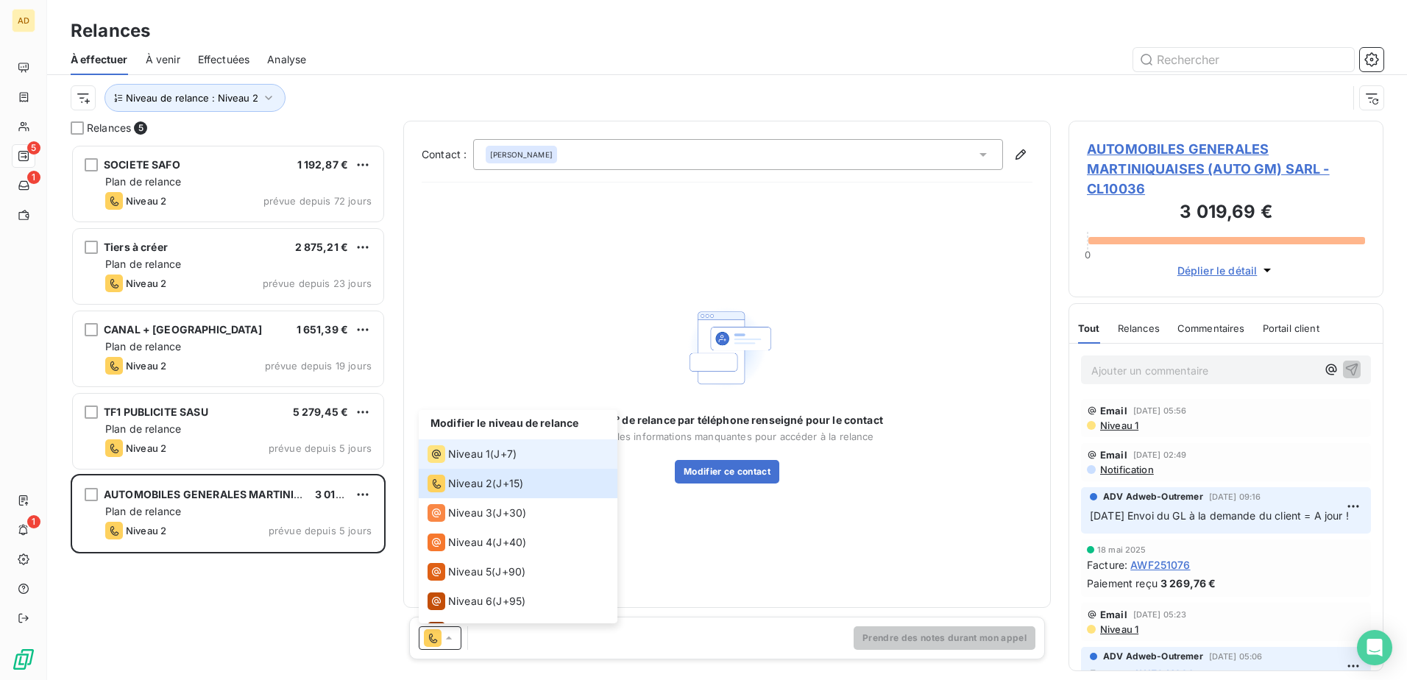
click at [464, 462] on div "Niveau 1" at bounding box center [458, 454] width 63 height 18
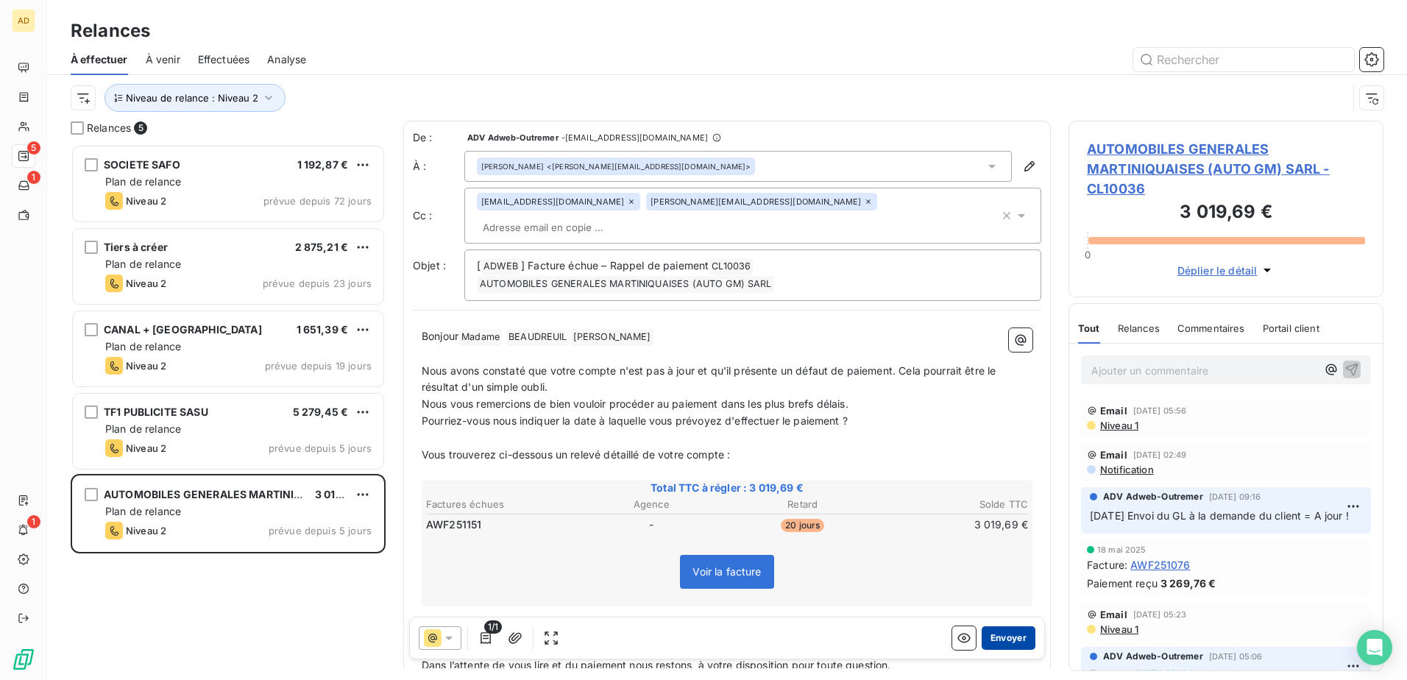
click at [982, 635] on button "Envoyer" at bounding box center [1009, 638] width 54 height 24
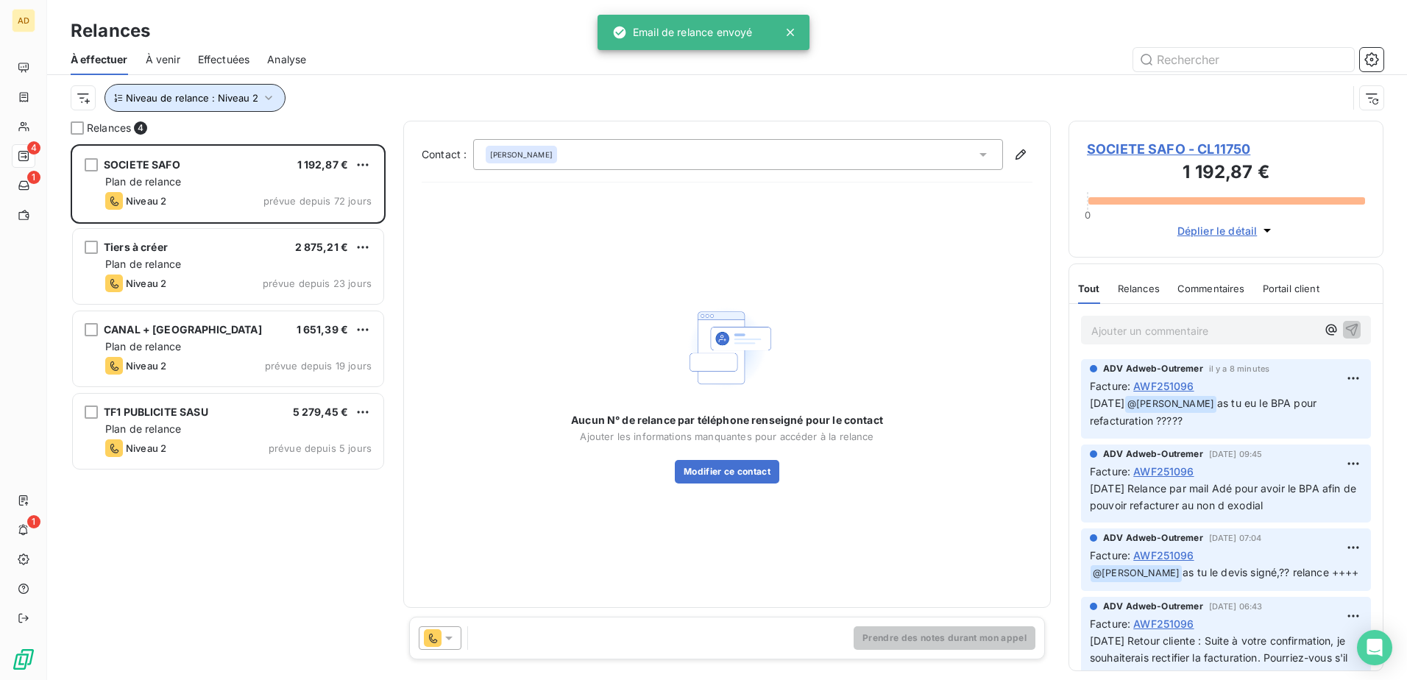
click at [199, 103] on span "Niveau de relance : Niveau 2" at bounding box center [192, 98] width 132 height 12
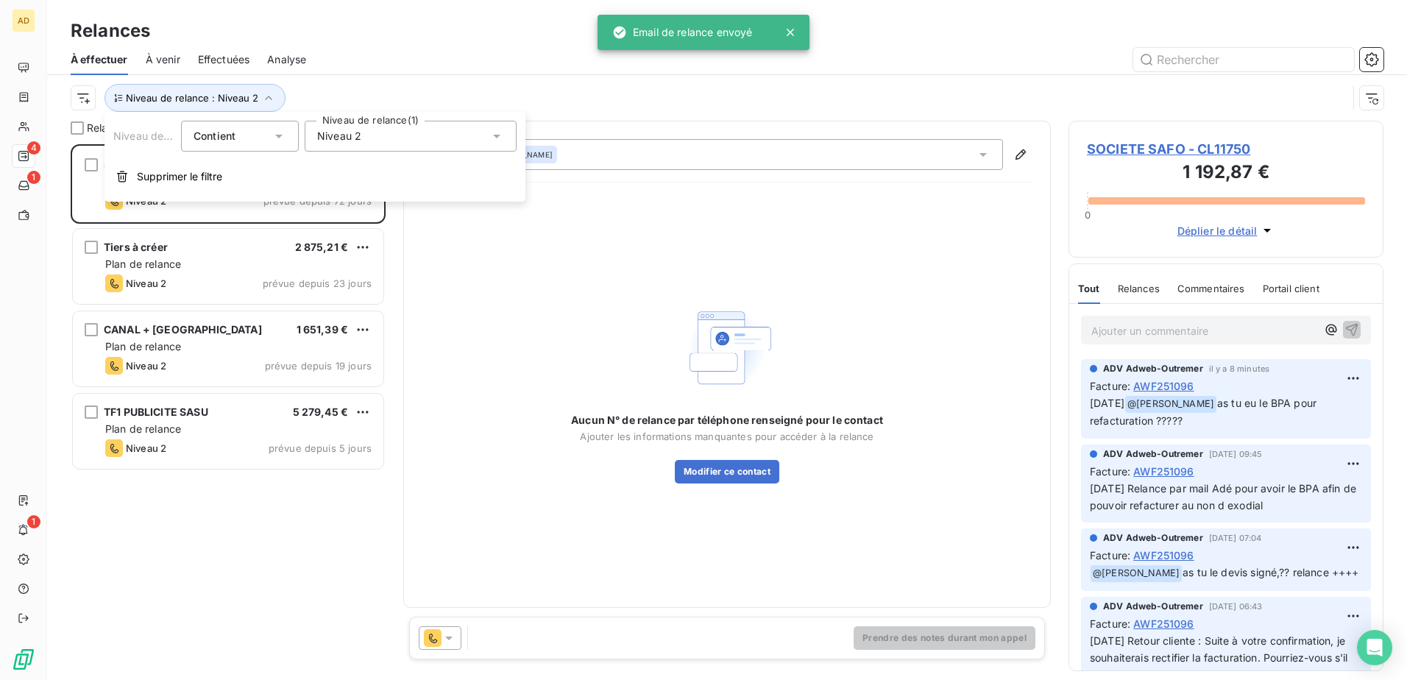
click at [495, 133] on icon at bounding box center [496, 136] width 15 height 15
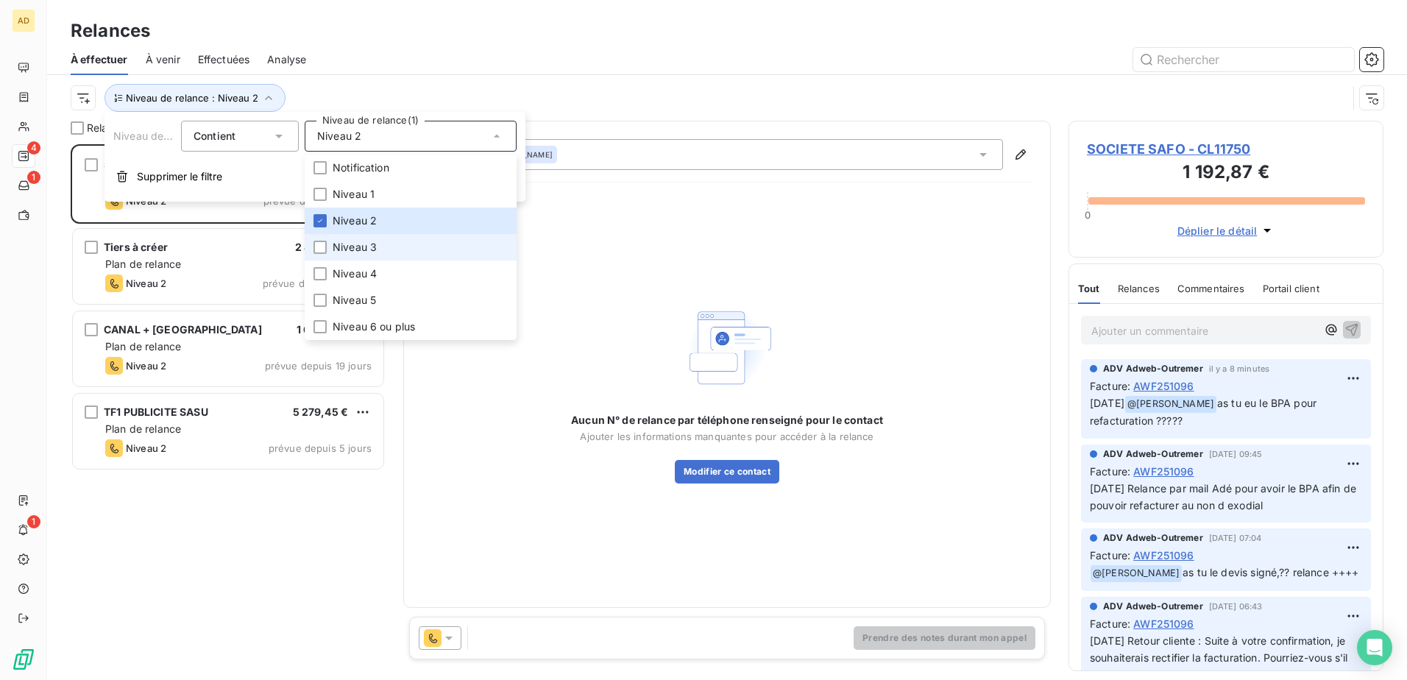
click at [349, 250] on span "Niveau 3" at bounding box center [355, 247] width 44 height 15
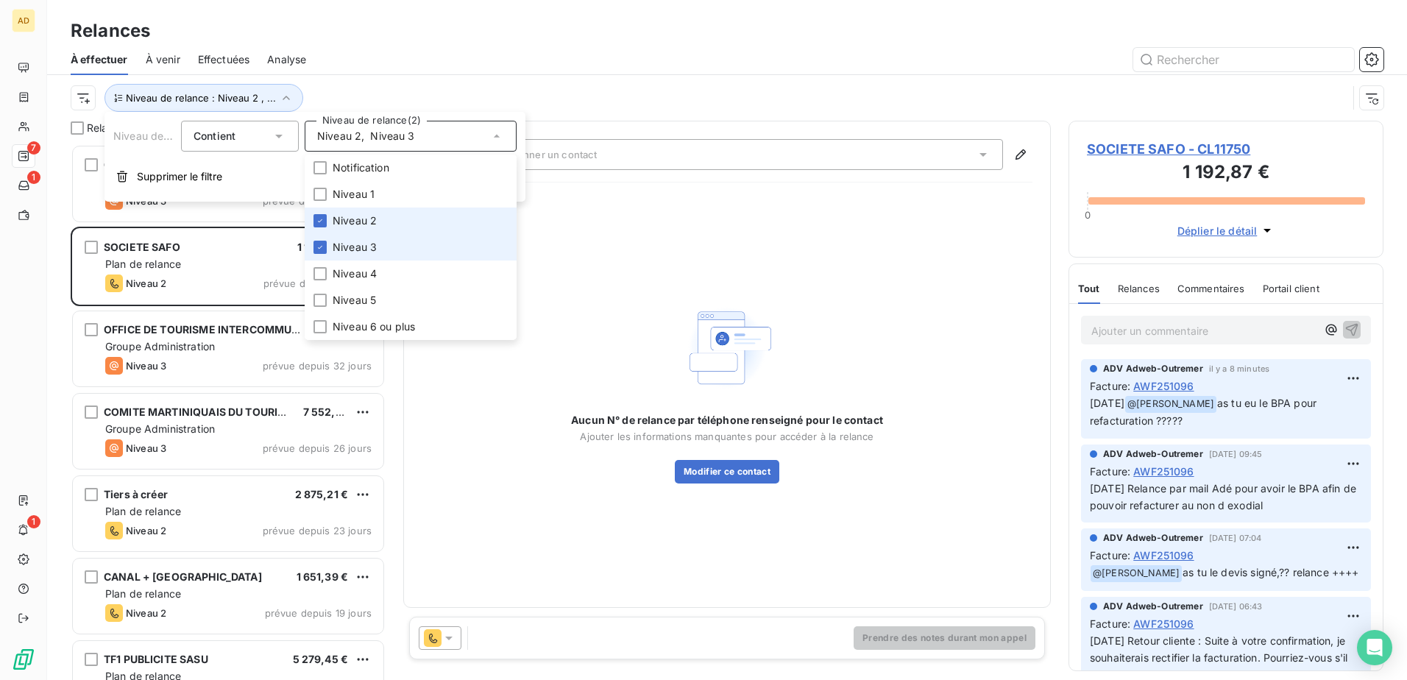
scroll to position [525, 304]
click at [348, 221] on span "Niveau 2" at bounding box center [355, 220] width 44 height 15
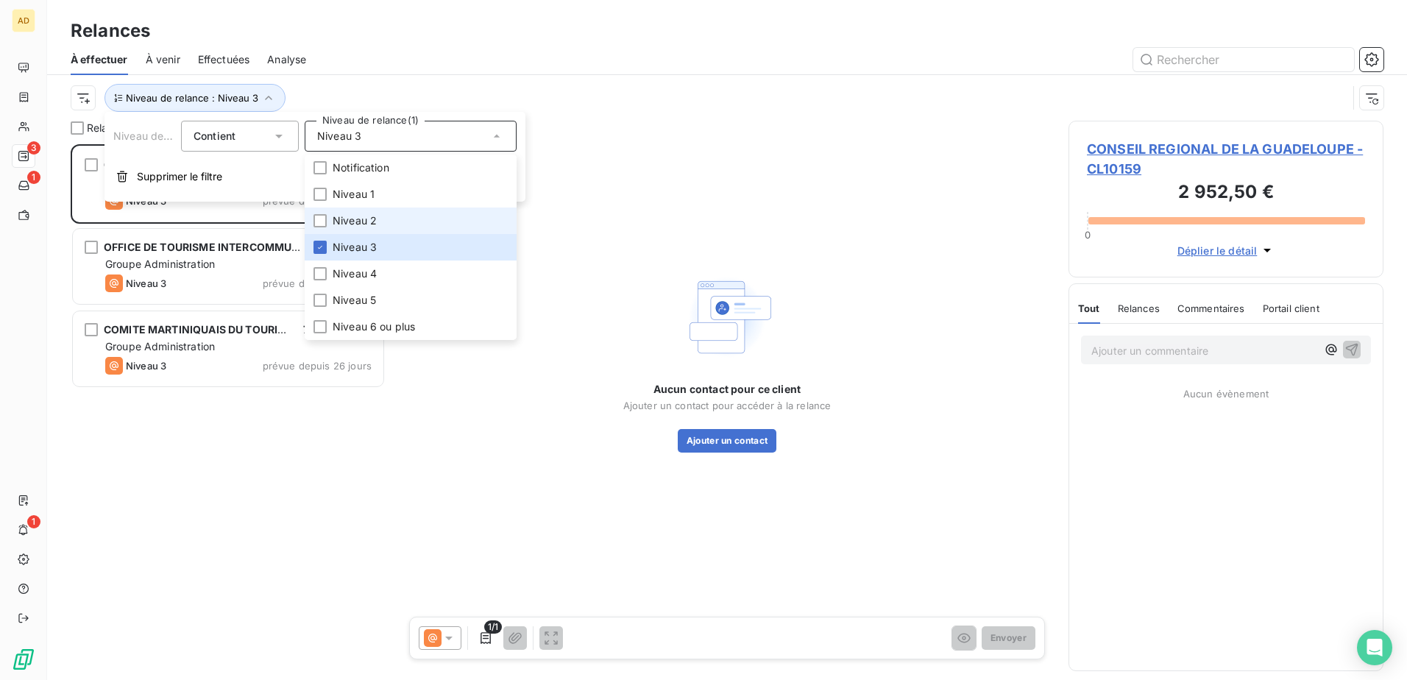
scroll to position [525, 304]
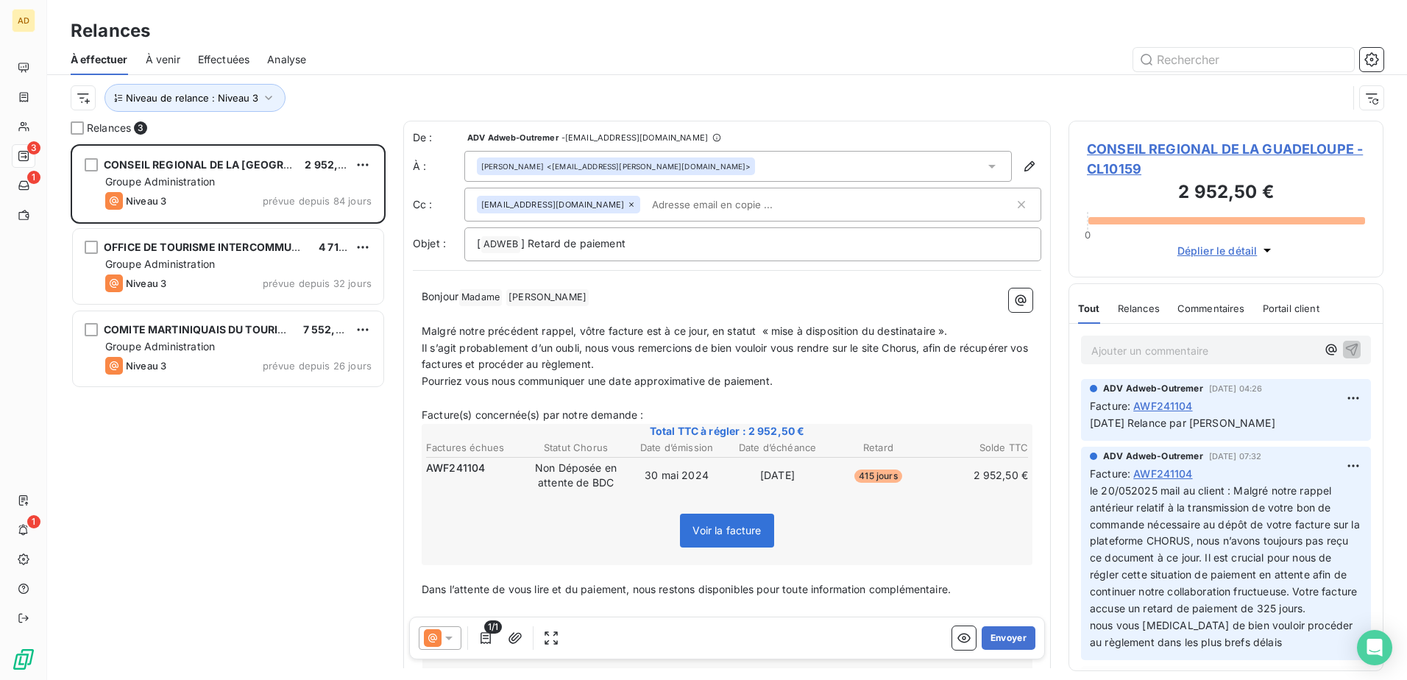
click at [213, 511] on div "CONSEIL REGIONAL DE LA GUADELOUPE 2 952,50 € Groupe Administration Niveau 3 pré…" at bounding box center [228, 412] width 315 height 536
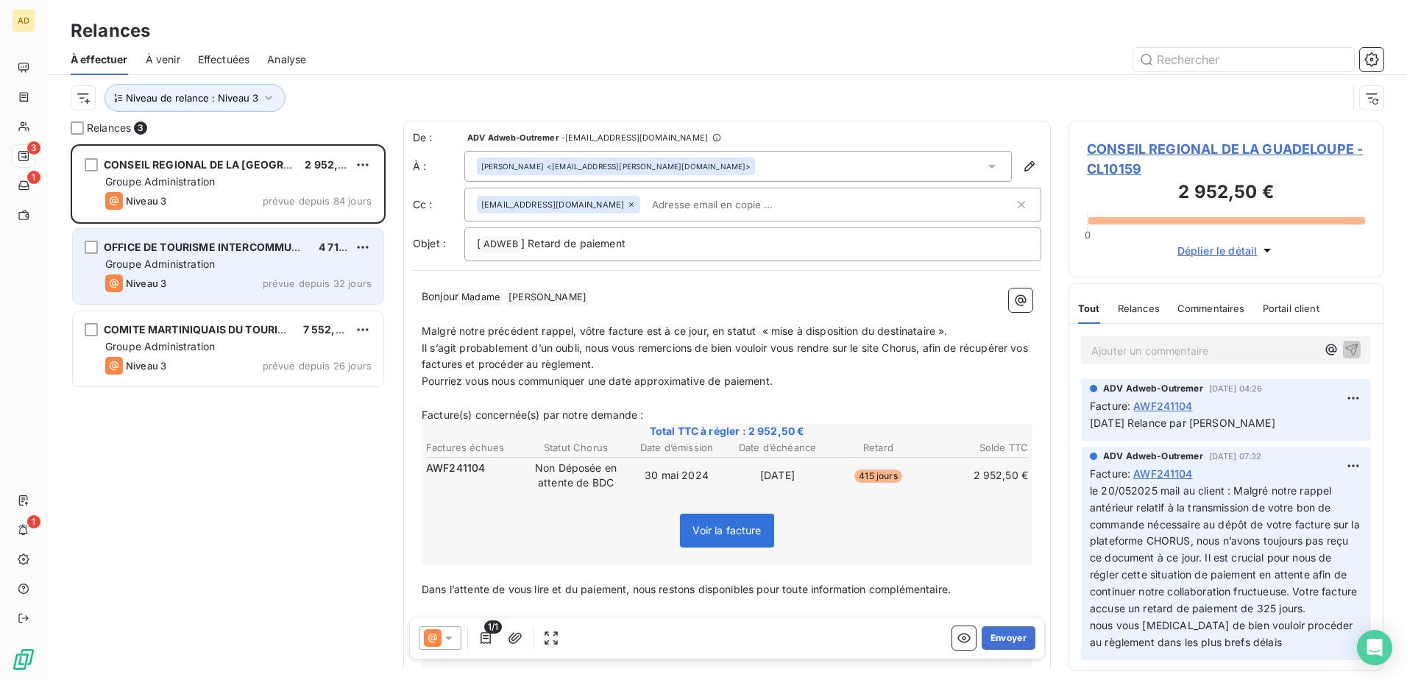
click at [161, 231] on div "OFFICE DE TOURISME INTERCOMMUNAL DE LA RIVIERA DU LEVANT 4 717,96 € Groupe Admi…" at bounding box center [228, 266] width 310 height 75
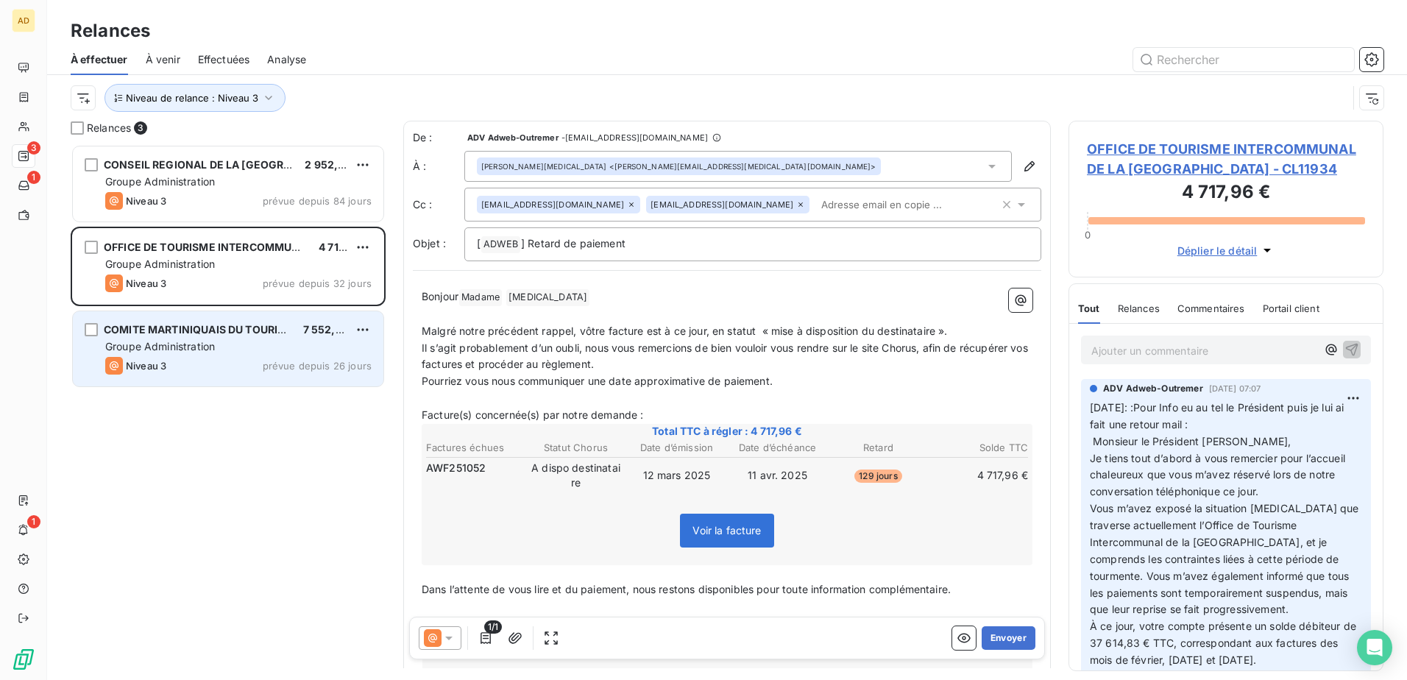
click at [195, 343] on span "Groupe Administration" at bounding box center [160, 346] width 110 height 13
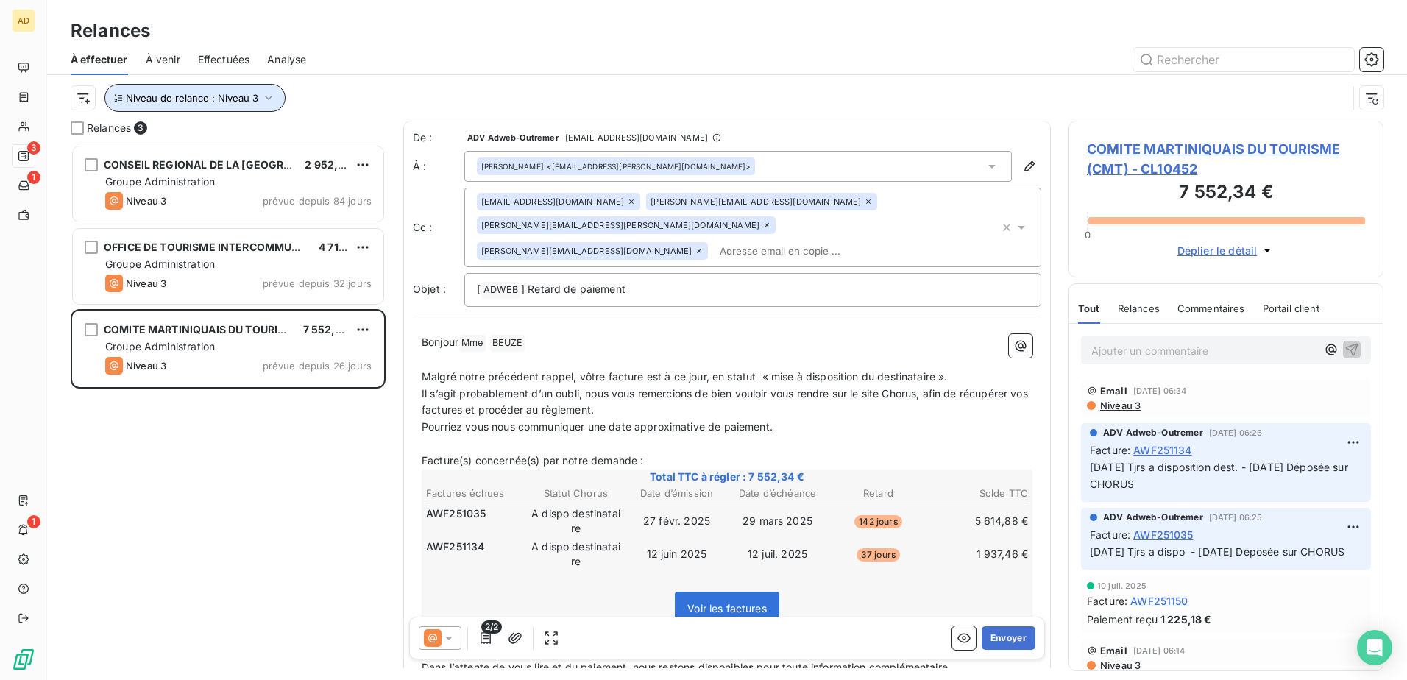
click at [269, 96] on icon "button" at bounding box center [268, 98] width 15 height 15
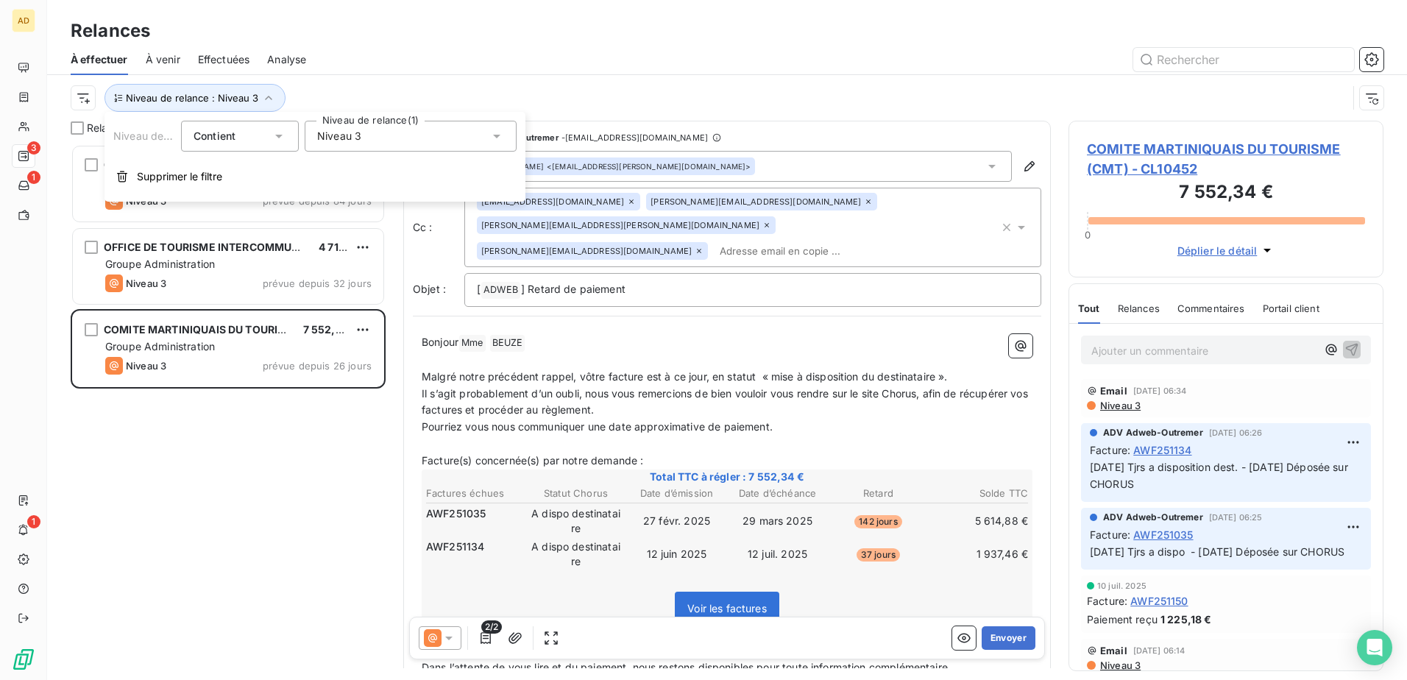
click at [495, 135] on icon at bounding box center [496, 137] width 7 height 4
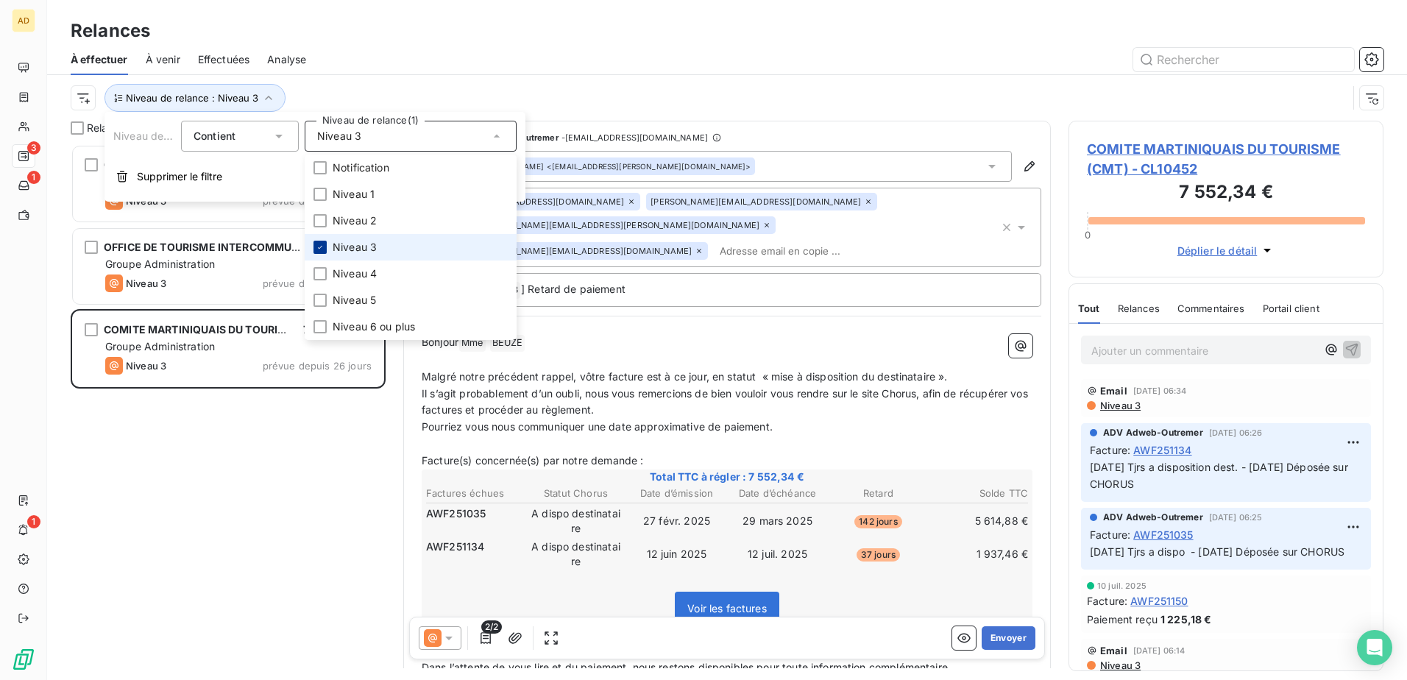
click at [320, 250] on icon at bounding box center [320, 247] width 9 height 9
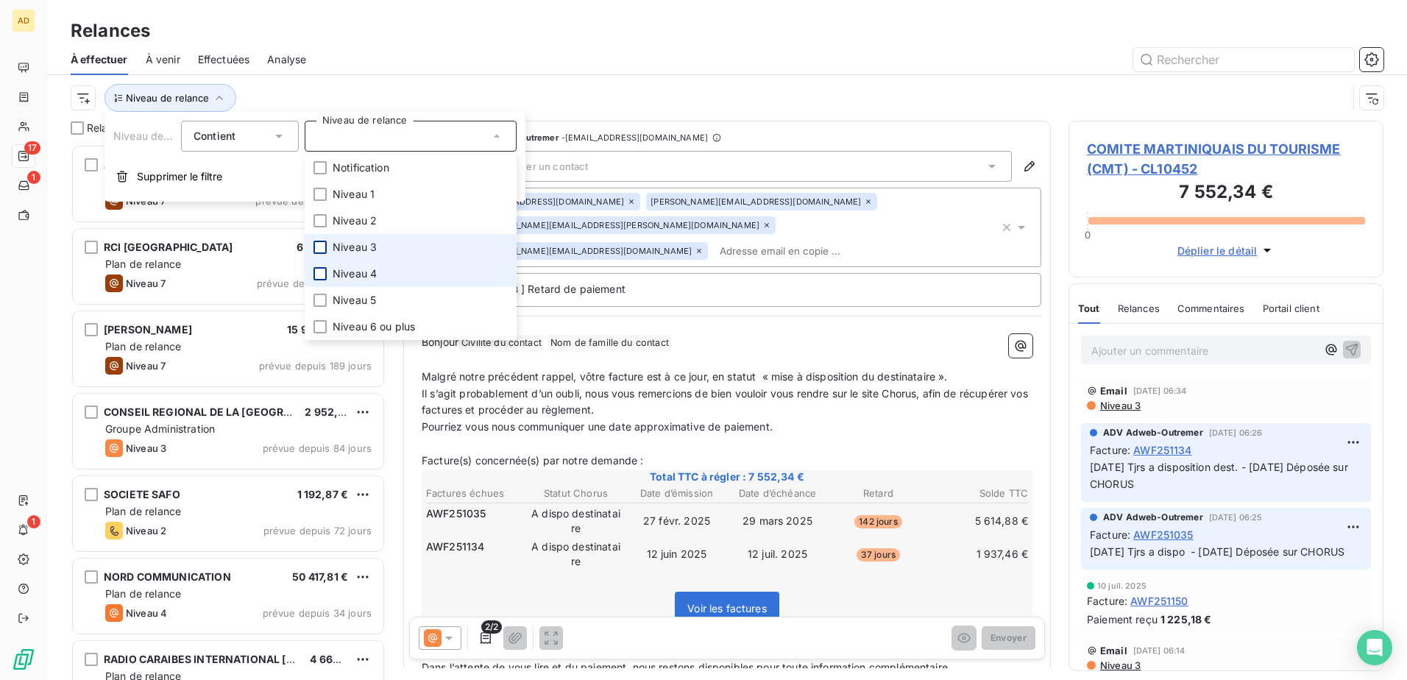
scroll to position [525, 304]
click at [319, 277] on div at bounding box center [319, 273] width 13 height 13
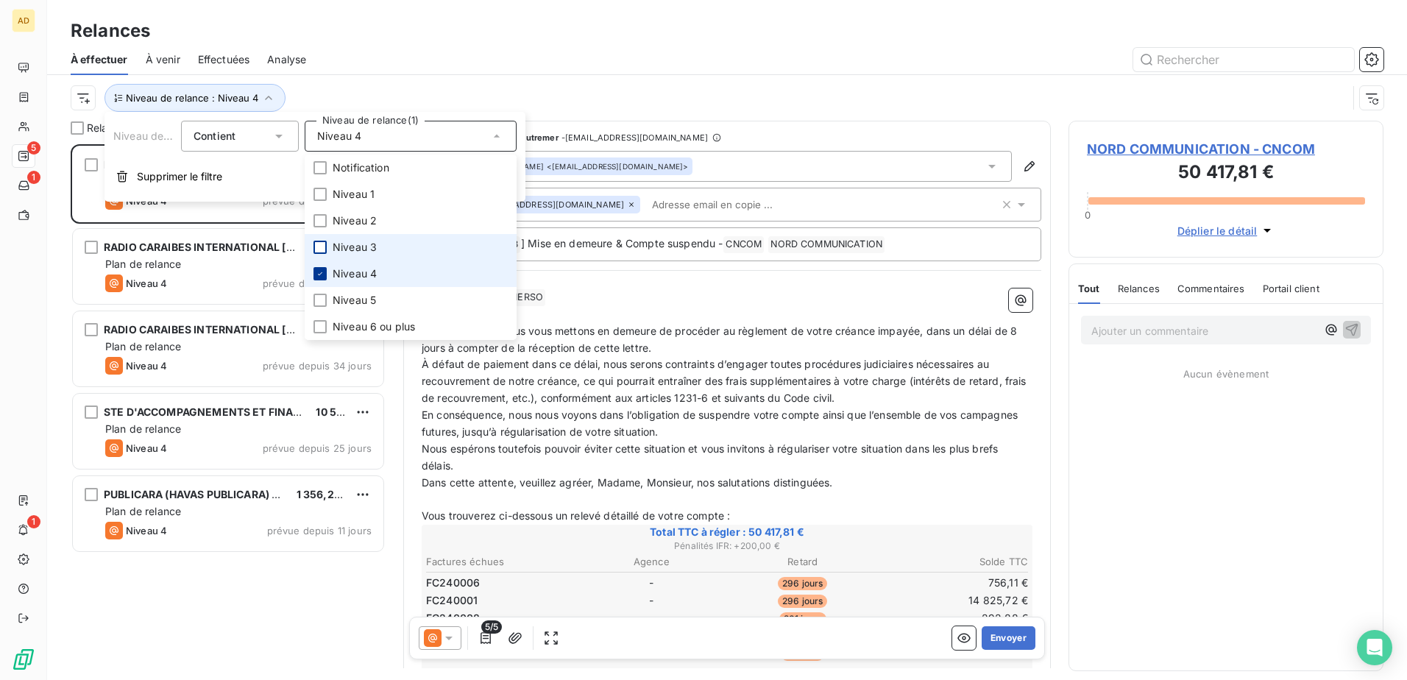
scroll to position [525, 304]
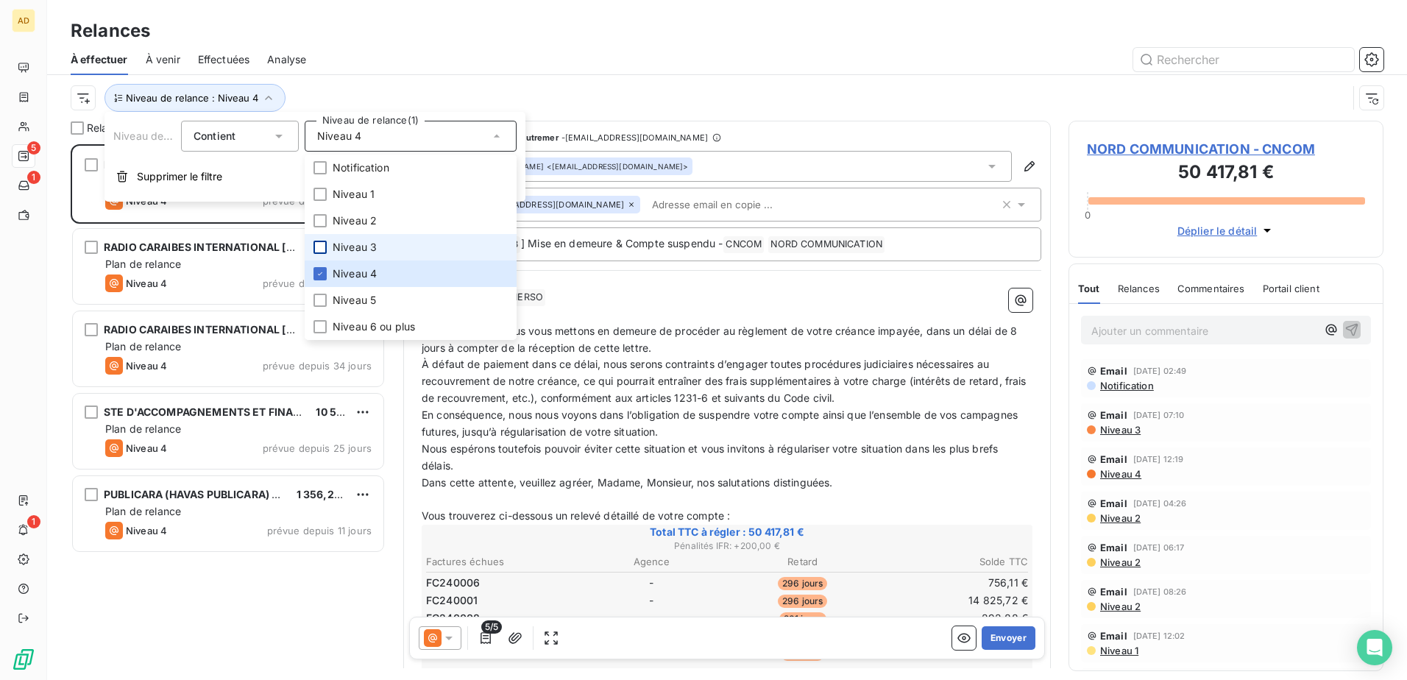
click at [529, 42] on div "Relances" at bounding box center [727, 31] width 1360 height 26
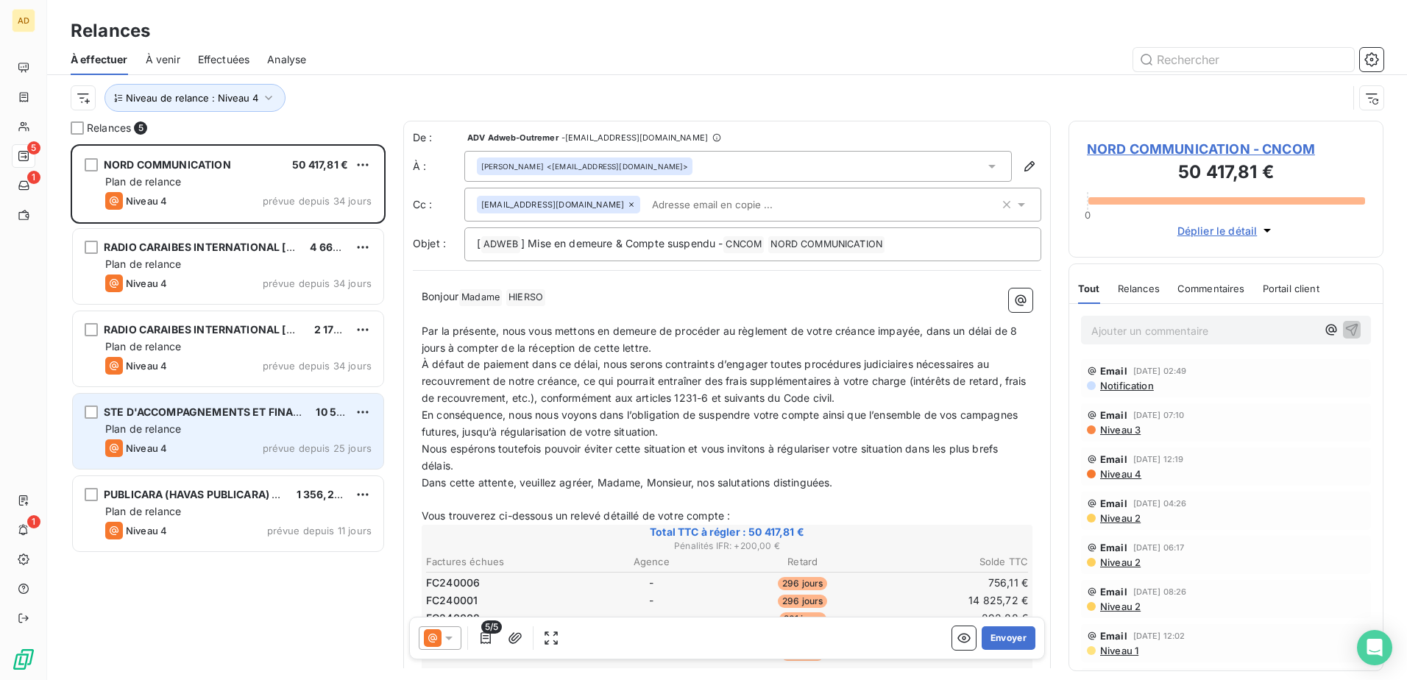
click at [171, 439] on div "STE D'ACCOMPAGNEMENTS ET FINANCEMENT DES ENTREPRISES - SAFIE 10 550,54 € Plan d…" at bounding box center [228, 431] width 310 height 75
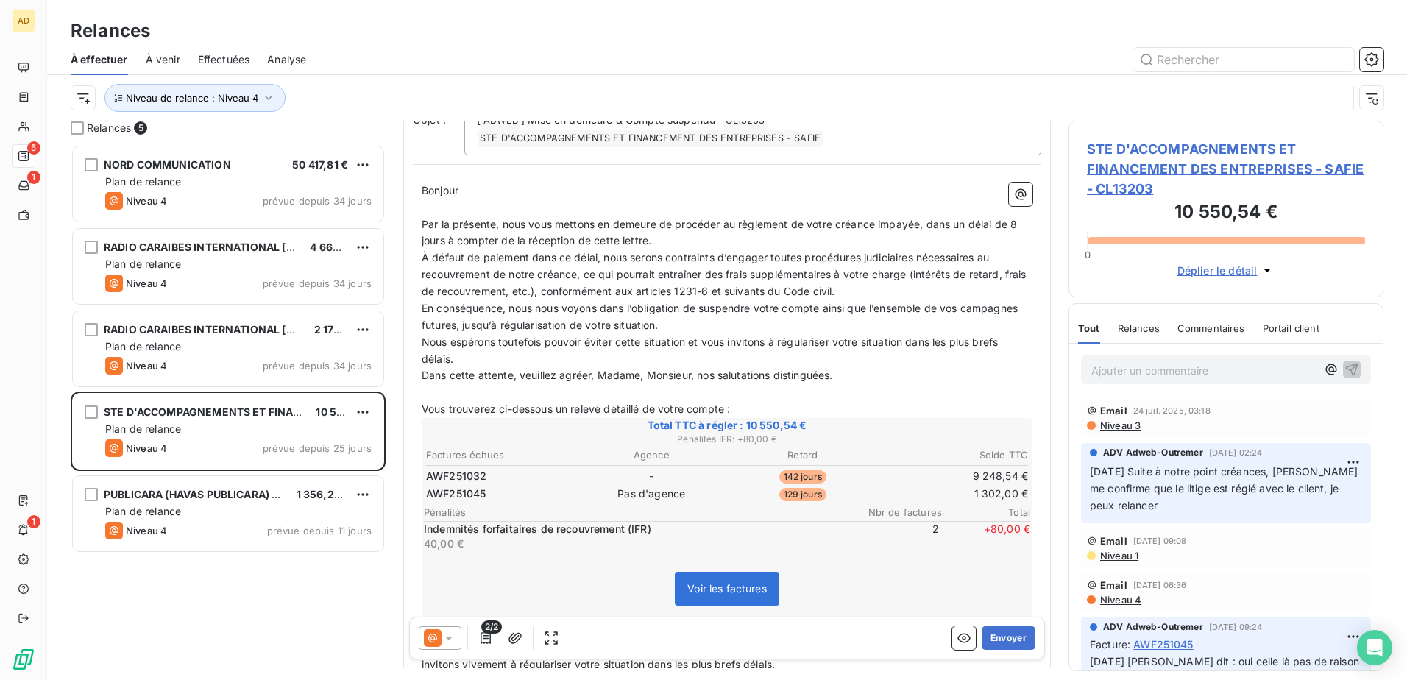
scroll to position [148, 0]
click at [455, 645] on div at bounding box center [440, 638] width 43 height 24
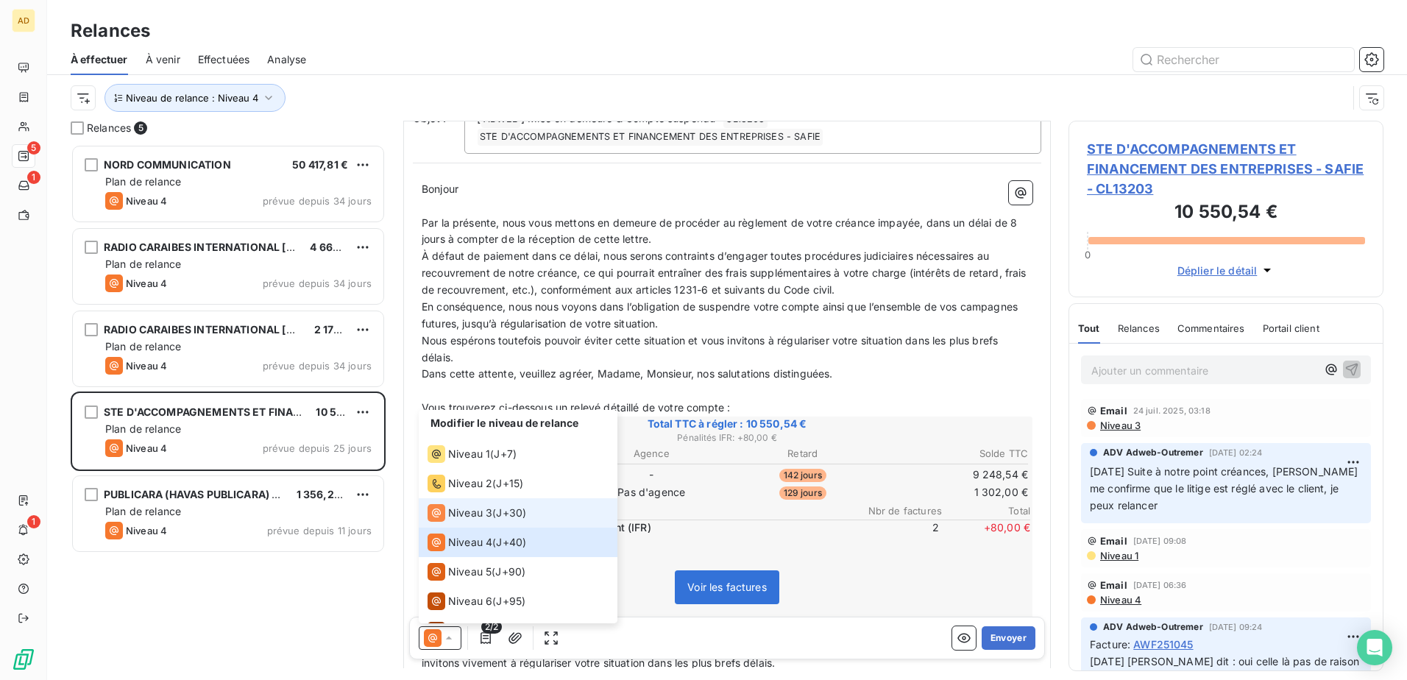
click at [486, 521] on div "Niveau 3" at bounding box center [459, 513] width 65 height 18
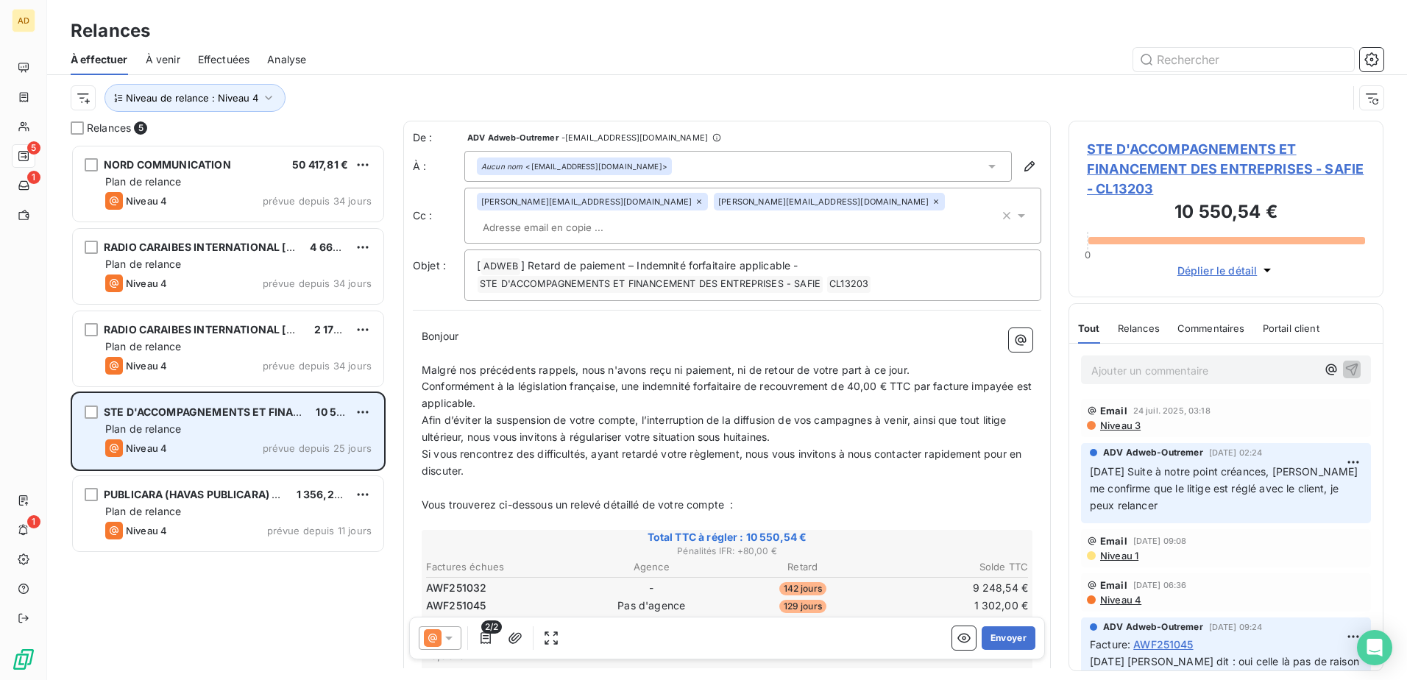
click at [239, 422] on div "Plan de relance" at bounding box center [238, 429] width 266 height 15
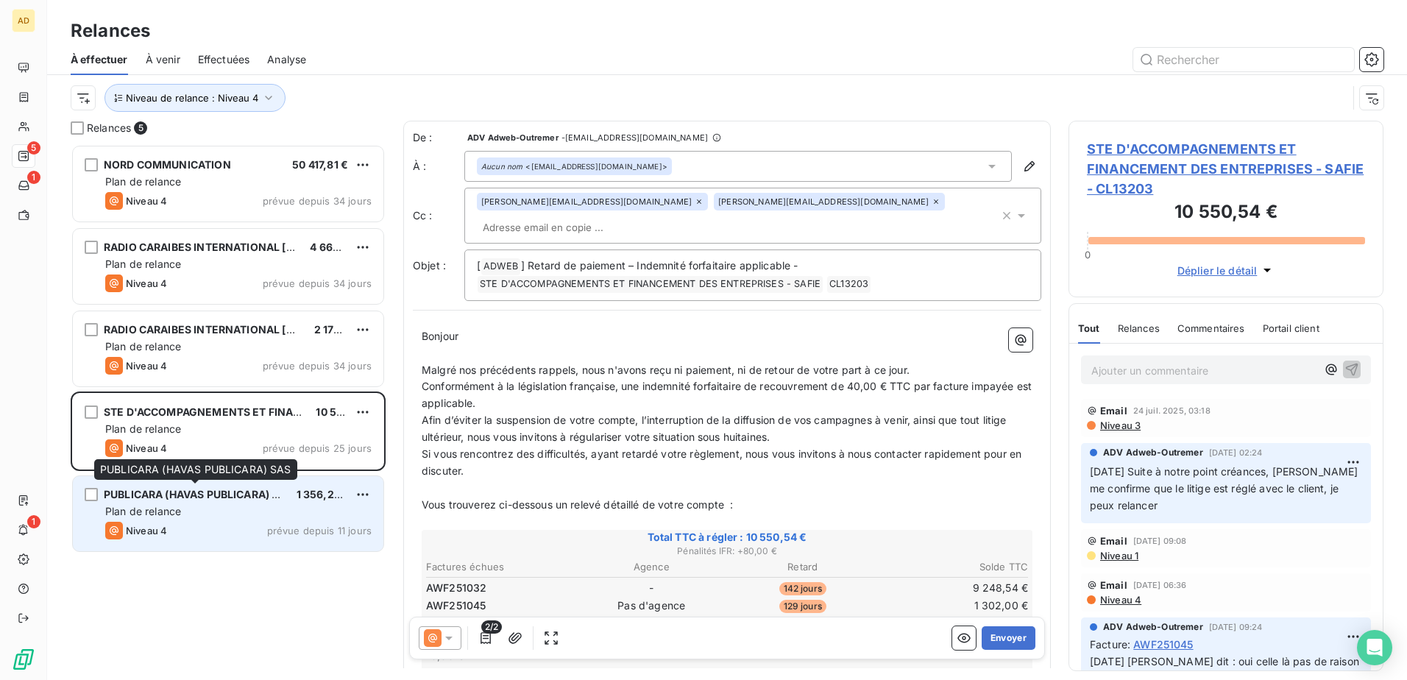
click at [252, 502] on div "PUBLICARA (HAVAS PUBLICARA) SAS" at bounding box center [194, 494] width 181 height 15
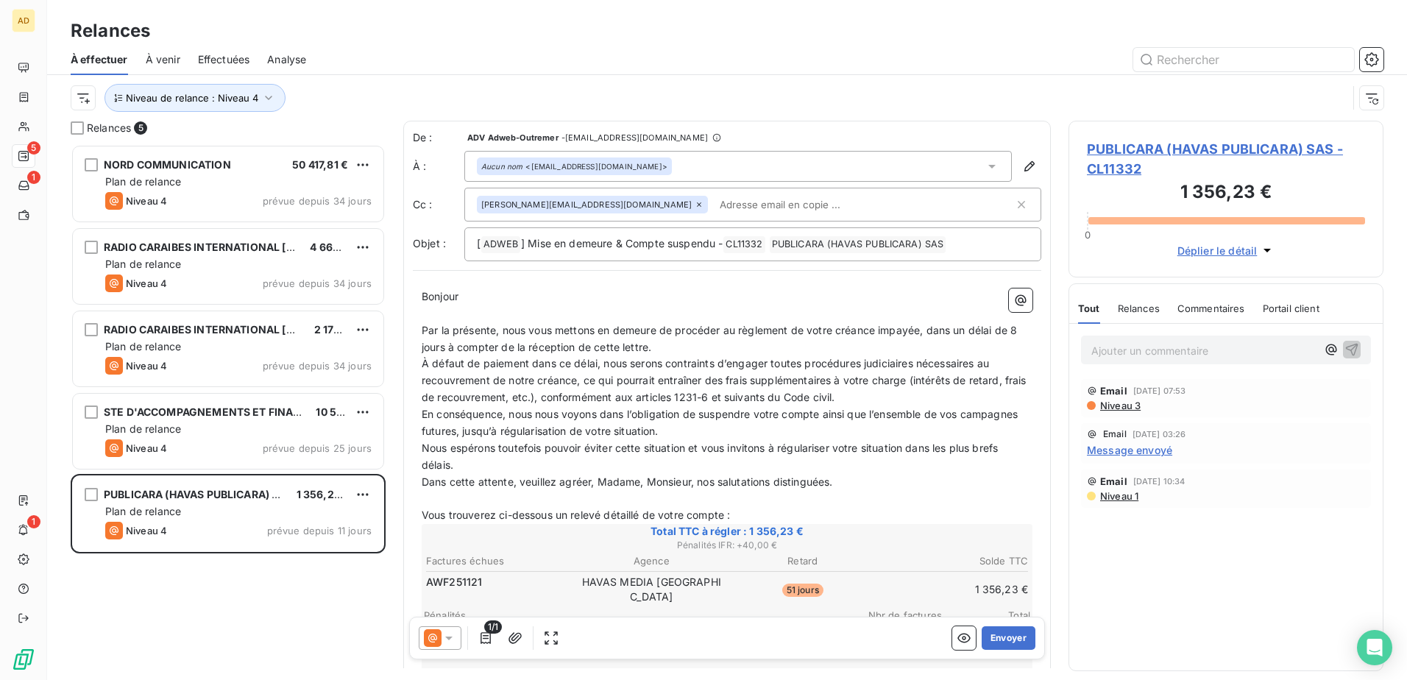
click at [1105, 157] on span "PUBLICARA (HAVAS PUBLICARA) SAS - CL11332" at bounding box center [1226, 159] width 278 height 40
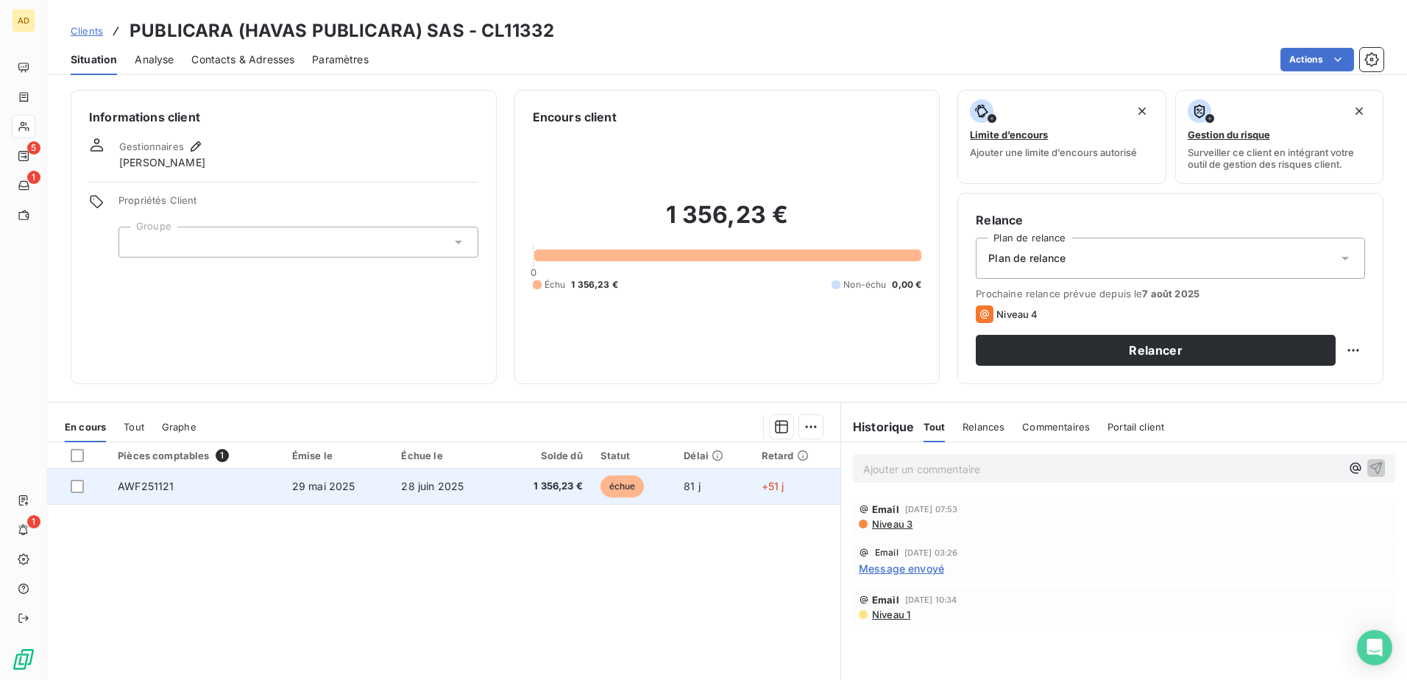
click at [289, 497] on td "29 mai 2025" at bounding box center [338, 486] width 110 height 35
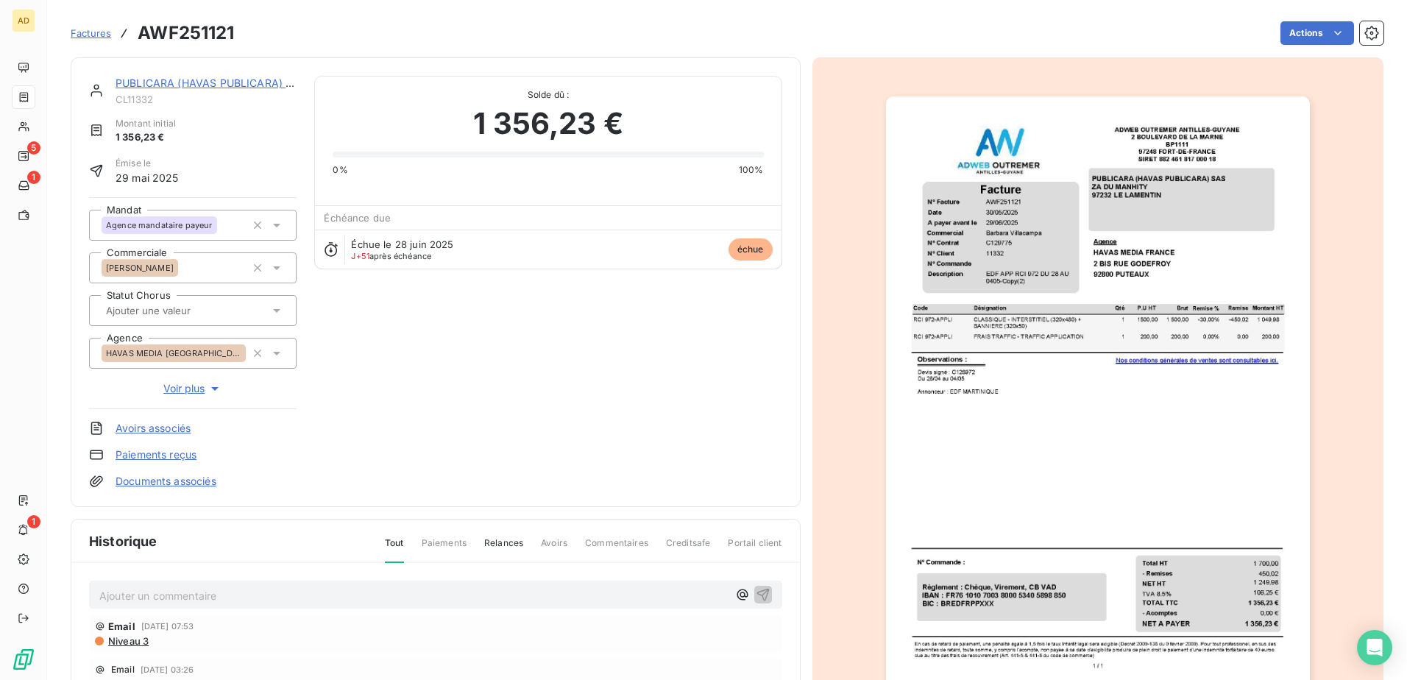
click at [168, 593] on p "Ajouter un commentaire ﻿" at bounding box center [413, 595] width 628 height 18
click at [188, 597] on p "Ajouter un commentaire ﻿" at bounding box center [413, 595] width 628 height 18
click at [149, 600] on p "Ajouter un commentaire ﻿" at bounding box center [413, 595] width 628 height 18
click at [756, 592] on icon "button" at bounding box center [763, 593] width 15 height 15
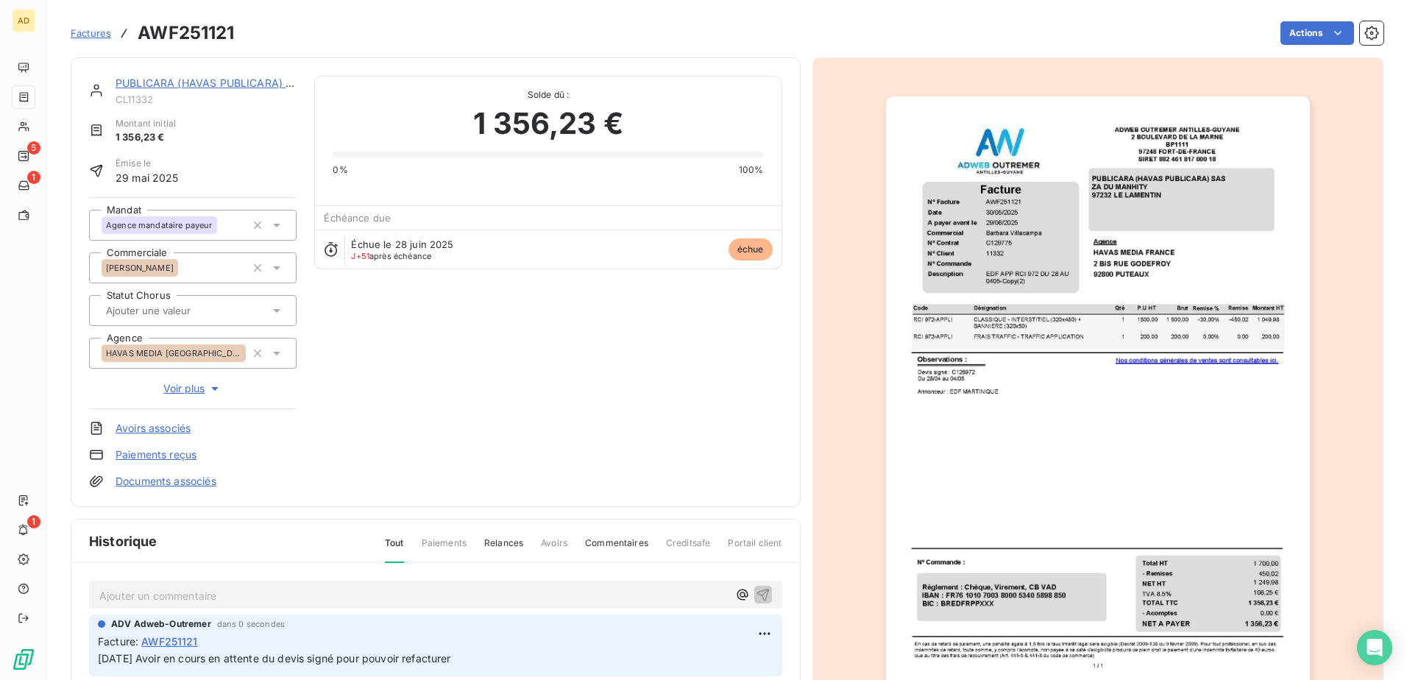
click at [167, 79] on link "PUBLICARA (HAVAS PUBLICARA) SAS" at bounding box center [211, 83] width 191 height 13
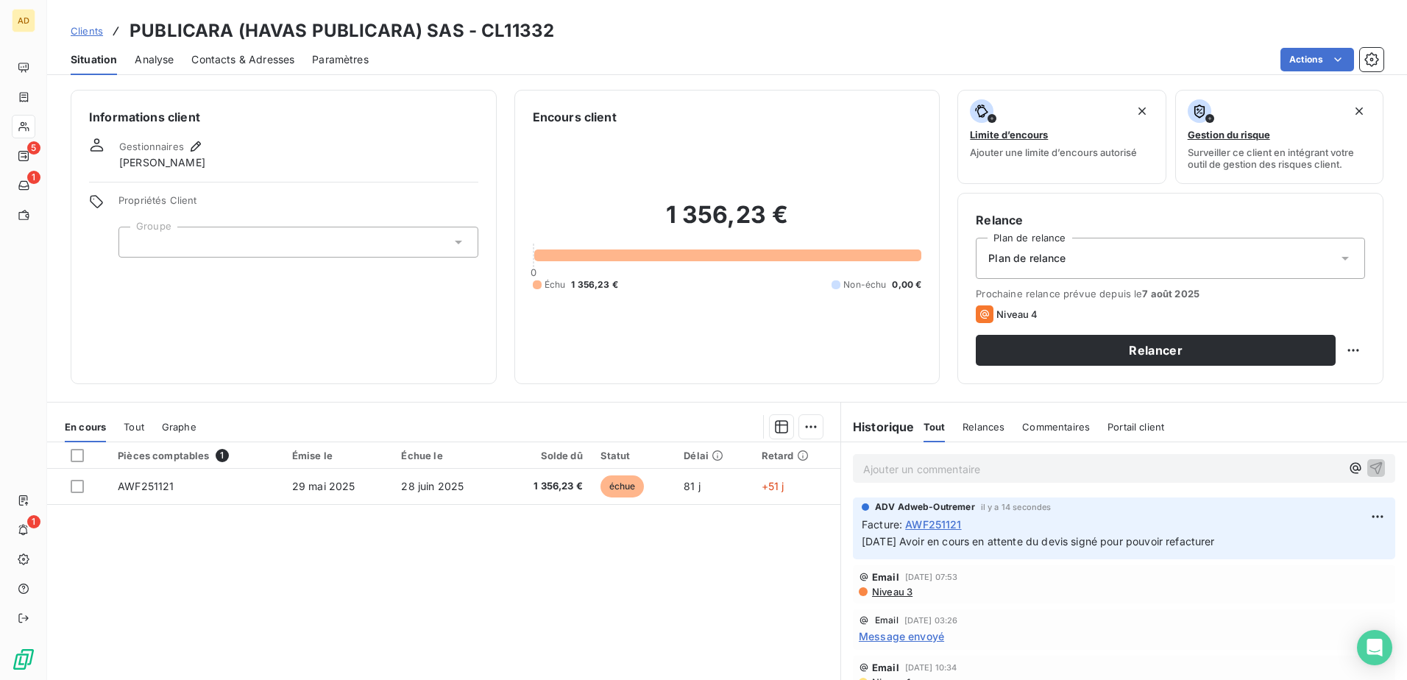
click at [279, 60] on span "Contacts & Adresses" at bounding box center [242, 59] width 103 height 15
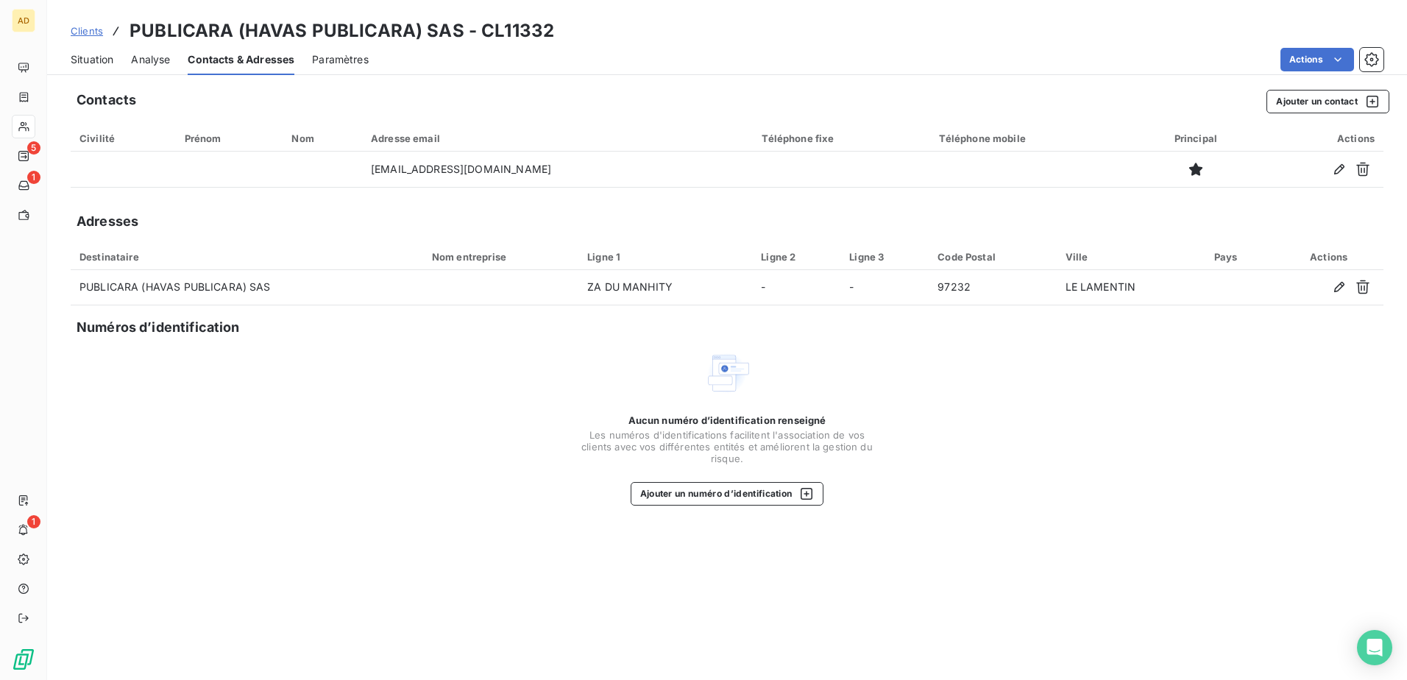
click at [107, 51] on div "Situation" at bounding box center [92, 59] width 43 height 31
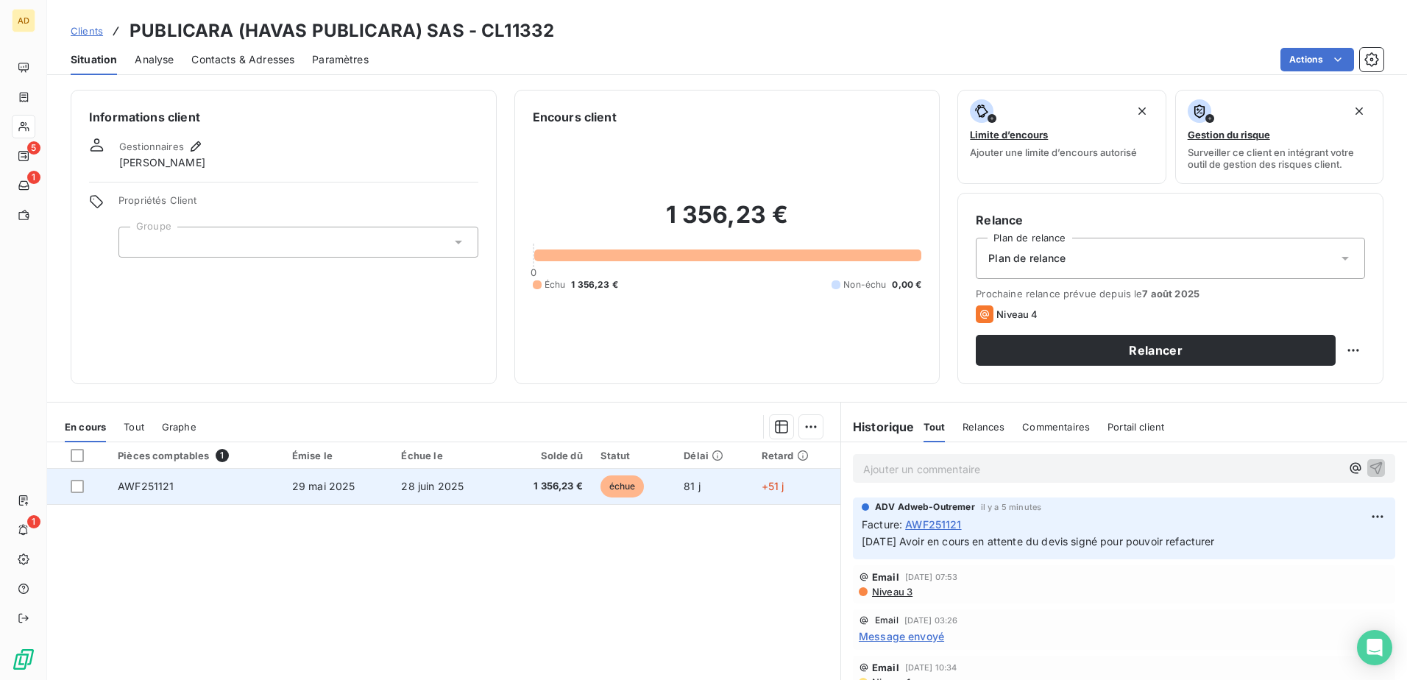
click at [393, 500] on td "28 juin 2025" at bounding box center [446, 486] width 109 height 35
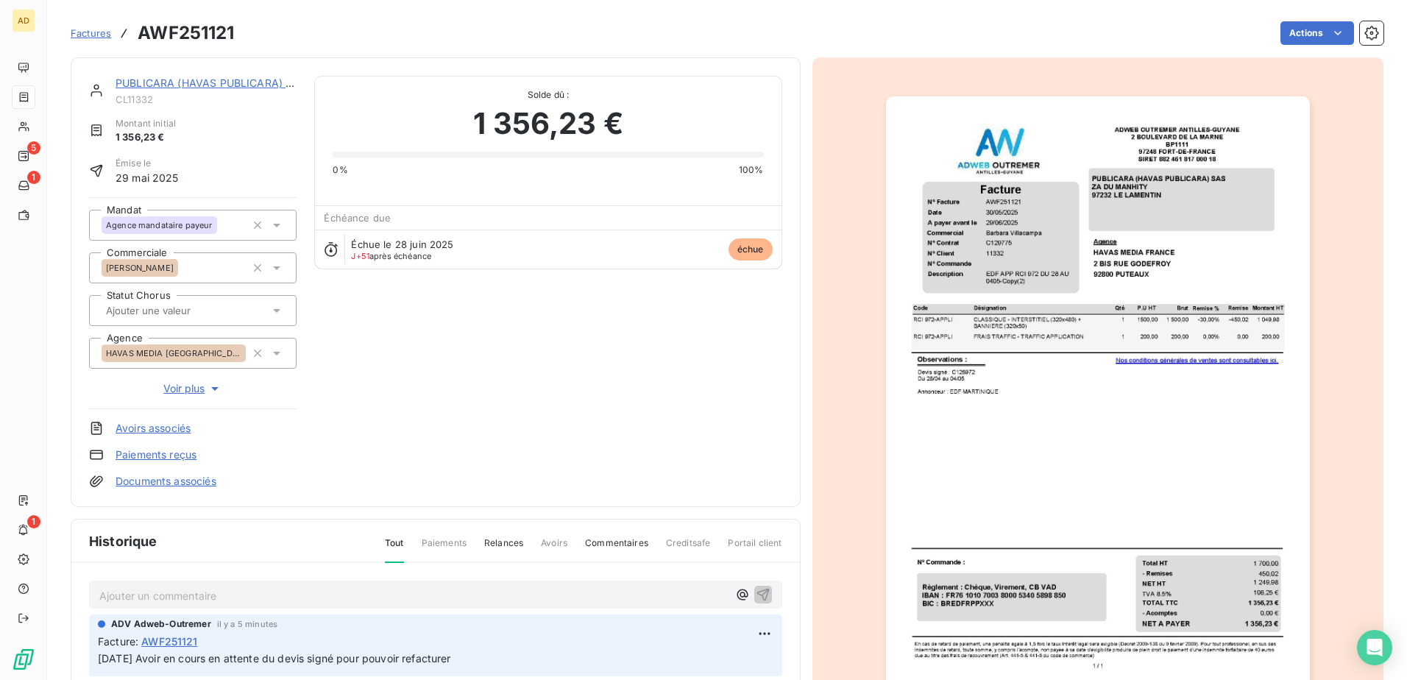
click at [186, 593] on p "Ajouter un commentaire ﻿" at bounding box center [413, 595] width 628 height 18
click at [203, 595] on span "[DATE] Relance fite ce jour pour avoir le deis signé" at bounding box center [223, 594] width 249 height 13
click at [341, 595] on span "[DATE] Relance faite ce jour pour avoir le deis signé" at bounding box center [226, 594] width 255 height 13
click at [756, 592] on icon "button" at bounding box center [763, 593] width 15 height 15
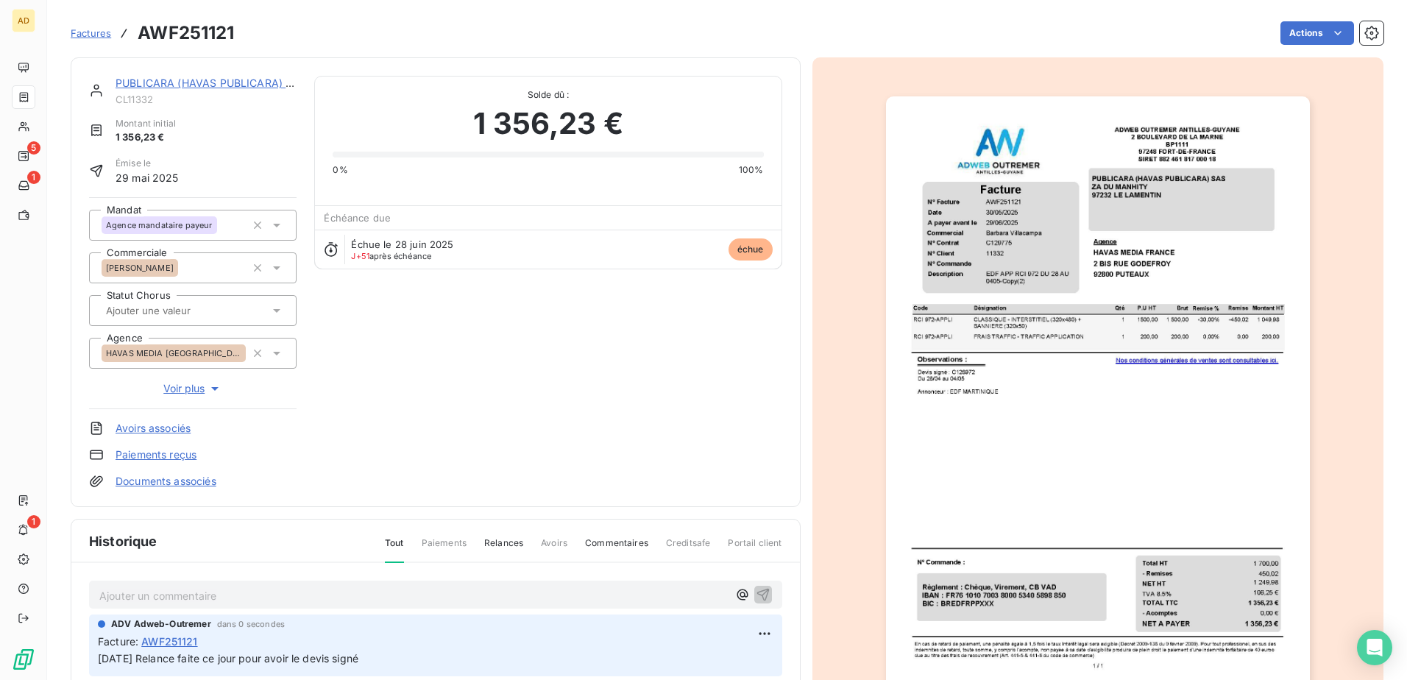
click at [176, 83] on link "PUBLICARA (HAVAS PUBLICARA) SAS" at bounding box center [211, 83] width 191 height 13
